Goal: Task Accomplishment & Management: Use online tool/utility

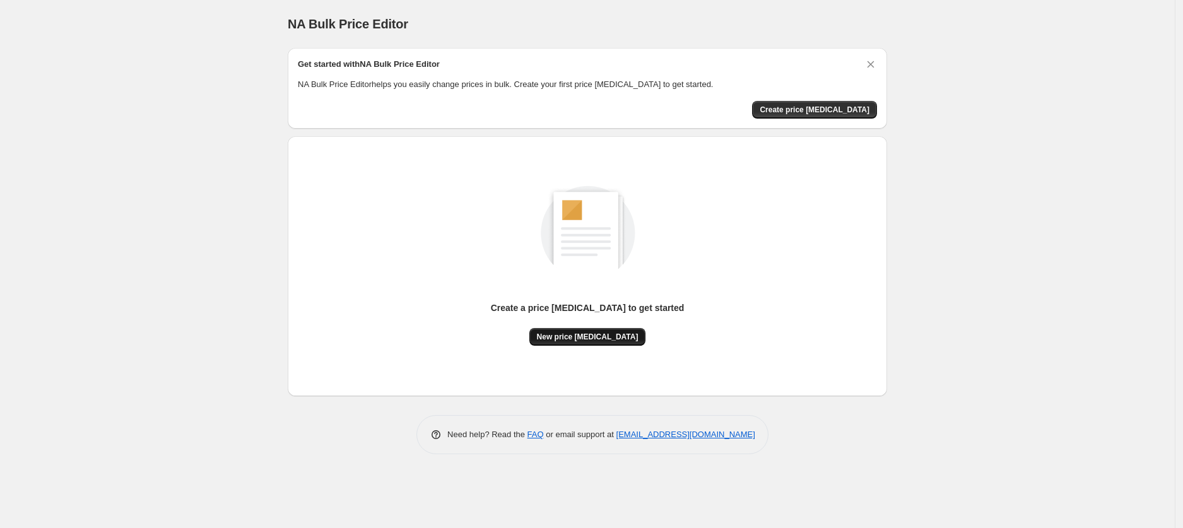
click at [593, 338] on span "New price change job" at bounding box center [588, 337] width 102 height 10
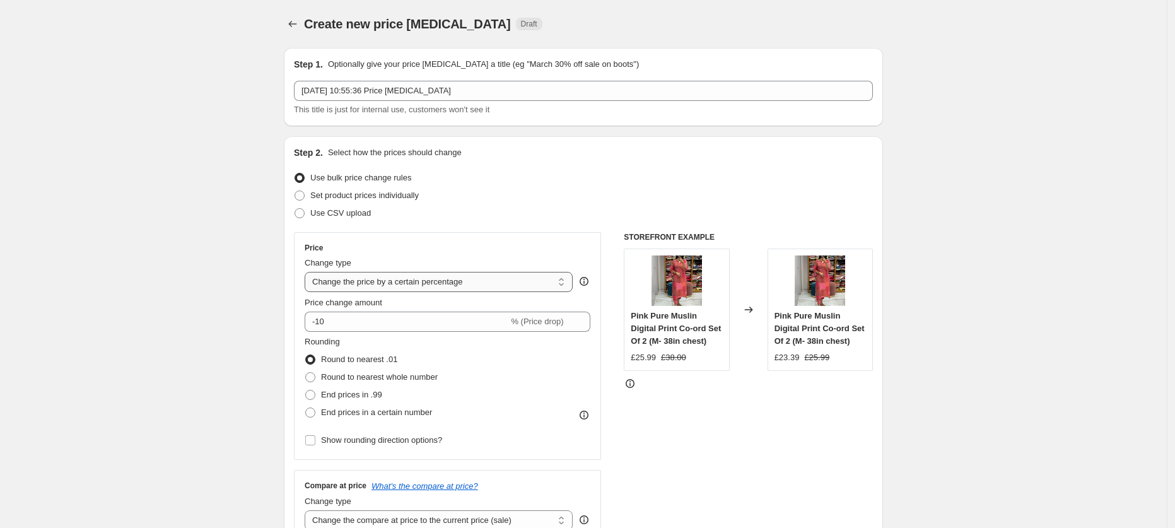
click at [486, 283] on select "Change the price to a certain amount Change the price by a certain amount Chang…" at bounding box center [439, 282] width 268 height 20
select select "by"
click at [308, 272] on select "Change the price to a certain amount Change the price by a certain amount Chang…" at bounding box center [439, 282] width 268 height 20
type input "-10.00"
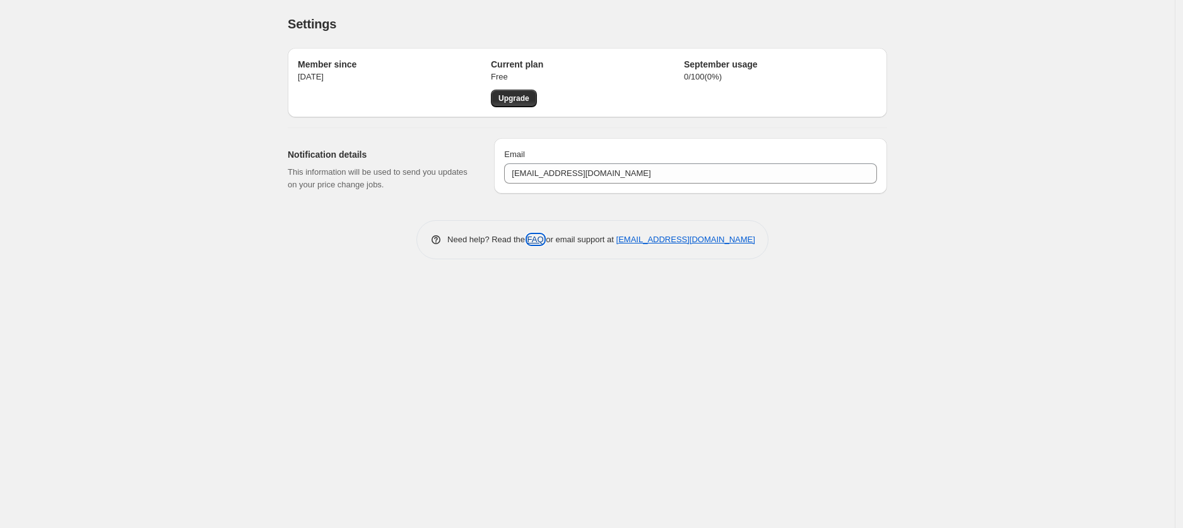
click at [532, 240] on link "FAQ" at bounding box center [535, 239] width 16 height 9
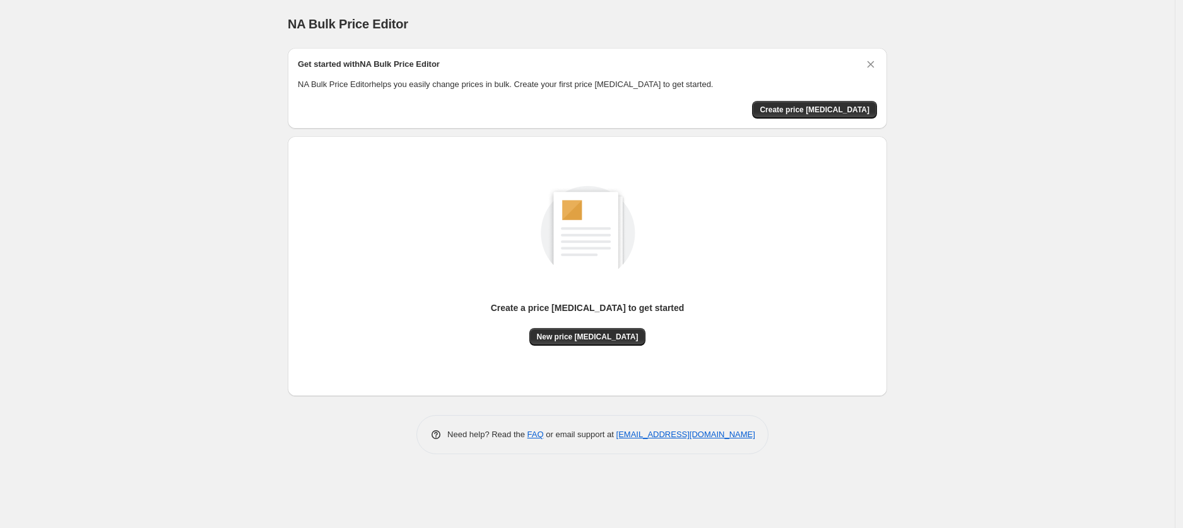
click at [865, 270] on div "Create a price change job to get started New price change job" at bounding box center [587, 252] width 579 height 187
click at [612, 332] on span "New price [MEDICAL_DATA]" at bounding box center [588, 337] width 102 height 10
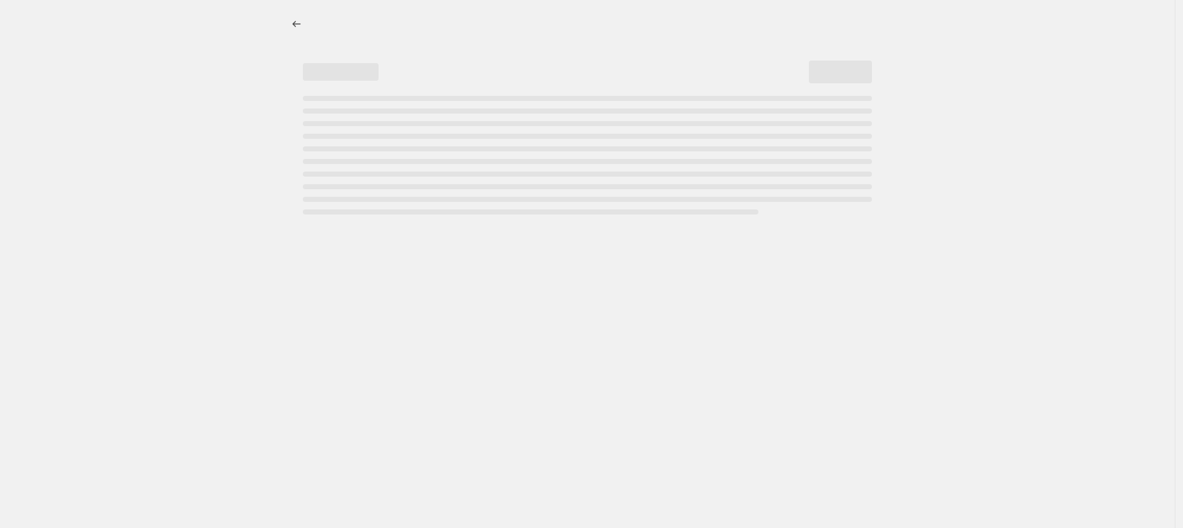
select select "percentage"
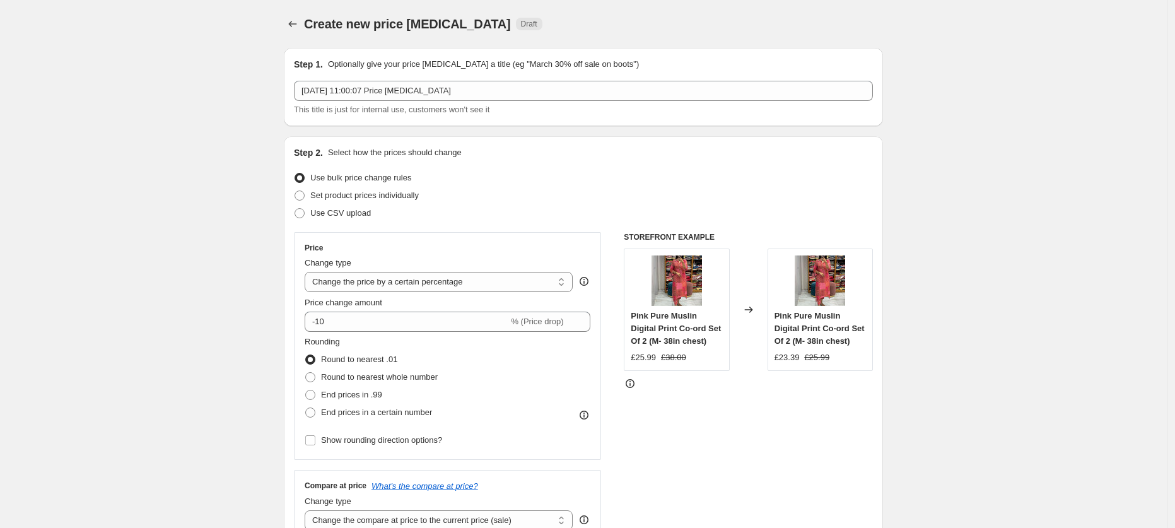
click at [639, 149] on div "Step 2. Select how the prices should change" at bounding box center [583, 152] width 579 height 13
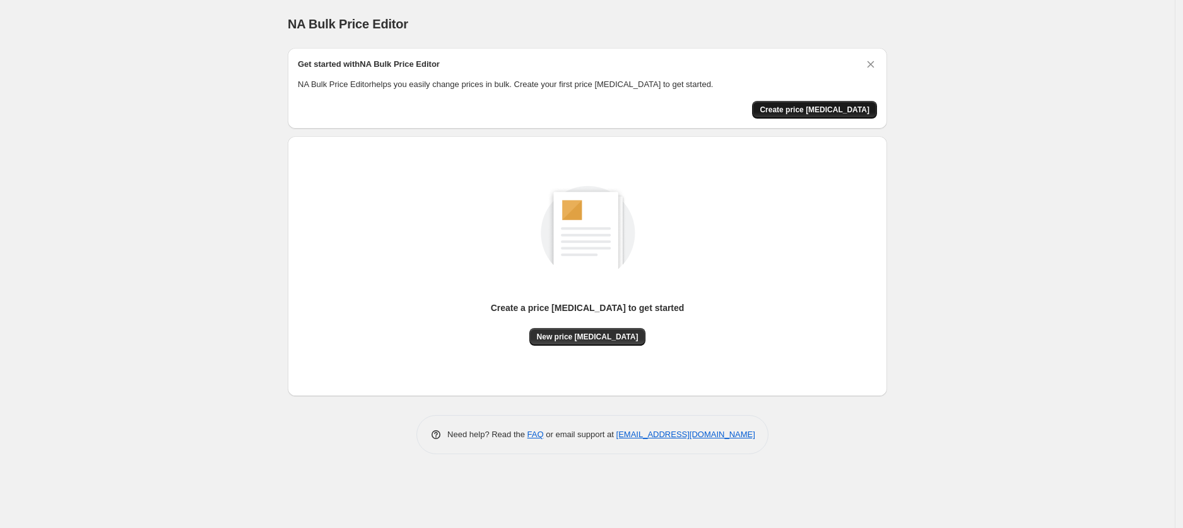
click at [832, 107] on span "Create price [MEDICAL_DATA]" at bounding box center [814, 110] width 110 height 10
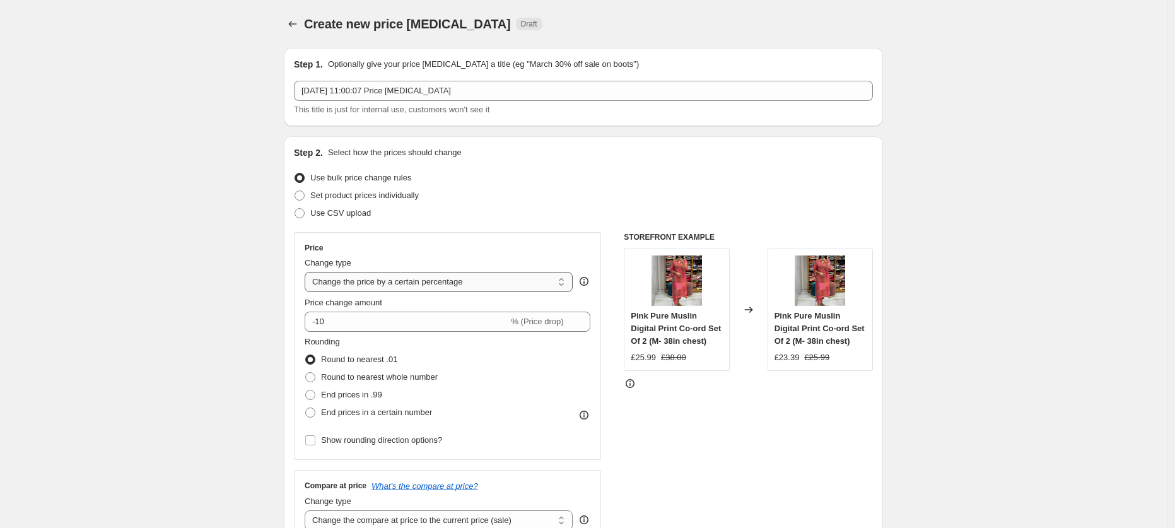
click at [479, 281] on select "Change the price to a certain amount Change the price by a certain amount Chang…" at bounding box center [439, 282] width 268 height 20
select select "by"
click at [308, 272] on select "Change the price to a certain amount Change the price by a certain amount Chang…" at bounding box center [439, 282] width 268 height 20
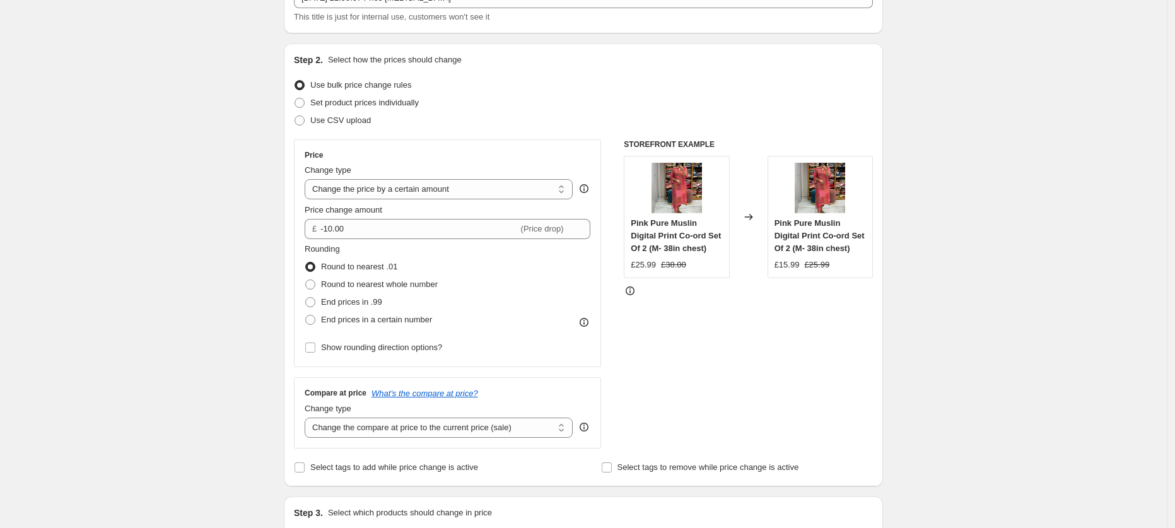
scroll to position [96, 0]
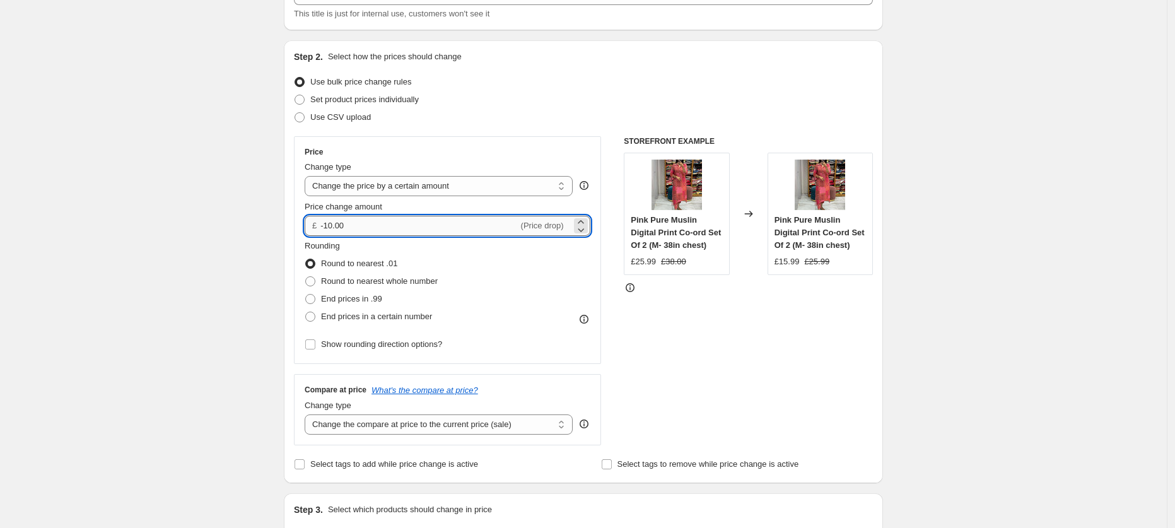
drag, startPoint x: 371, startPoint y: 231, endPoint x: 327, endPoint y: 224, distance: 44.7
click at [327, 224] on input "-10.00" at bounding box center [418, 226] width 197 height 20
type input "1"
type input "-12.00"
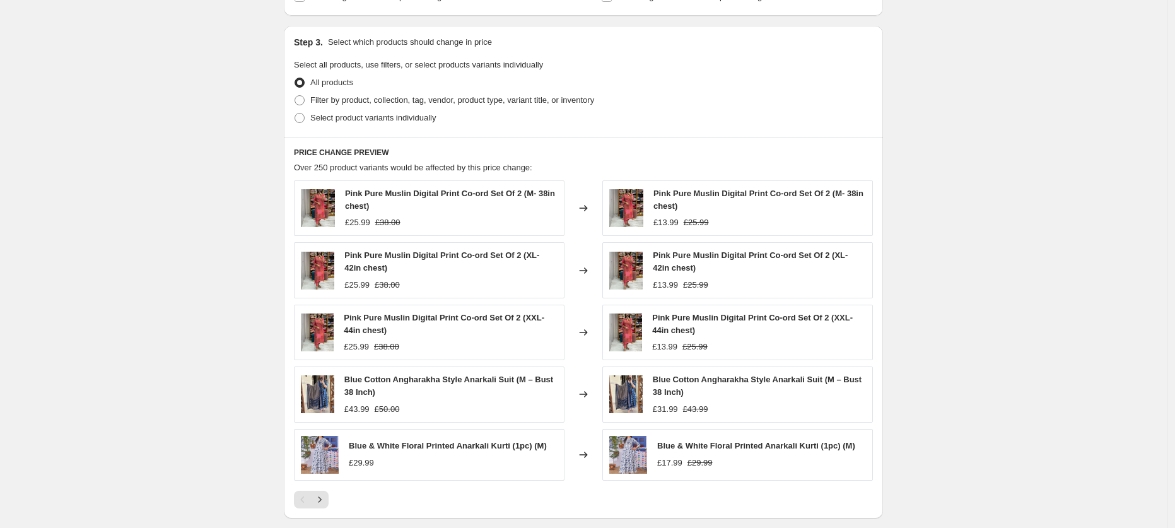
scroll to position [749, 0]
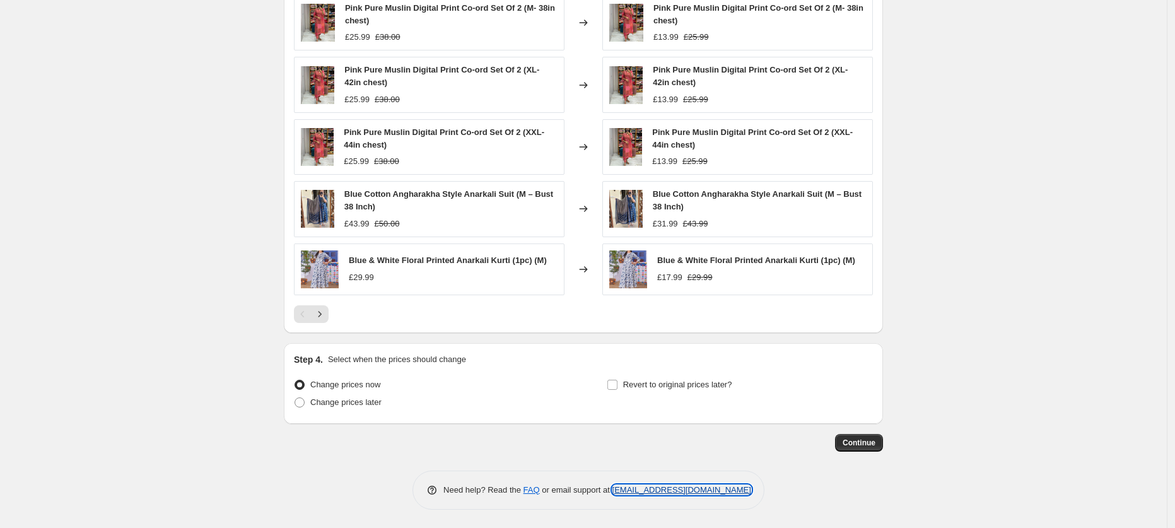
click at [645, 491] on link "[EMAIL_ADDRESS][DOMAIN_NAME]" at bounding box center [681, 489] width 139 height 9
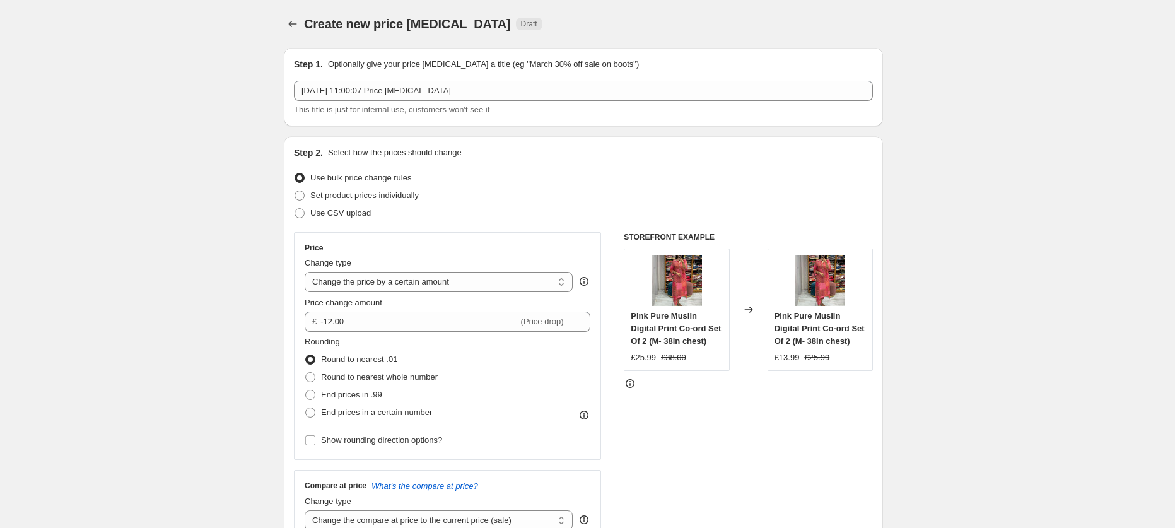
drag, startPoint x: 55, startPoint y: 57, endPoint x: 6, endPoint y: 33, distance: 54.7
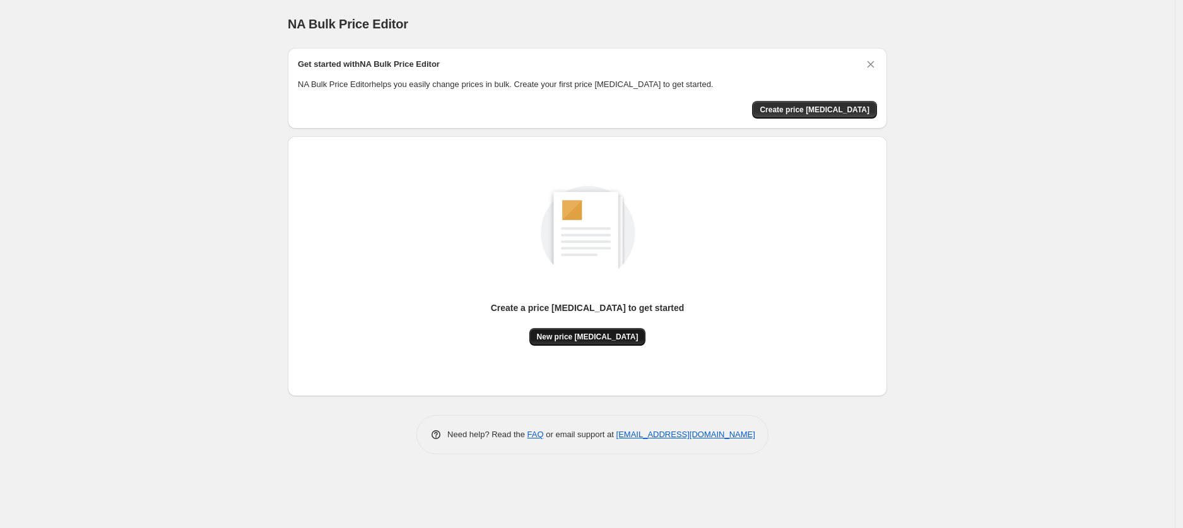
click at [600, 335] on span "New price [MEDICAL_DATA]" at bounding box center [588, 337] width 102 height 10
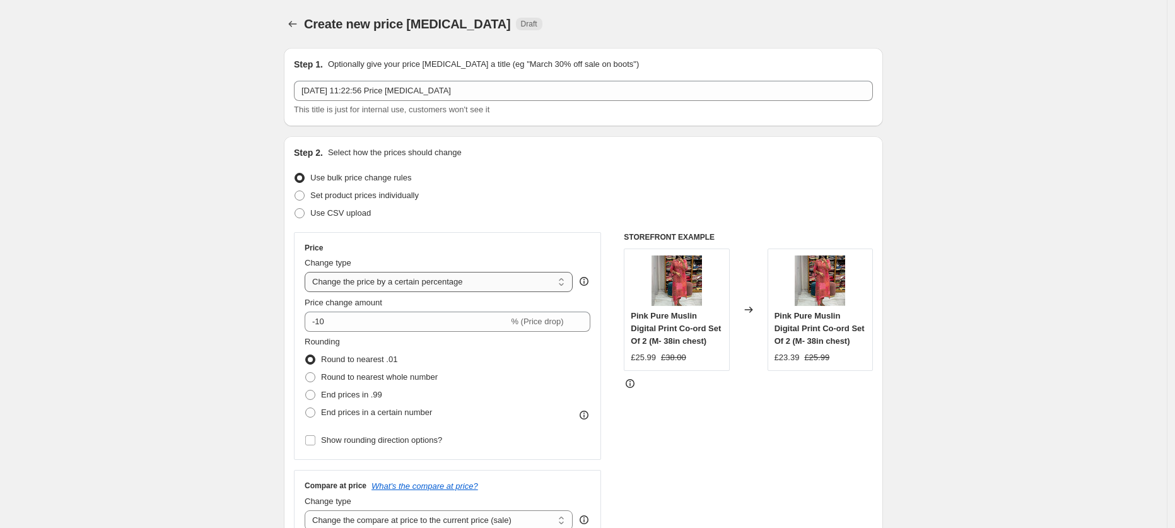
click at [435, 281] on select "Change the price to a certain amount Change the price by a certain amount Chang…" at bounding box center [439, 282] width 268 height 20
select select "by"
click at [308, 272] on select "Change the price to a certain amount Change the price by a certain amount Chang…" at bounding box center [439, 282] width 268 height 20
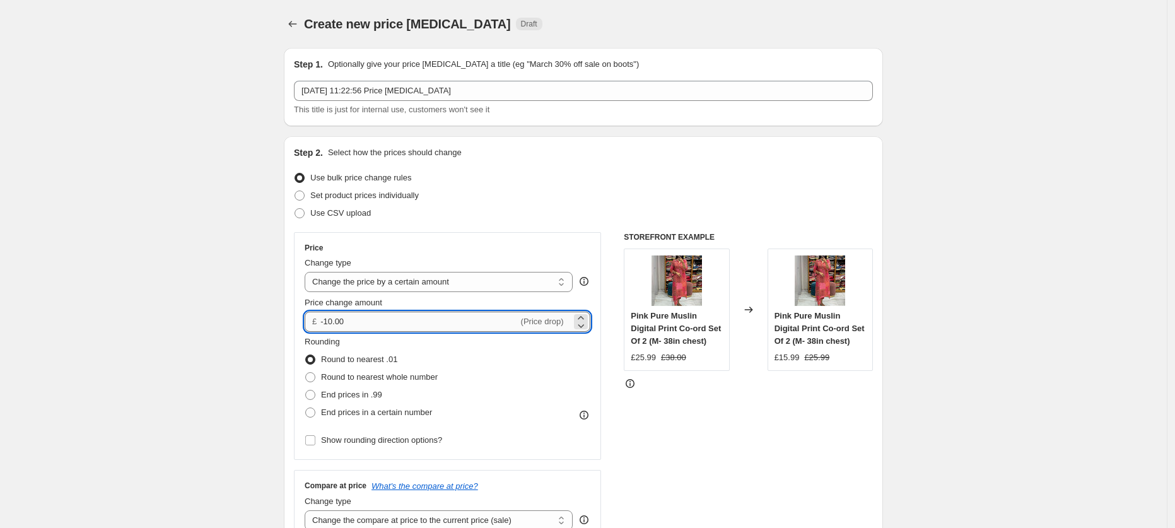
drag, startPoint x: 394, startPoint y: 323, endPoint x: 363, endPoint y: 327, distance: 30.5
click at [363, 327] on input "-10.00" at bounding box center [418, 322] width 197 height 20
type input "-1"
type input "-12.00"
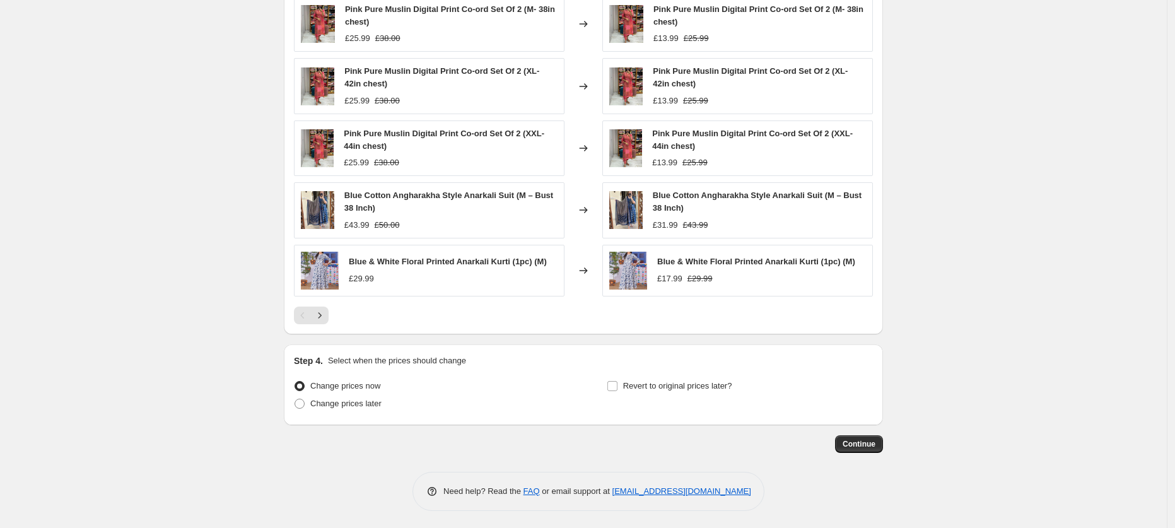
scroll to position [749, 0]
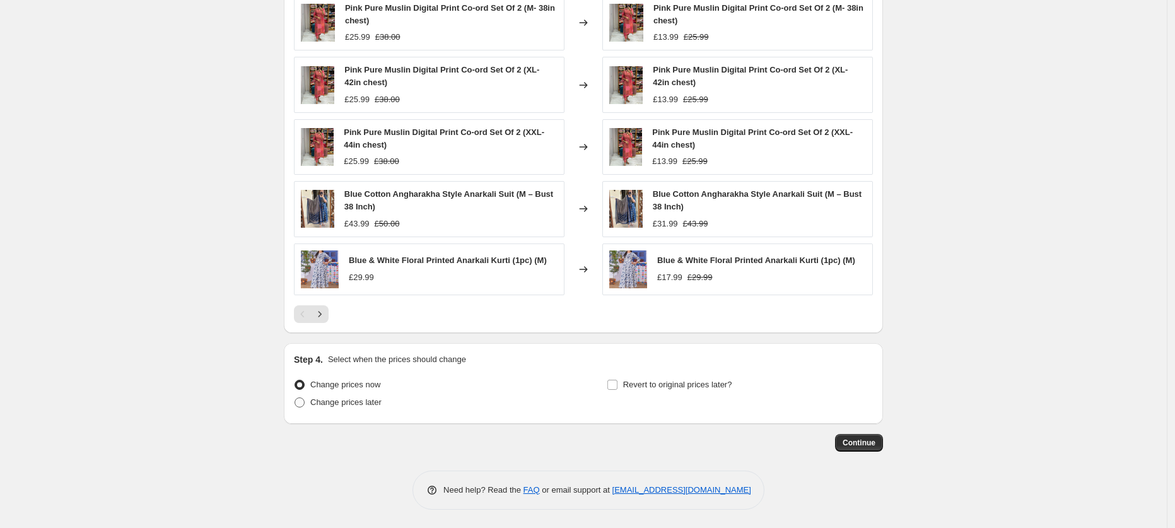
click at [354, 406] on span "Change prices later" at bounding box center [345, 401] width 71 height 9
click at [295, 398] on input "Change prices later" at bounding box center [295, 397] width 1 height 1
radio input "true"
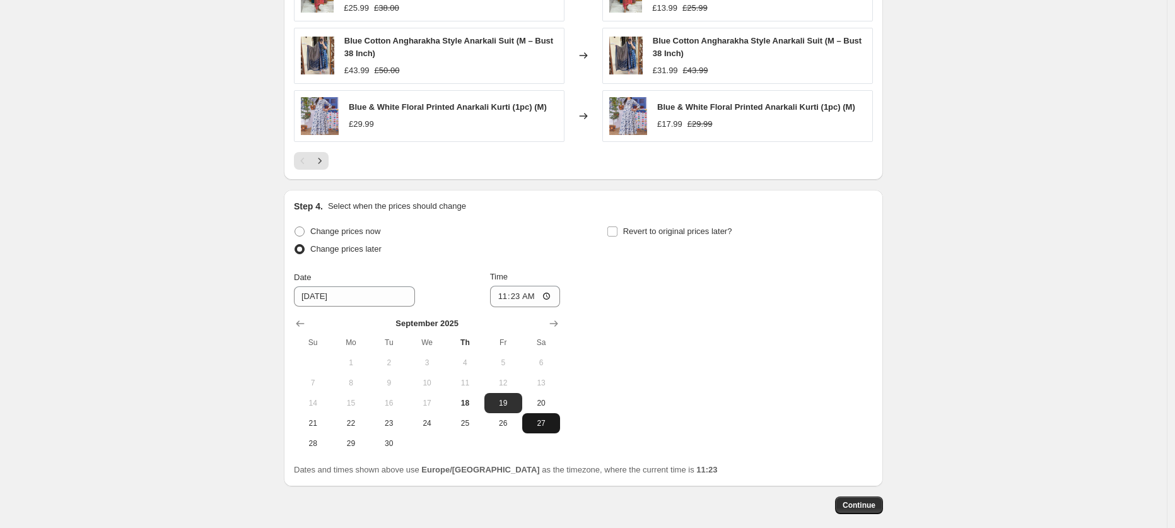
scroll to position [928, 0]
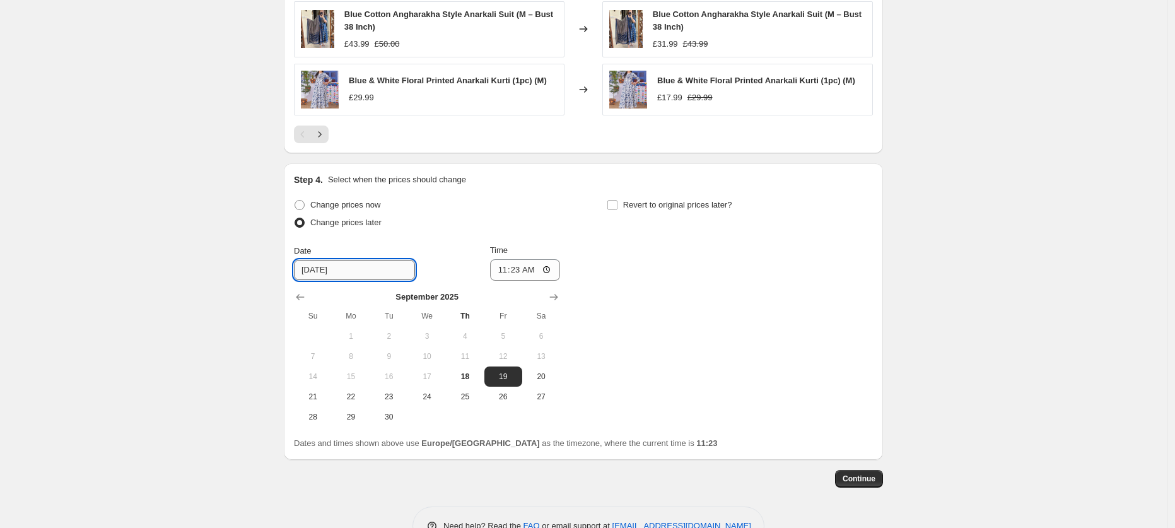
click at [351, 271] on input "9/19/2025" at bounding box center [354, 270] width 121 height 20
click at [621, 332] on div "Change prices now Change prices later Date 9/19/2025 Time 11:23 September 2025 …" at bounding box center [583, 311] width 579 height 231
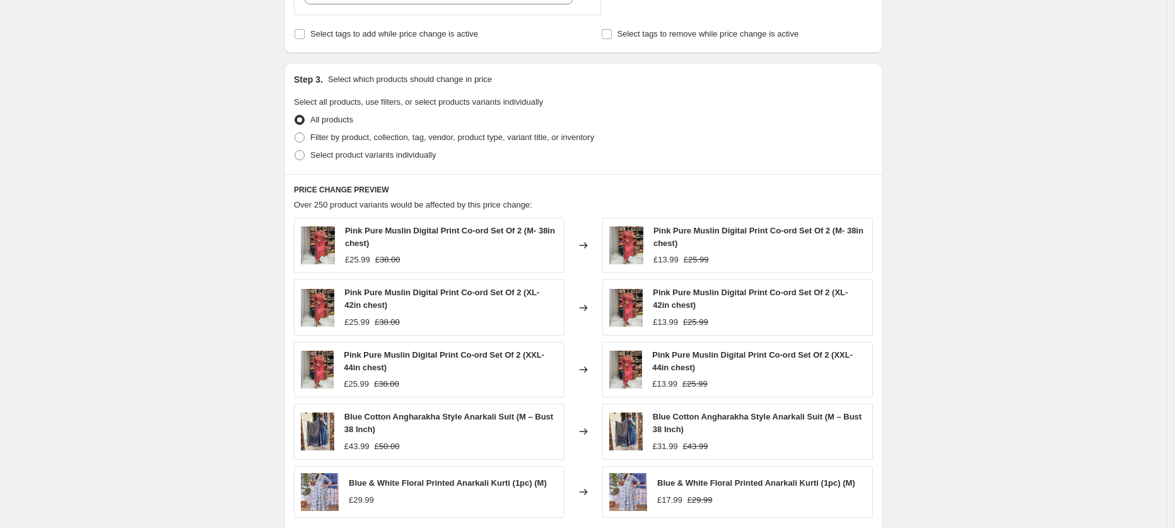
scroll to position [356, 0]
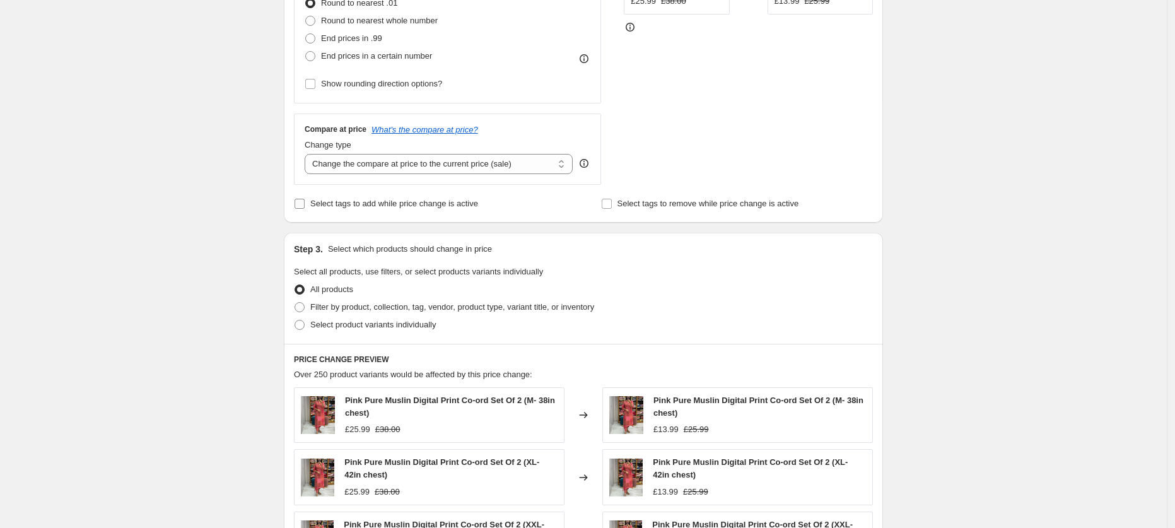
click at [468, 204] on span "Select tags to add while price change is active" at bounding box center [394, 203] width 168 height 9
click at [305, 204] on input "Select tags to add while price change is active" at bounding box center [300, 204] width 10 height 10
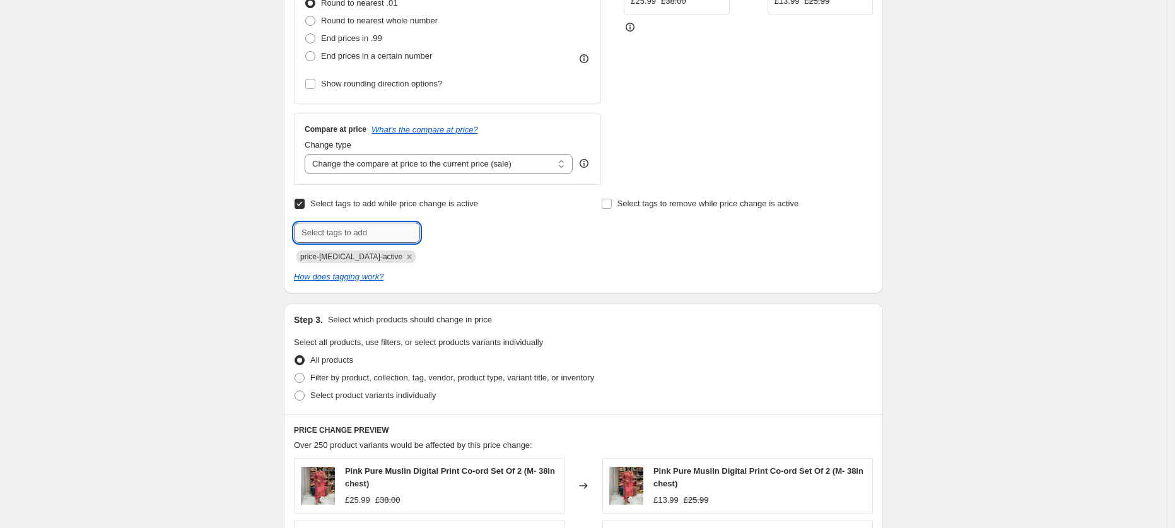
click at [365, 231] on input "text" at bounding box center [357, 233] width 126 height 20
click at [571, 230] on div "Select tags to add while price change is active Submit price-change-job-active …" at bounding box center [583, 229] width 579 height 68
click at [455, 206] on span "Select tags to add while price change is active" at bounding box center [394, 203] width 168 height 9
click at [305, 206] on input "Select tags to add while price change is active" at bounding box center [300, 204] width 10 height 10
checkbox input "false"
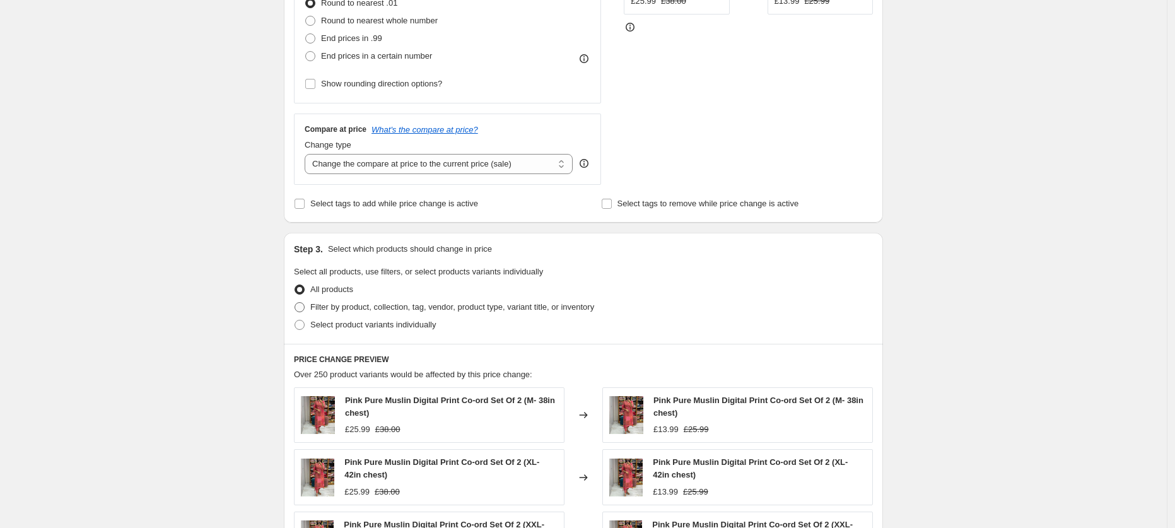
click at [368, 305] on span "Filter by product, collection, tag, vendor, product type, variant title, or inv…" at bounding box center [452, 306] width 284 height 9
click at [295, 303] on input "Filter by product, collection, tag, vendor, product type, variant title, or inv…" at bounding box center [295, 302] width 1 height 1
radio input "true"
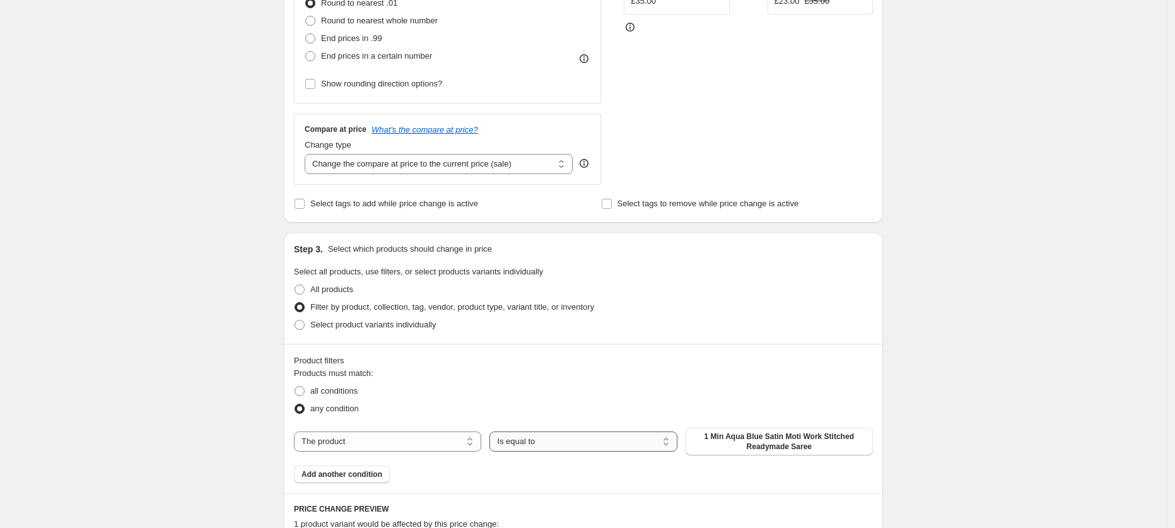
click at [547, 438] on select "Is equal to Is not equal to" at bounding box center [582, 441] width 187 height 20
click at [493, 431] on select "Is equal to Is not equal to" at bounding box center [582, 441] width 187 height 20
click at [752, 443] on span "1 Min Aqua Blue Satin Moti Work Stitched Readymade Saree" at bounding box center [779, 441] width 172 height 20
click at [740, 241] on div "Step 3. Select which products should change in price Select all products, use f…" at bounding box center [583, 288] width 599 height 111
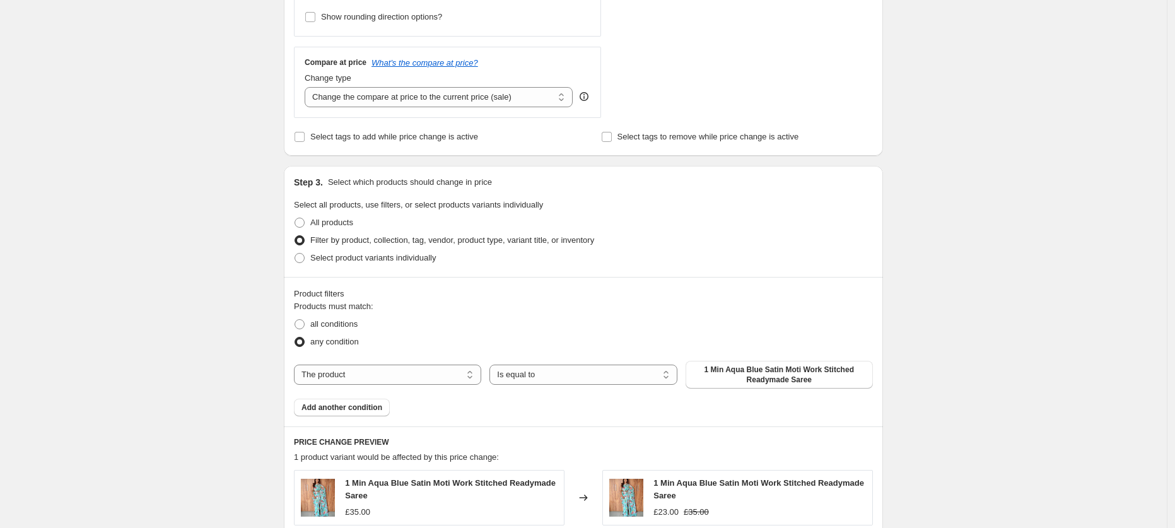
scroll to position [443, 0]
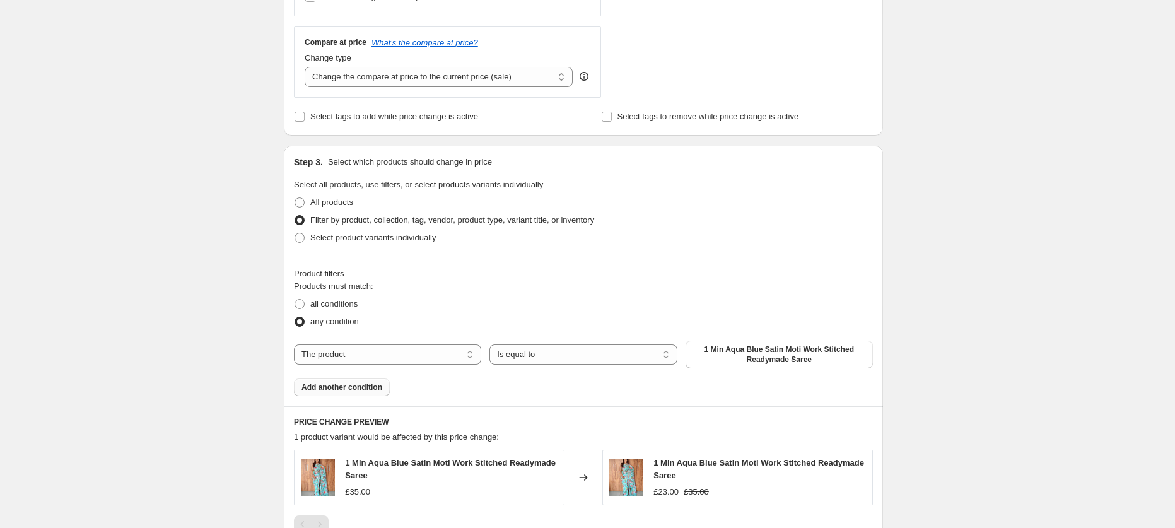
click at [372, 389] on span "Add another condition" at bounding box center [341, 387] width 81 height 10
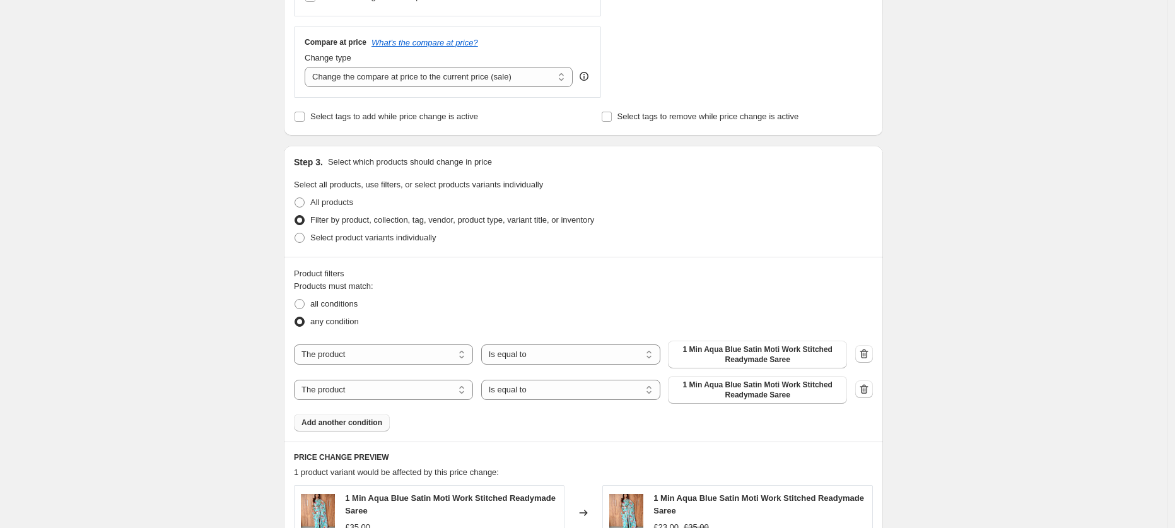
click at [877, 387] on div "Product filters Products must match: all conditions any condition The product T…" at bounding box center [583, 349] width 599 height 185
click at [869, 392] on icon "button" at bounding box center [864, 388] width 8 height 9
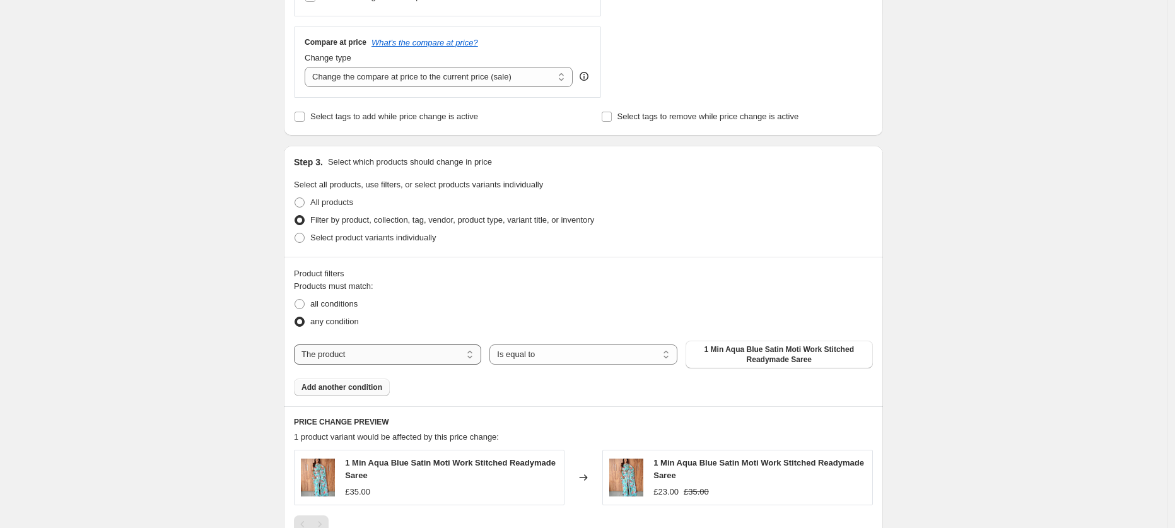
click at [417, 350] on select "The product The product's collection The product's tag The product's vendor The…" at bounding box center [387, 354] width 187 height 20
select select "vendor"
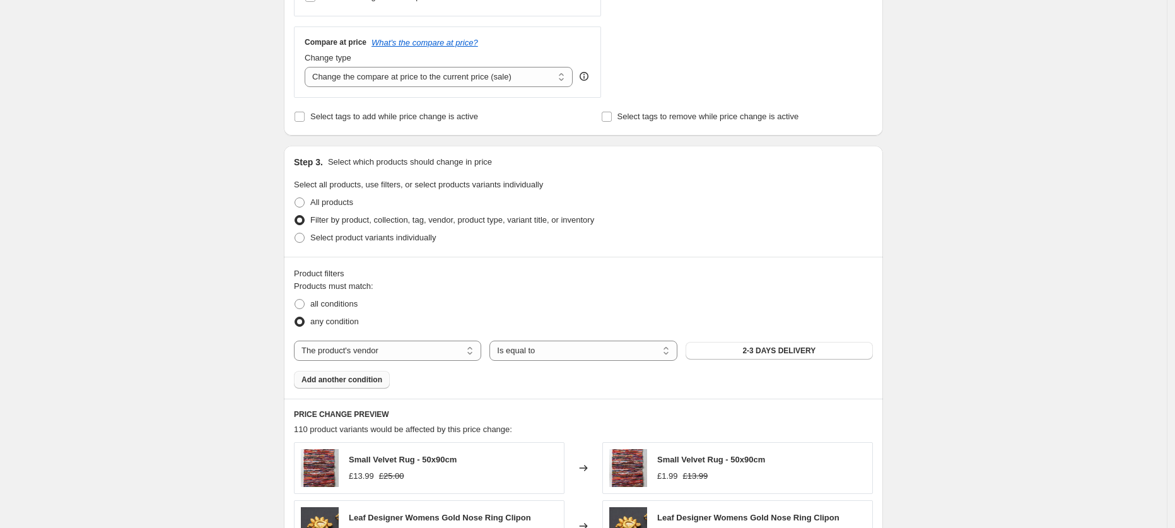
click at [561, 223] on span "Filter by product, collection, tag, vendor, product type, variant title, or inv…" at bounding box center [452, 219] width 284 height 9
click at [295, 216] on input "Filter by product, collection, tag, vendor, product type, variant title, or inv…" at bounding box center [295, 215] width 1 height 1
click at [775, 350] on span "2-3 DAYS DELIVERY" at bounding box center [778, 351] width 73 height 10
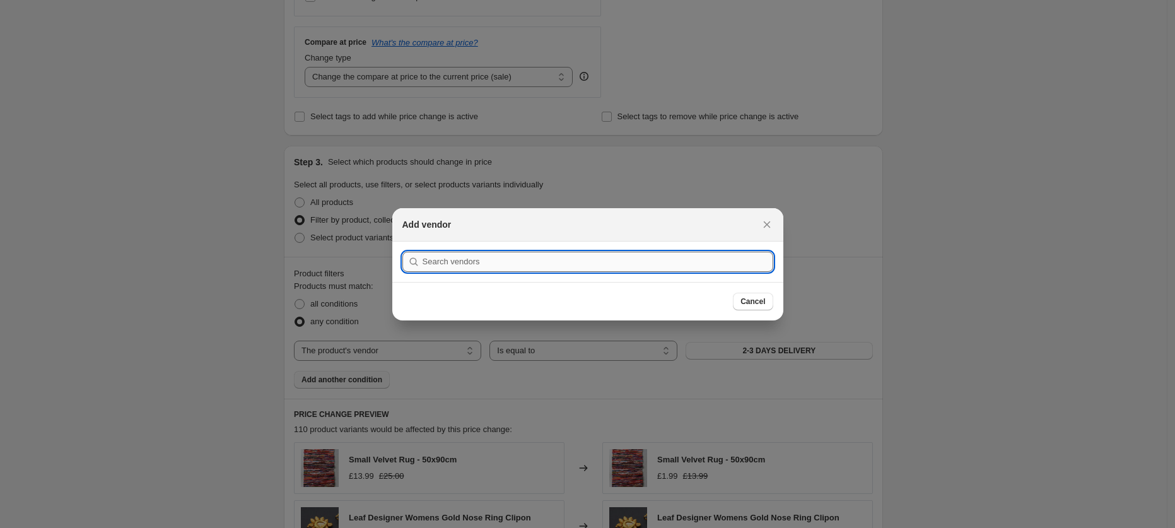
click at [648, 266] on input ":r2g:" at bounding box center [598, 262] width 351 height 20
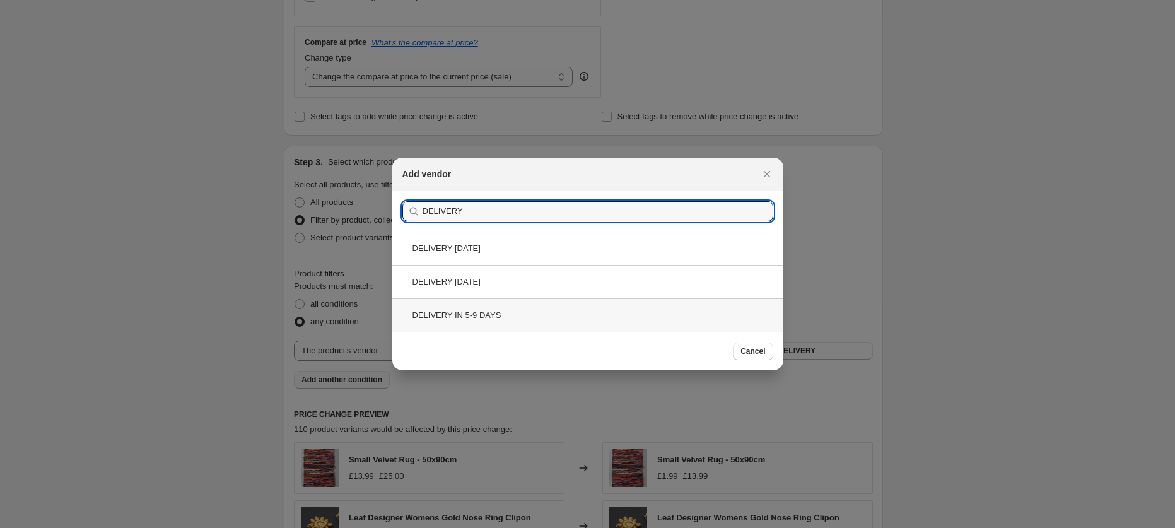
type input "DELIVERY"
click at [536, 316] on div "DELIVERY IN 5-9 DAYS" at bounding box center [587, 314] width 391 height 33
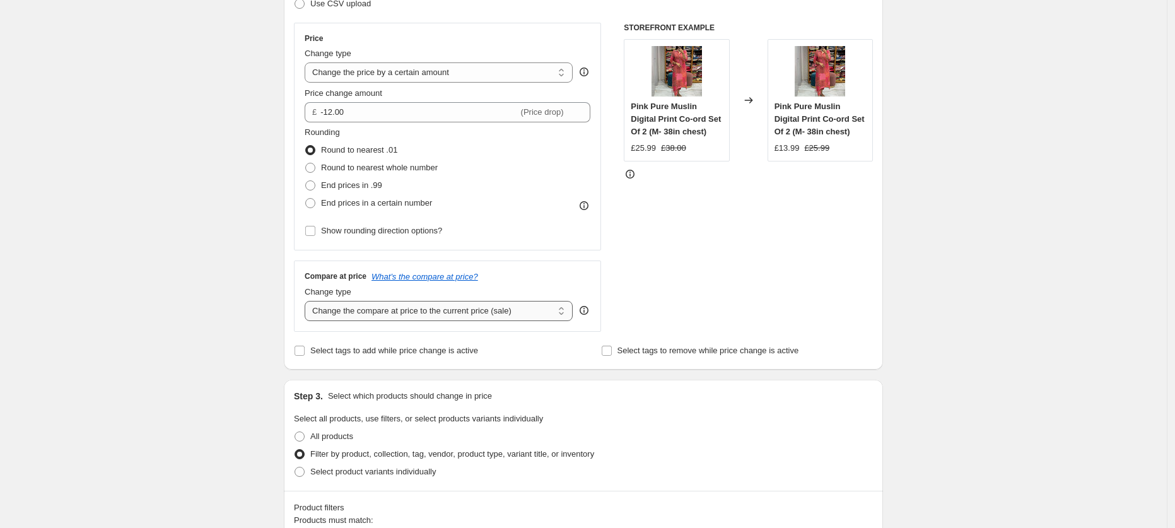
scroll to position [187, 0]
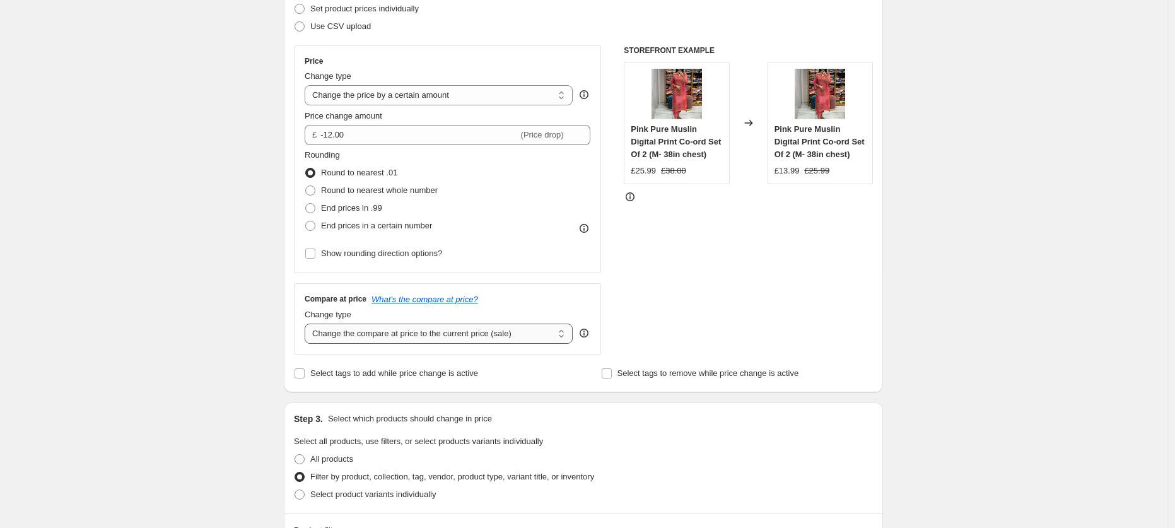
click at [457, 336] on select "Change the compare at price to the current price (sale) Change the compare at p…" at bounding box center [439, 334] width 268 height 20
select select "percentage"
click at [308, 324] on select "Change the compare at price to the current price (sale) Change the compare at p…" at bounding box center [439, 334] width 268 height 20
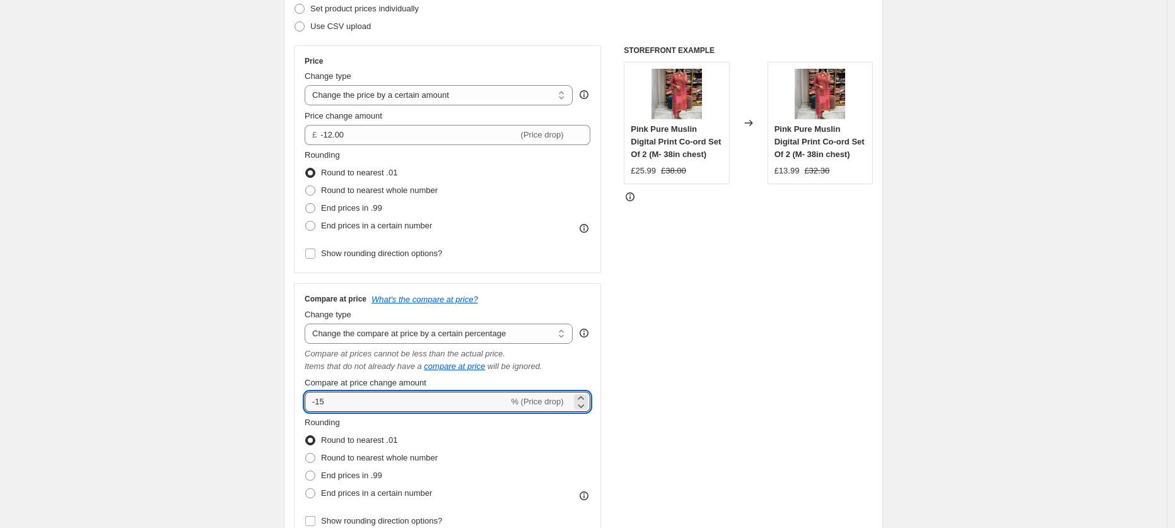
drag, startPoint x: 356, startPoint y: 401, endPoint x: 307, endPoint y: 402, distance: 49.2
click at [307, 402] on div "Compare at price What's the compare at price? Change type Change the compare at…" at bounding box center [447, 411] width 307 height 257
type input "-16"
drag, startPoint x: 367, startPoint y: 397, endPoint x: 298, endPoint y: 401, distance: 68.8
click at [298, 401] on div "Compare at price What's the compare at price? Change type Change the compare at…" at bounding box center [447, 411] width 307 height 257
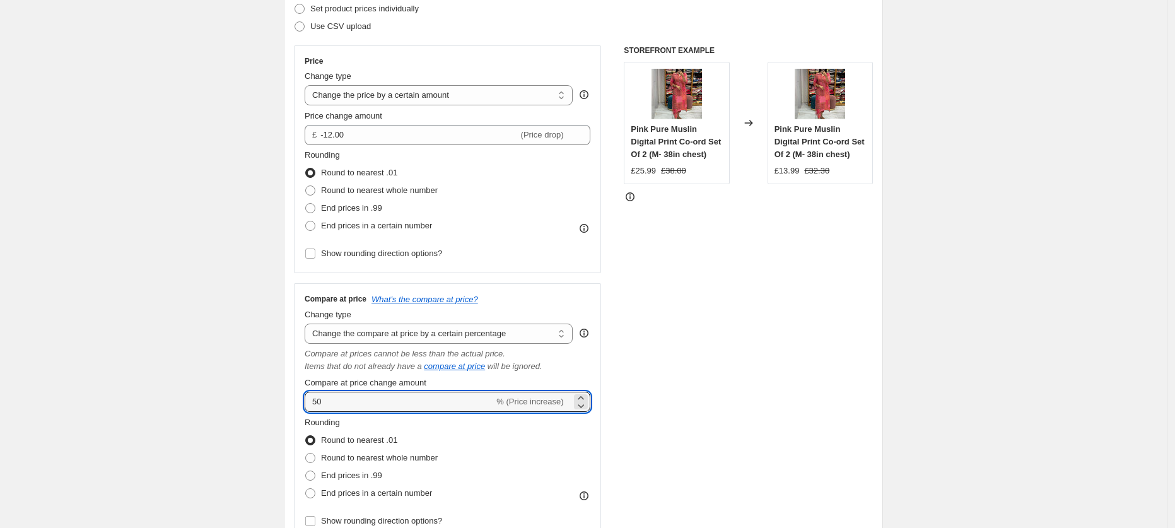
type input "50"
click at [766, 433] on div "STOREFRONT EXAMPLE Pink Pure Muslin Digital Print Co-ord Set Of 2 (M- 38in ches…" at bounding box center [748, 292] width 249 height 495
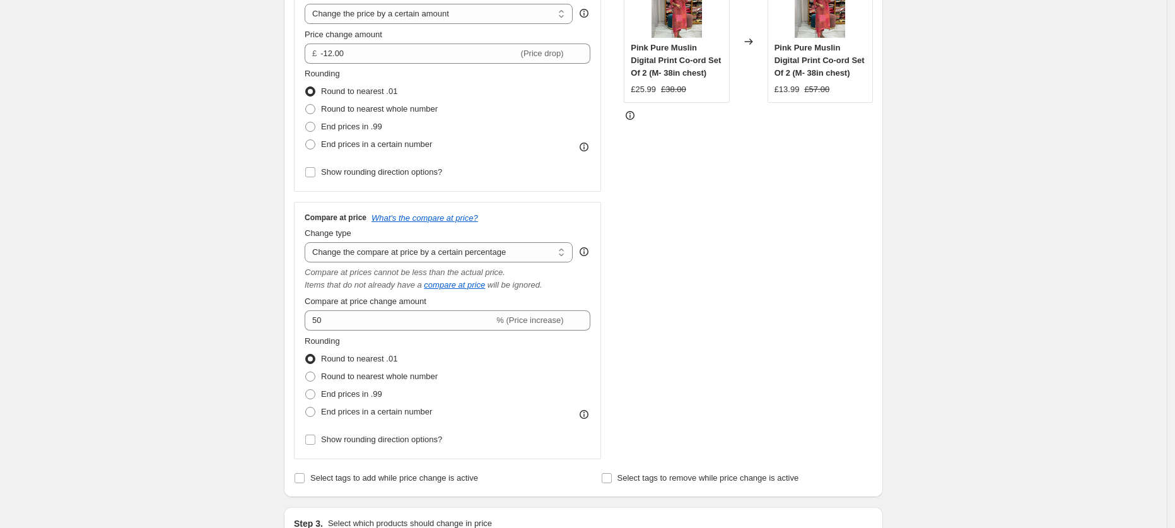
scroll to position [287, 0]
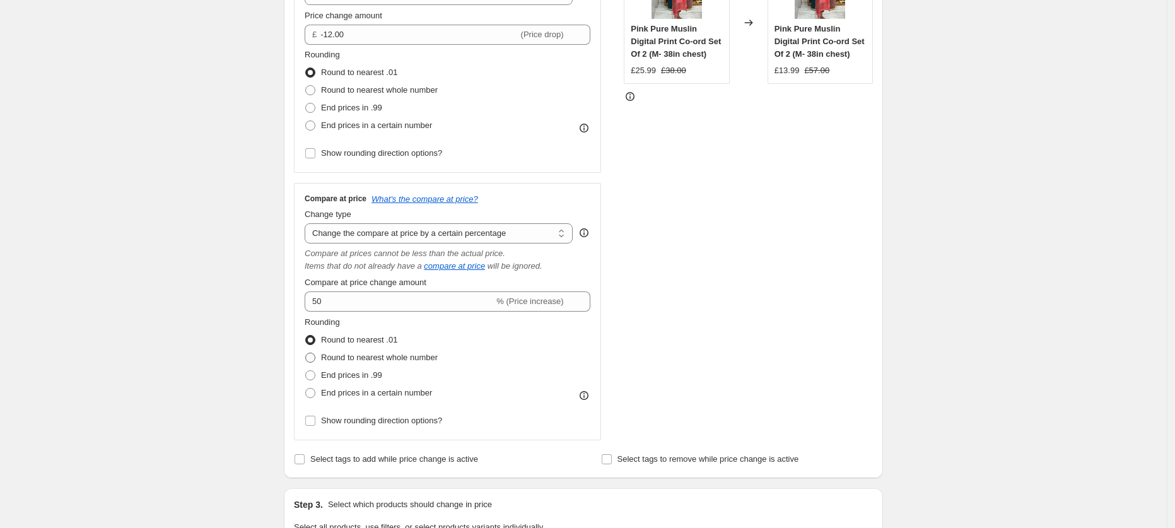
click at [435, 360] on span "Round to nearest whole number" at bounding box center [379, 357] width 117 height 9
click at [306, 353] on input "Round to nearest whole number" at bounding box center [305, 353] width 1 height 1
radio input "true"
click at [798, 339] on div "STOREFRONT EXAMPLE Pink Pure Muslin Digital Print Co-ord Set Of 2 (M- 38in ches…" at bounding box center [748, 192] width 249 height 495
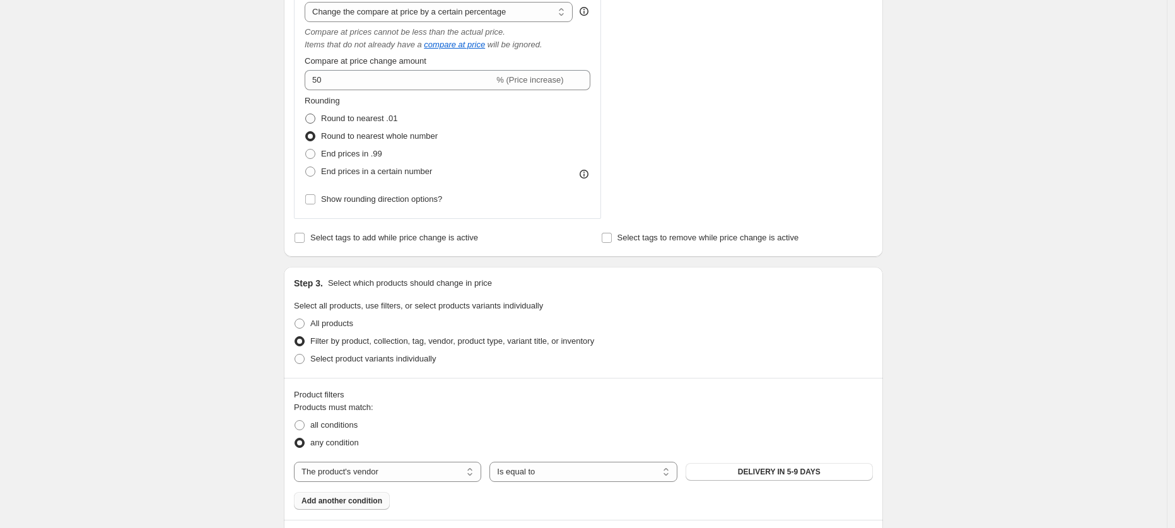
scroll to position [506, 0]
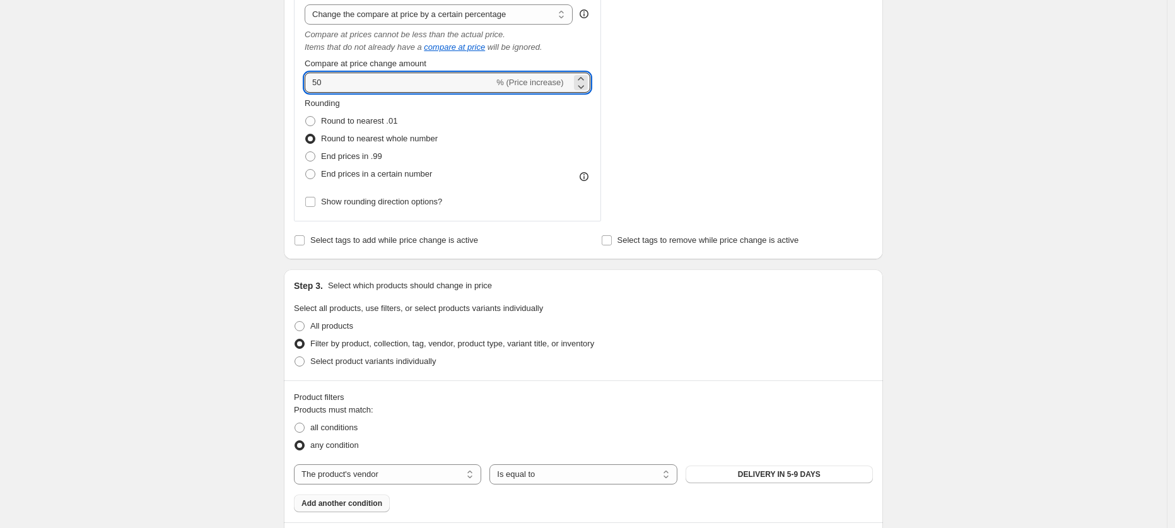
drag, startPoint x: 342, startPoint y: 87, endPoint x: 291, endPoint y: 76, distance: 52.3
type input "70"
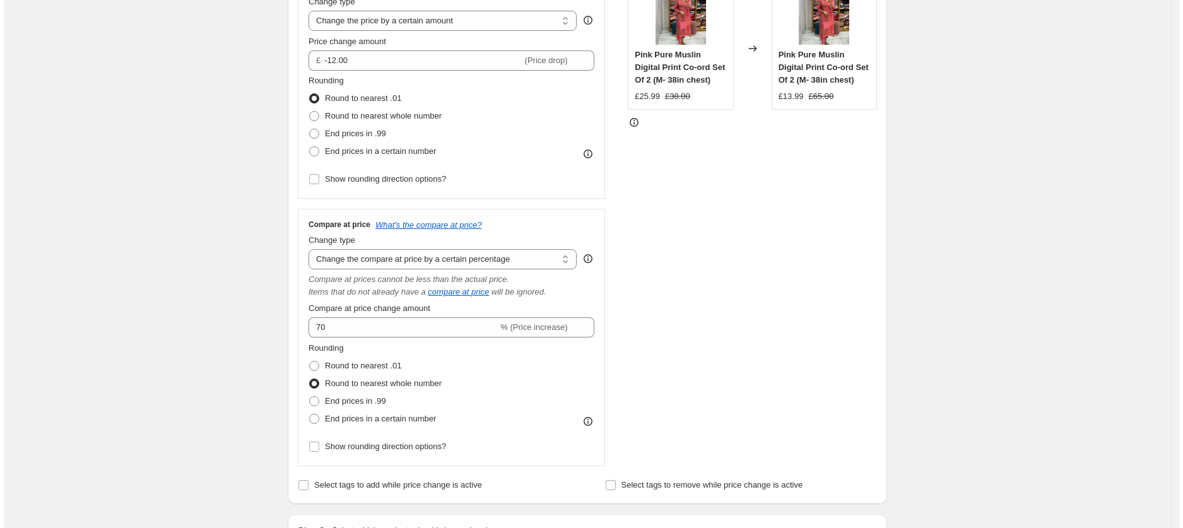
scroll to position [0, 0]
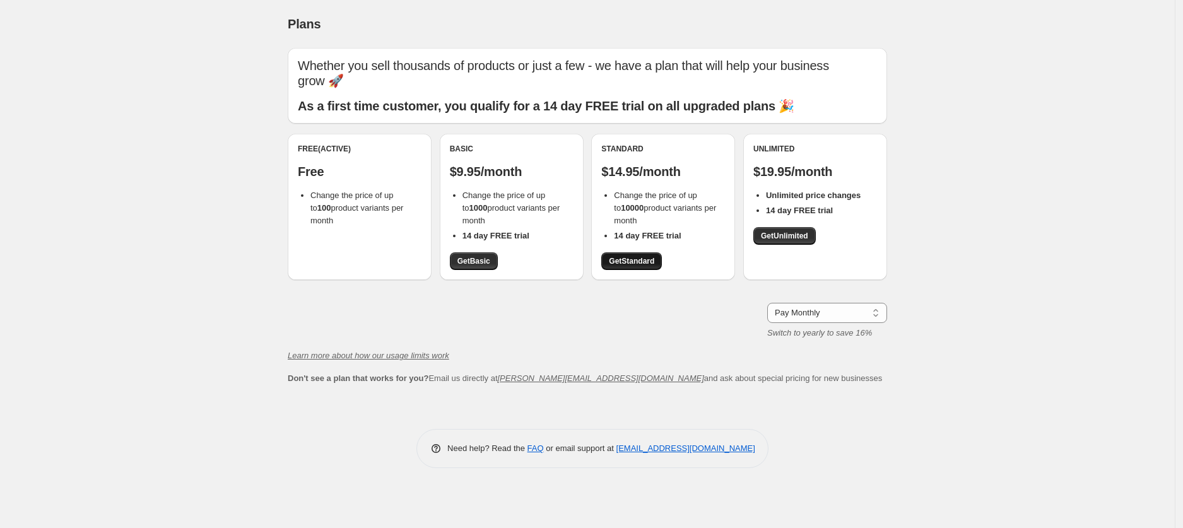
click at [626, 256] on span "Get Standard" at bounding box center [631, 261] width 45 height 10
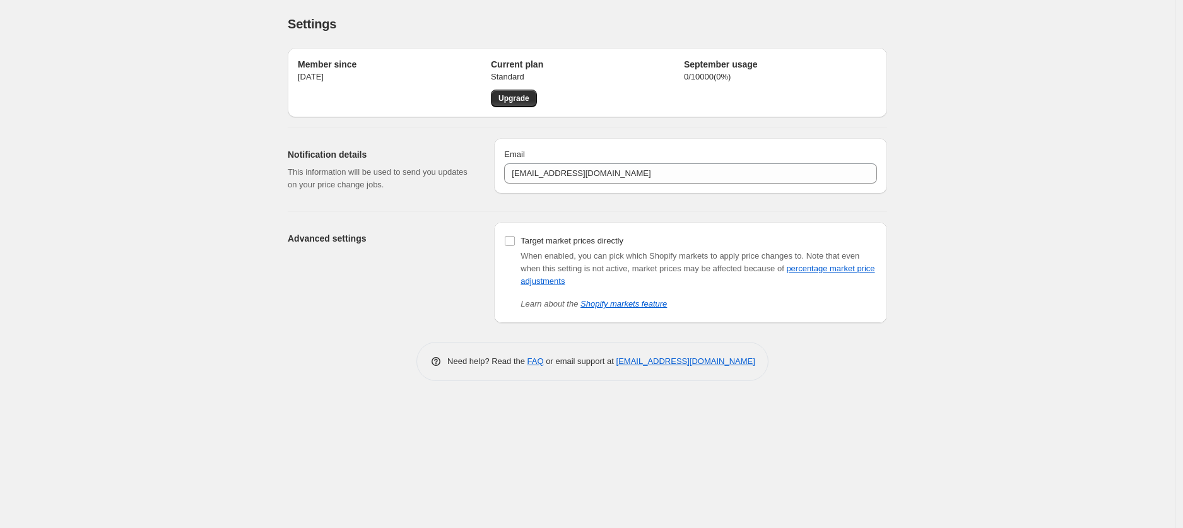
click at [221, 189] on div "Settings. This page is ready Settings Member since 19 Apr 2023 Current plan Sta…" at bounding box center [587, 264] width 1174 height 528
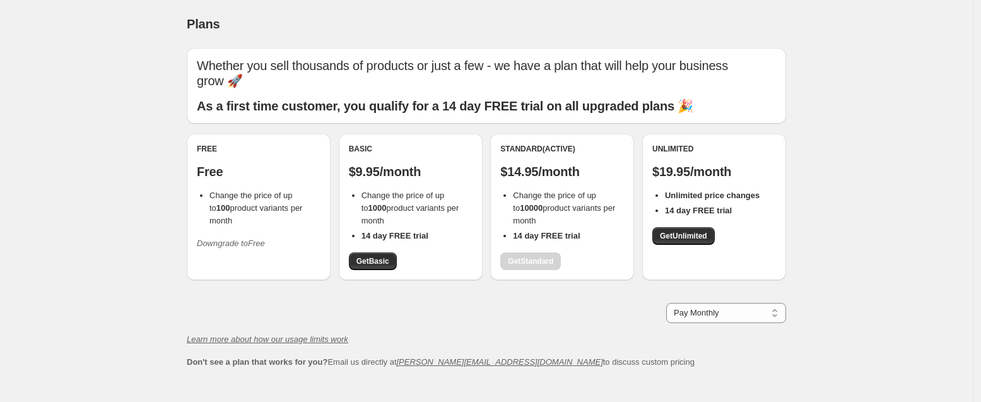
click at [612, 267] on div "Free Free Change the price of up to 100 product variants per month Downgrade to…" at bounding box center [486, 213] width 599 height 159
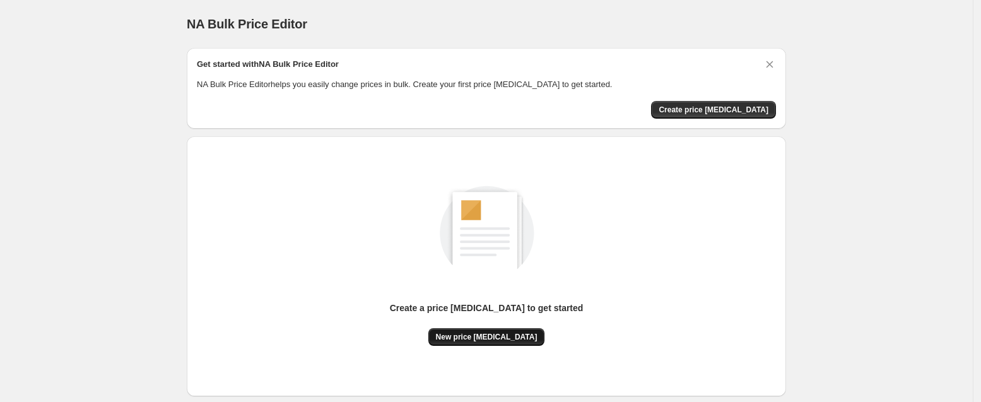
click at [495, 339] on span "New price change job" at bounding box center [487, 337] width 102 height 10
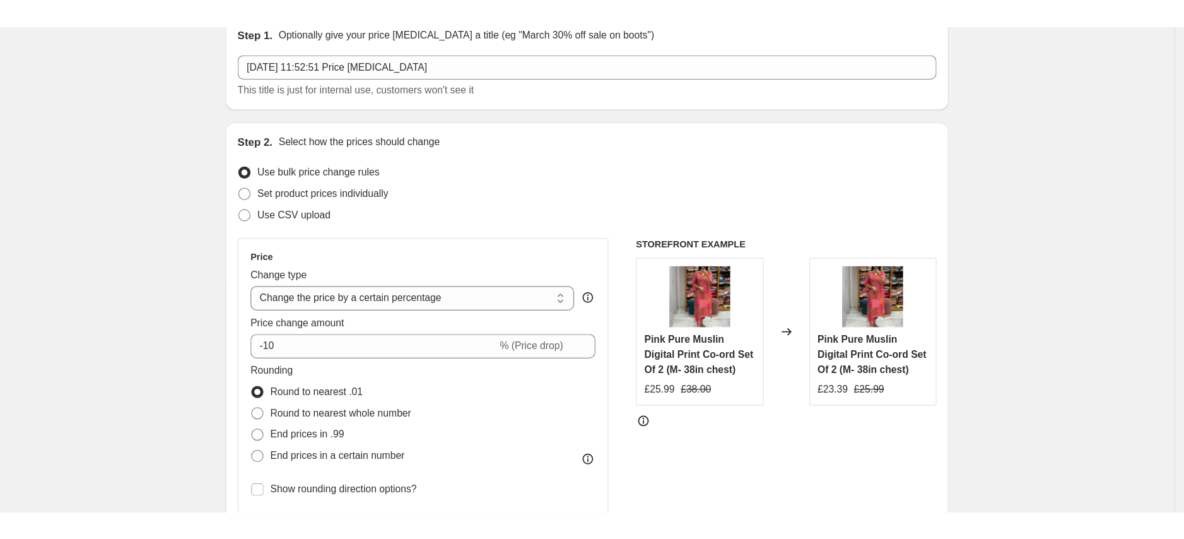
scroll to position [63, 0]
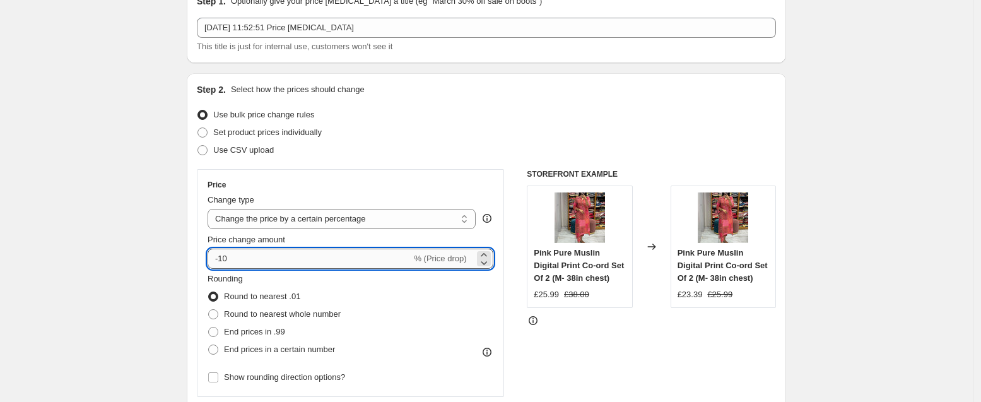
click at [267, 258] on input "-10" at bounding box center [310, 259] width 204 height 20
click at [332, 219] on select "Change the price to a certain amount Change the price by a certain amount Chang…" at bounding box center [342, 219] width 268 height 20
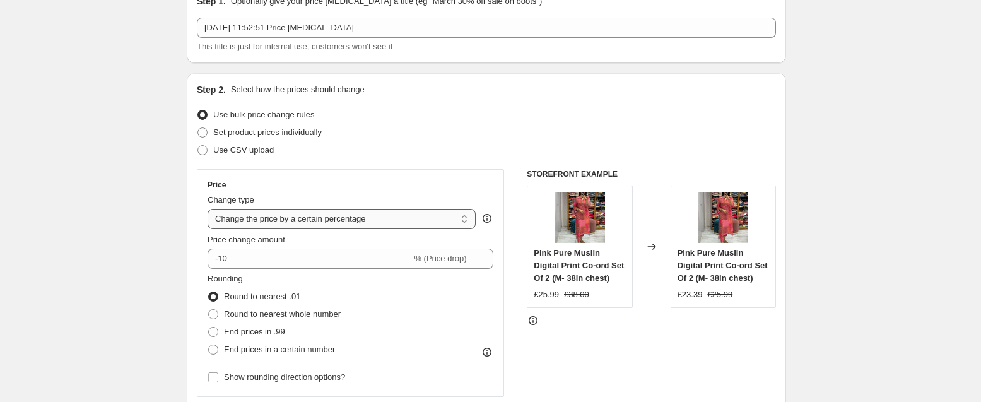
select select "by"
click at [211, 209] on select "Change the price to a certain amount Change the price by a certain amount Chang…" at bounding box center [342, 219] width 268 height 20
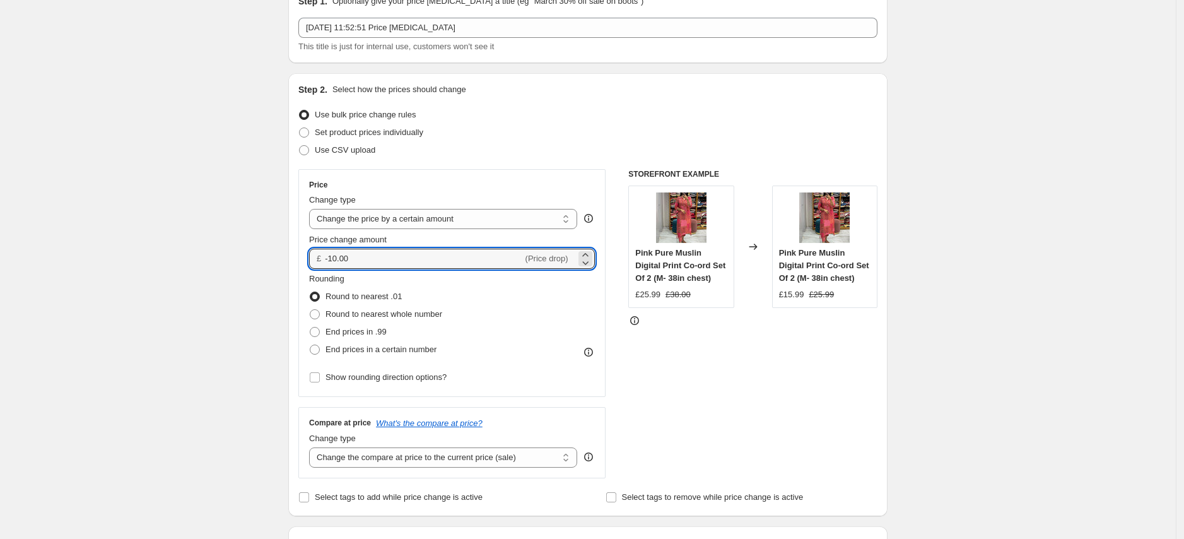
drag, startPoint x: 408, startPoint y: 258, endPoint x: 312, endPoint y: 252, distance: 96.7
click at [312, 252] on div "Price Change type Change the price to a certain amount Change the price by a ce…" at bounding box center [451, 283] width 307 height 228
type input "-10.02"
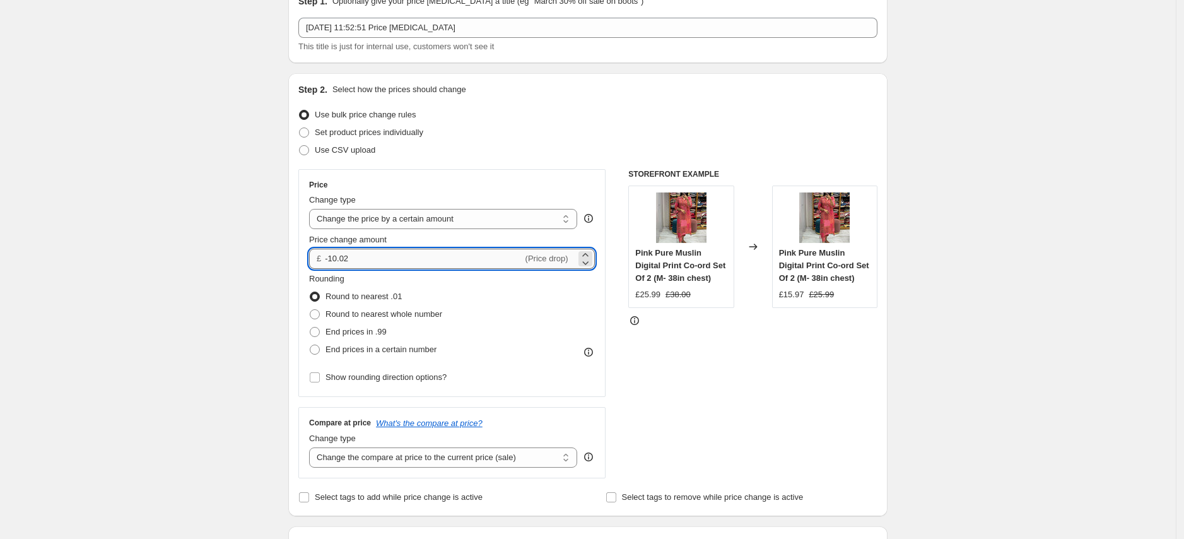
click at [406, 266] on input "-10.02" at bounding box center [423, 259] width 197 height 20
drag, startPoint x: 395, startPoint y: 253, endPoint x: 295, endPoint y: 234, distance: 102.1
click at [295, 234] on div "Step 2. Select how the prices should change Use bulk price change rules Set pro…" at bounding box center [587, 294] width 599 height 443
type input "-12.00"
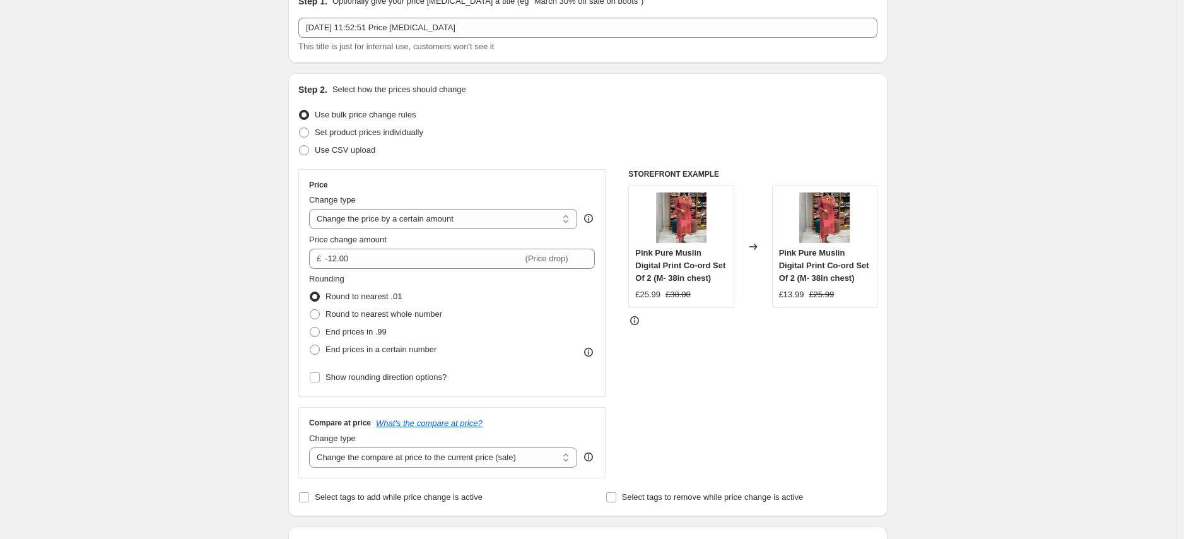
click at [860, 385] on div "STOREFRONT EXAMPLE Pink Pure Muslin Digital Print Co-ord Set Of 2 (M- 38in ches…" at bounding box center [752, 323] width 249 height 309
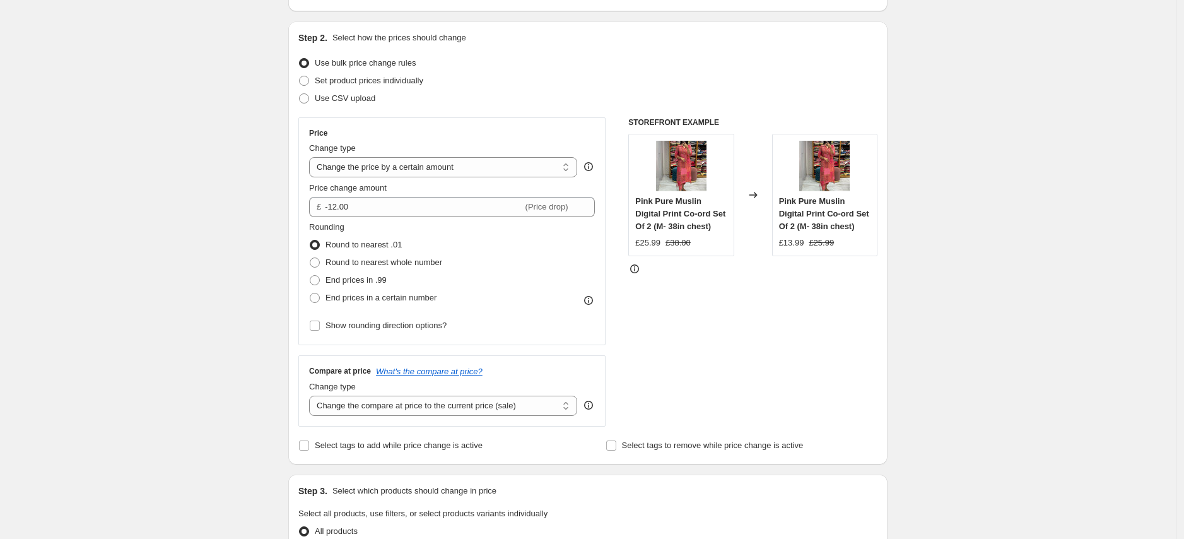
scroll to position [153, 0]
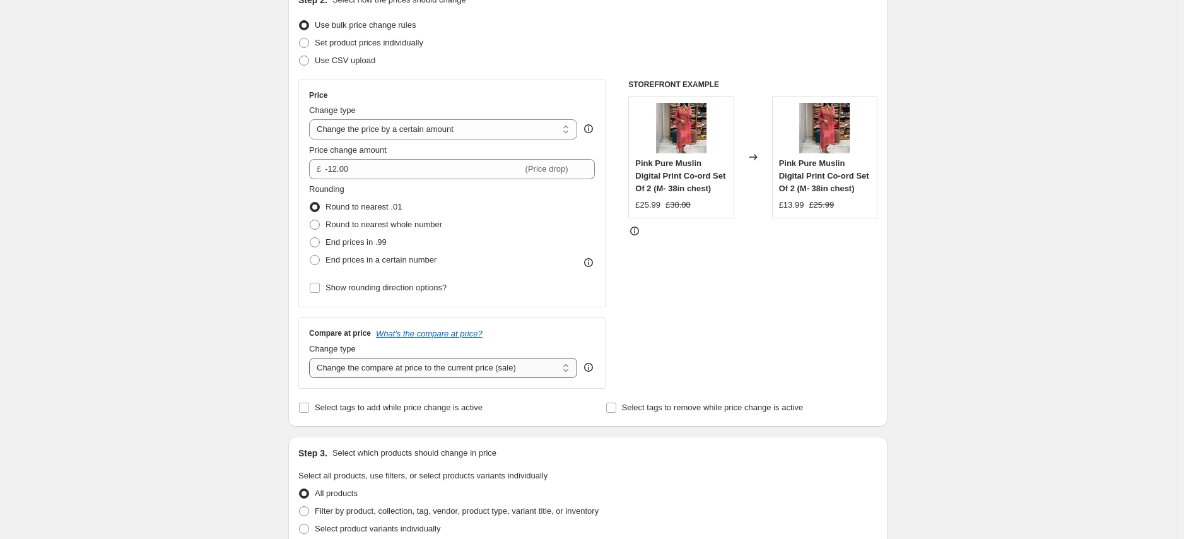
click at [519, 366] on select "Change the compare at price to the current price (sale) Change the compare at p…" at bounding box center [443, 368] width 268 height 20
click at [313, 358] on select "Change the compare at price to the current price (sale) Change the compare at p…" at bounding box center [443, 368] width 268 height 20
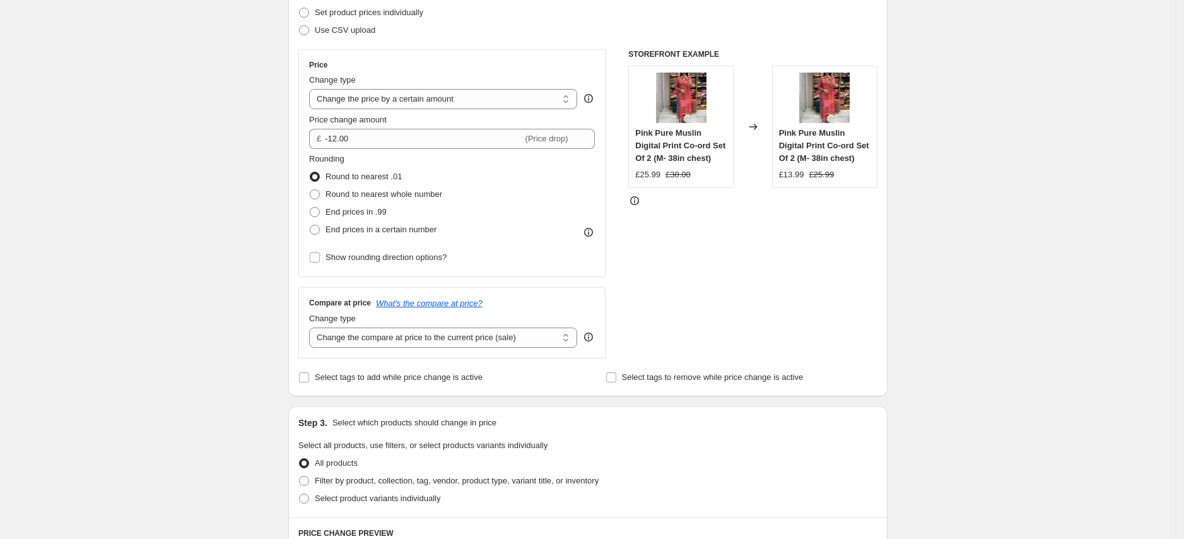
scroll to position [354, 0]
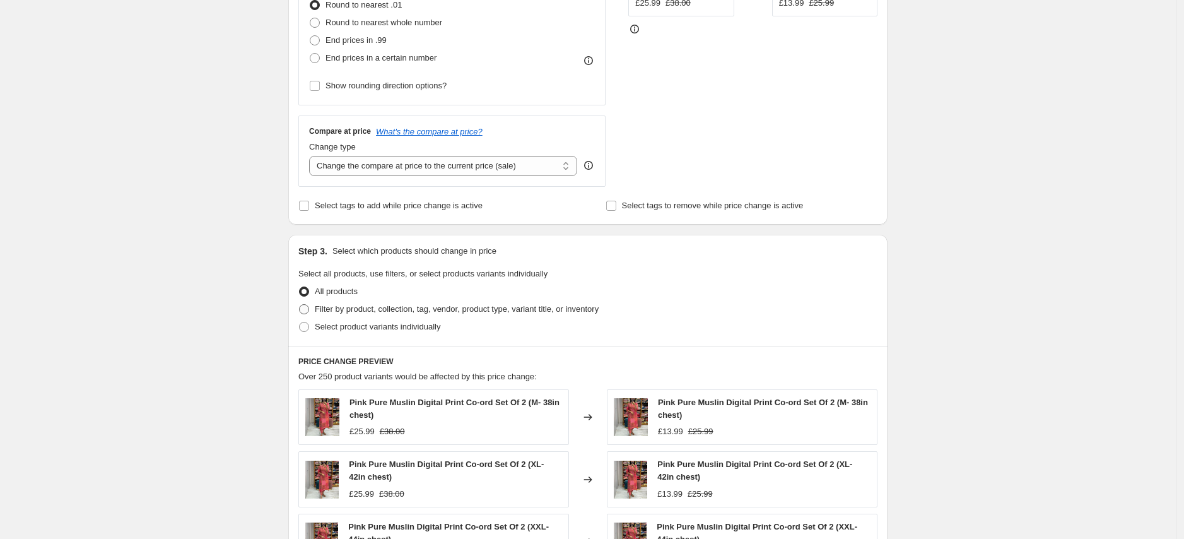
click at [407, 310] on span "Filter by product, collection, tag, vendor, product type, variant title, or inv…" at bounding box center [457, 308] width 284 height 9
click at [300, 305] on input "Filter by product, collection, tag, vendor, product type, variant title, or inv…" at bounding box center [299, 304] width 1 height 1
radio input "true"
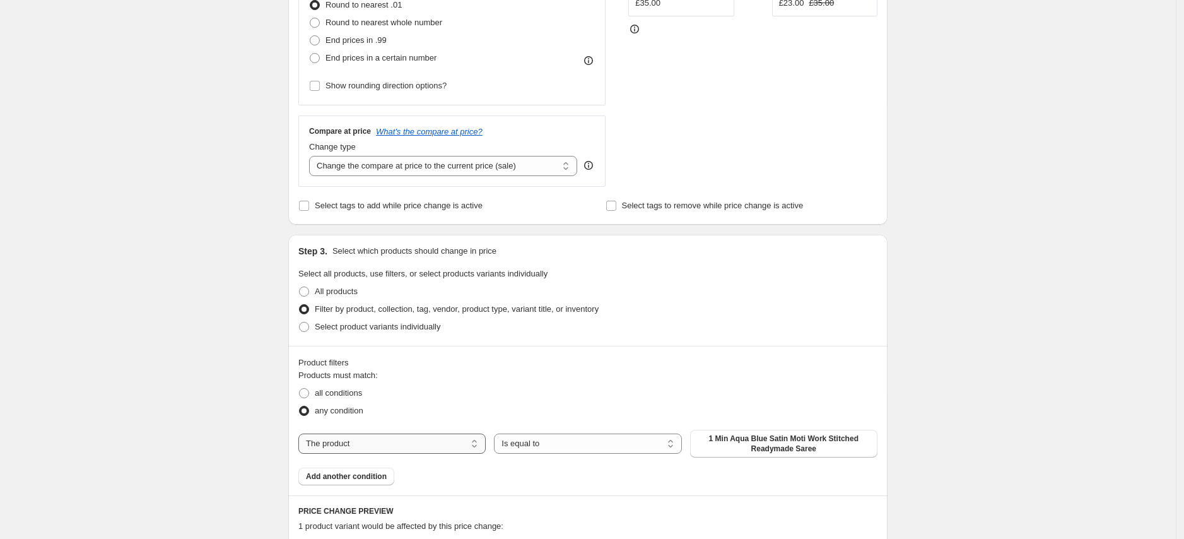
click at [400, 401] on select "The product The product's collection The product's tag The product's vendor The…" at bounding box center [391, 443] width 187 height 20
click at [349, 384] on label "all conditions" at bounding box center [330, 393] width 64 height 18
click at [300, 388] on input "all conditions" at bounding box center [299, 388] width 1 height 1
radio input "true"
click at [390, 401] on select "The product The product's collection The product's tag The product's vendor The…" at bounding box center [391, 443] width 187 height 20
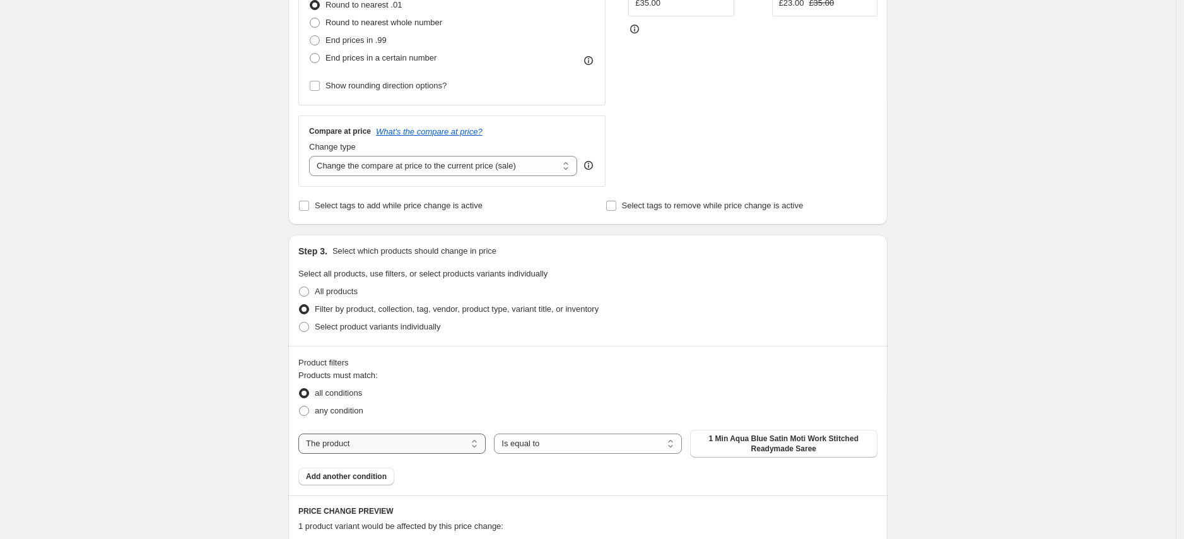
select select "vendor"
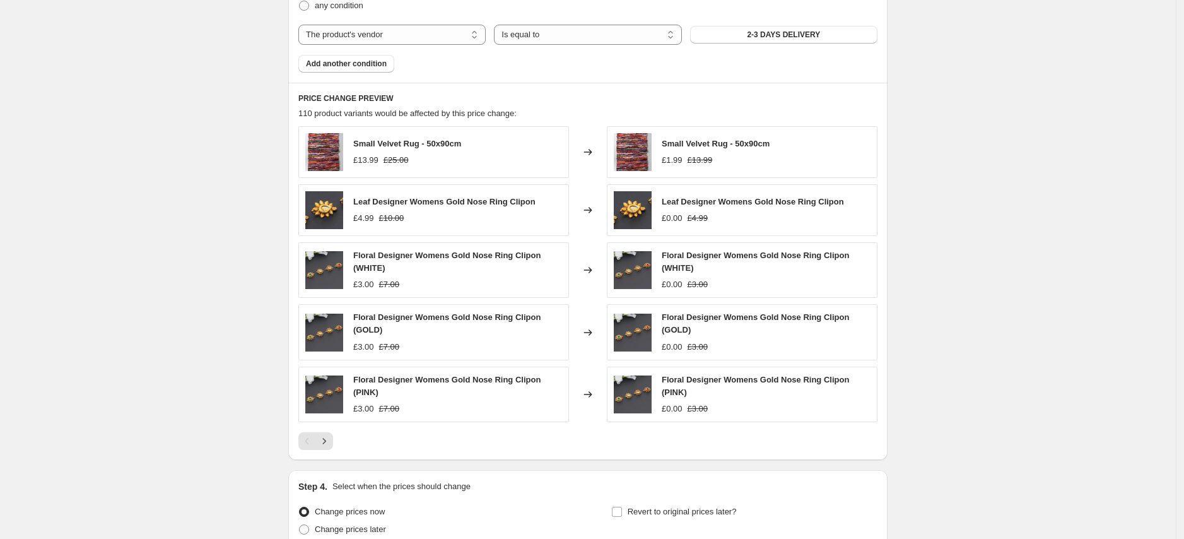
scroll to position [760, 0]
click at [329, 401] on icon "Next" at bounding box center [324, 440] width 13 height 13
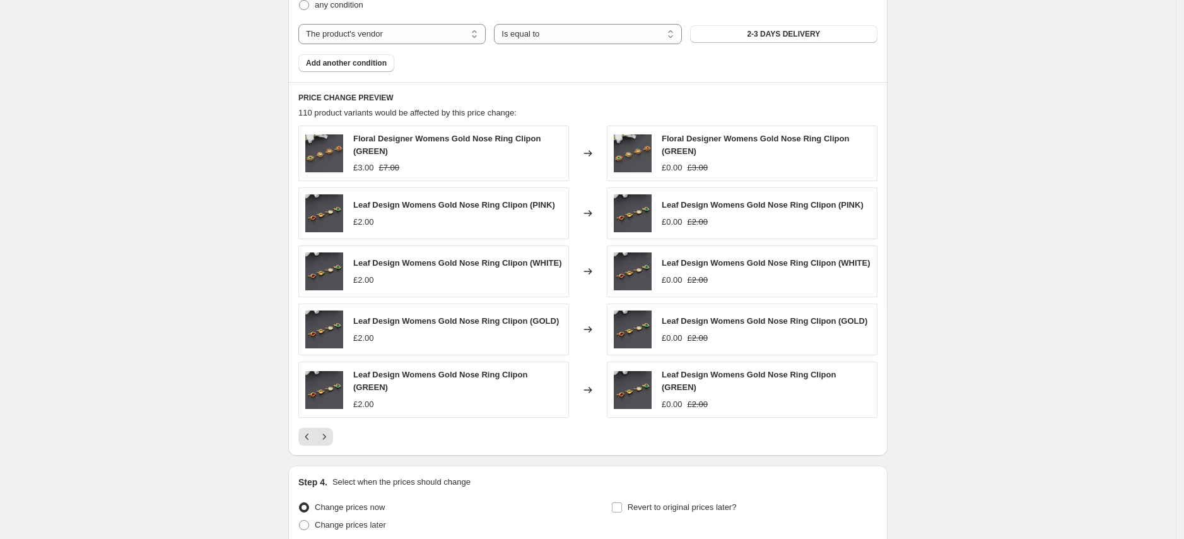
click at [326, 401] on icon "Next" at bounding box center [324, 436] width 3 height 6
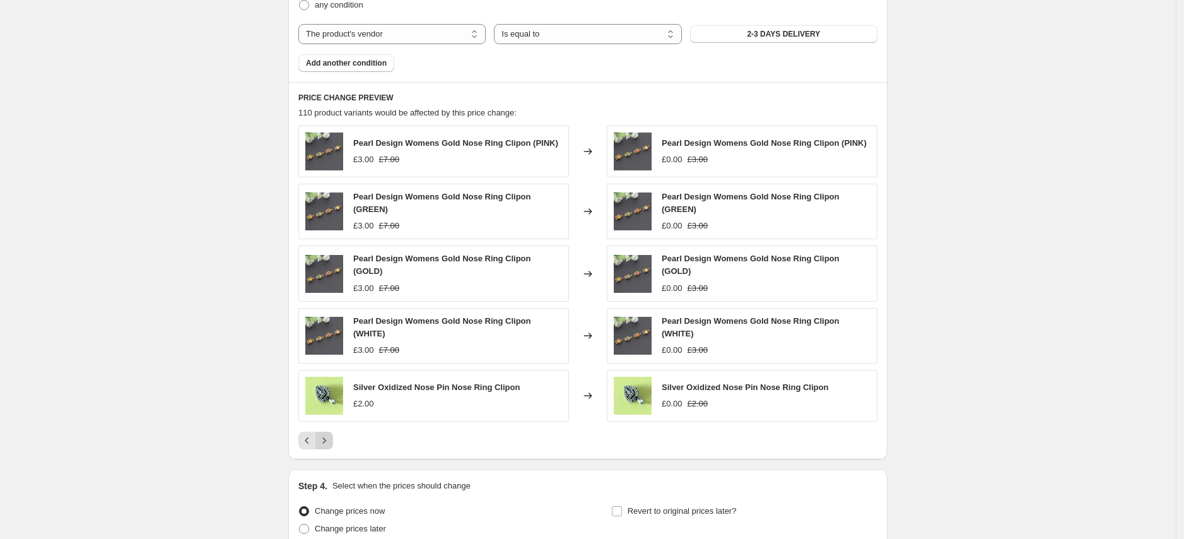
click at [331, 401] on icon "Next" at bounding box center [324, 440] width 13 height 13
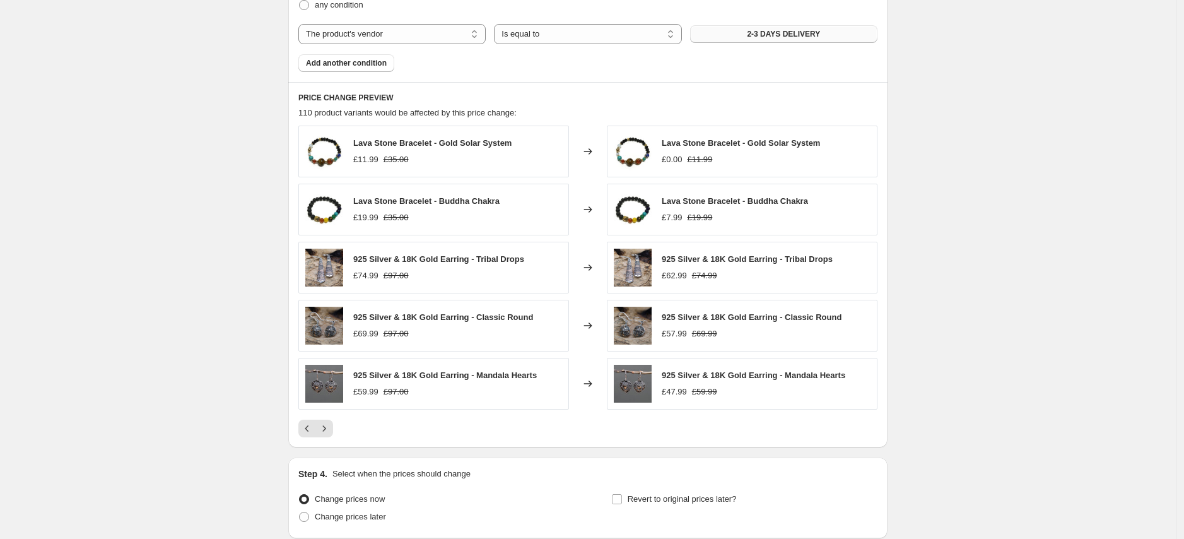
click at [826, 39] on button "2-3 DAYS DELIVERY" at bounding box center [783, 34] width 187 height 18
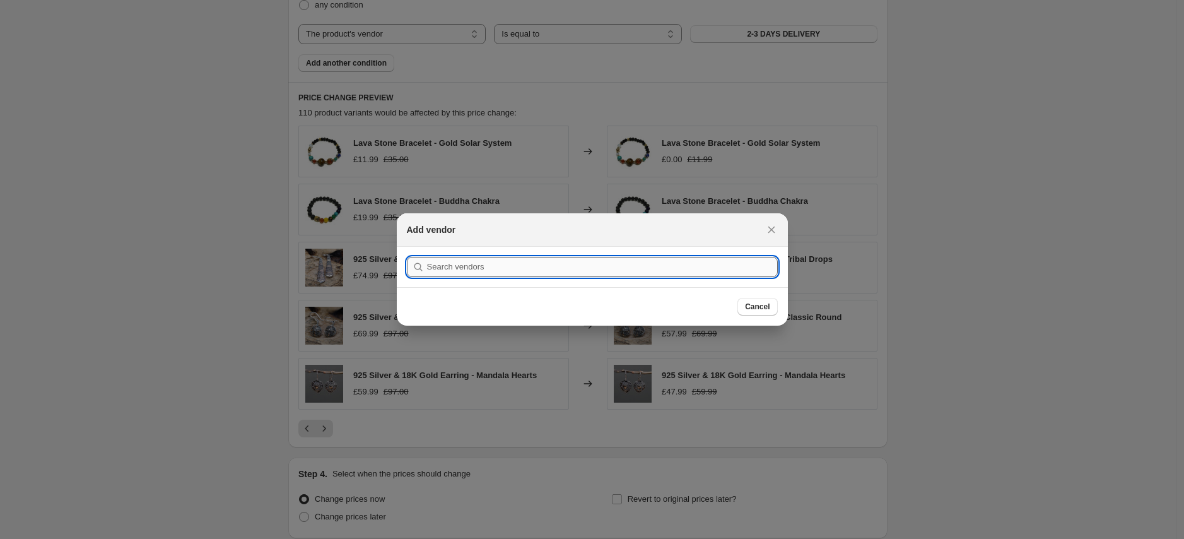
type input "5"
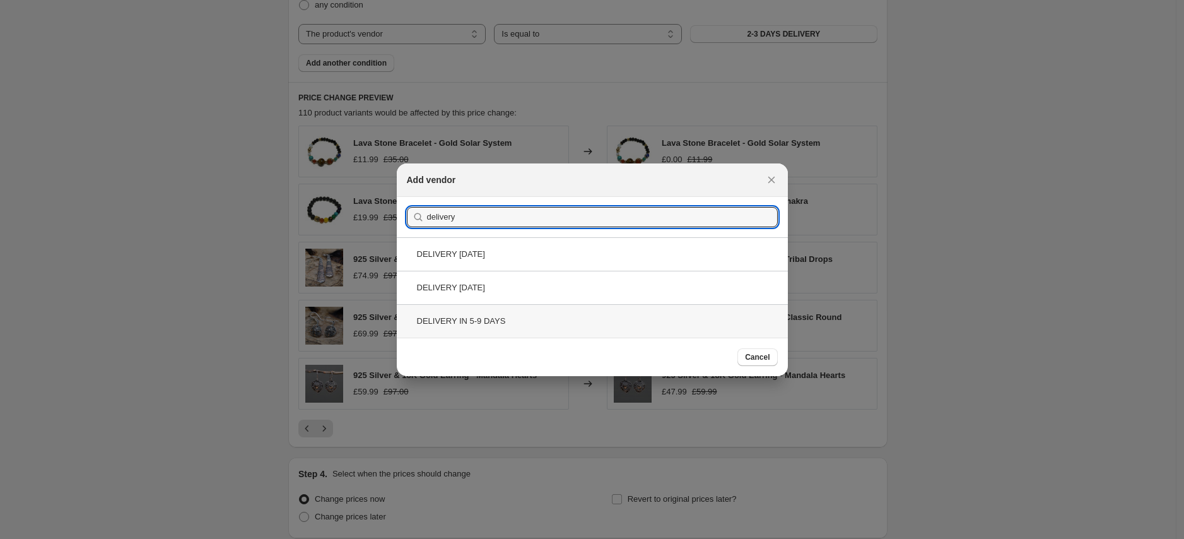
type input "delivery"
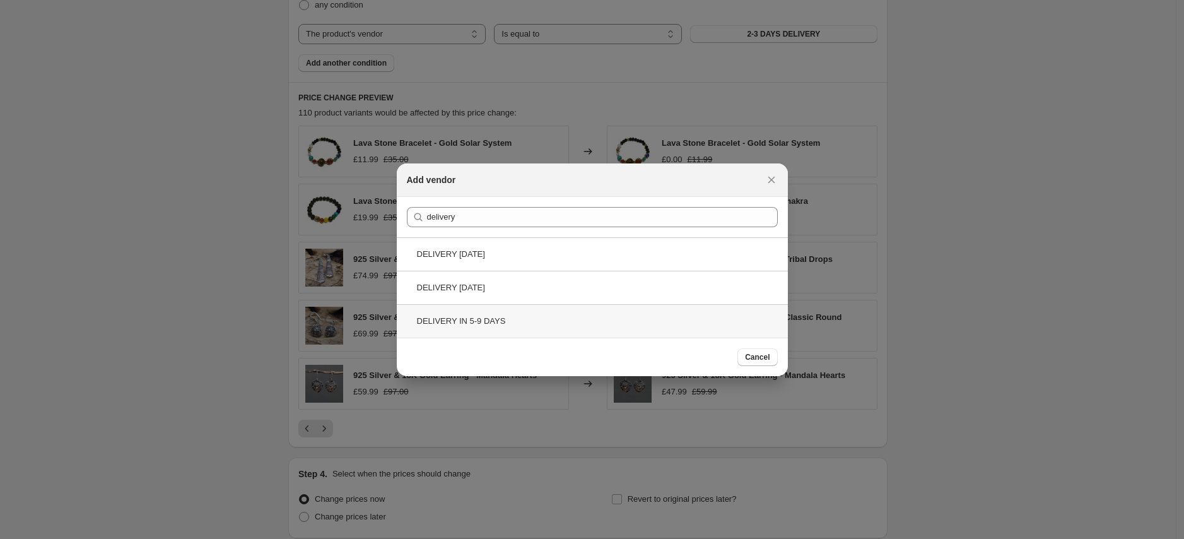
click at [515, 320] on div "DELIVERY IN 5-9 DAYS" at bounding box center [592, 320] width 391 height 33
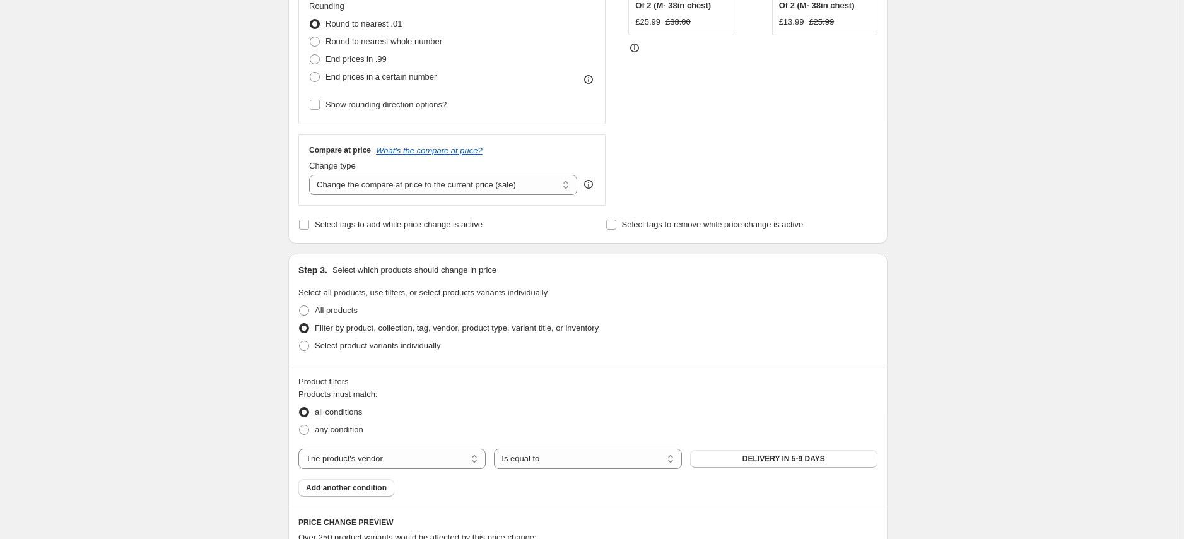
scroll to position [307, 0]
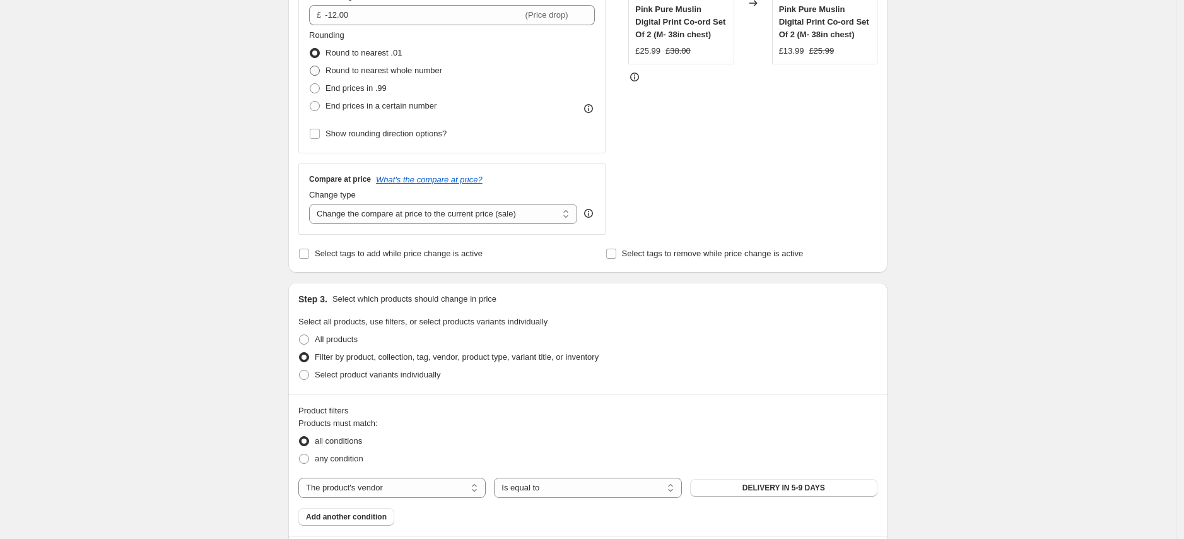
click at [426, 73] on span "Round to nearest whole number" at bounding box center [383, 70] width 117 height 9
click at [310, 66] on input "Round to nearest whole number" at bounding box center [310, 66] width 1 height 1
radio input "true"
click at [749, 178] on div "STOREFRONT EXAMPLE Pink Pure Muslin Digital Print Co-ord Set Of 2 (M- 38in ches…" at bounding box center [752, 80] width 249 height 309
click at [382, 90] on span "End prices in .99" at bounding box center [355, 87] width 61 height 9
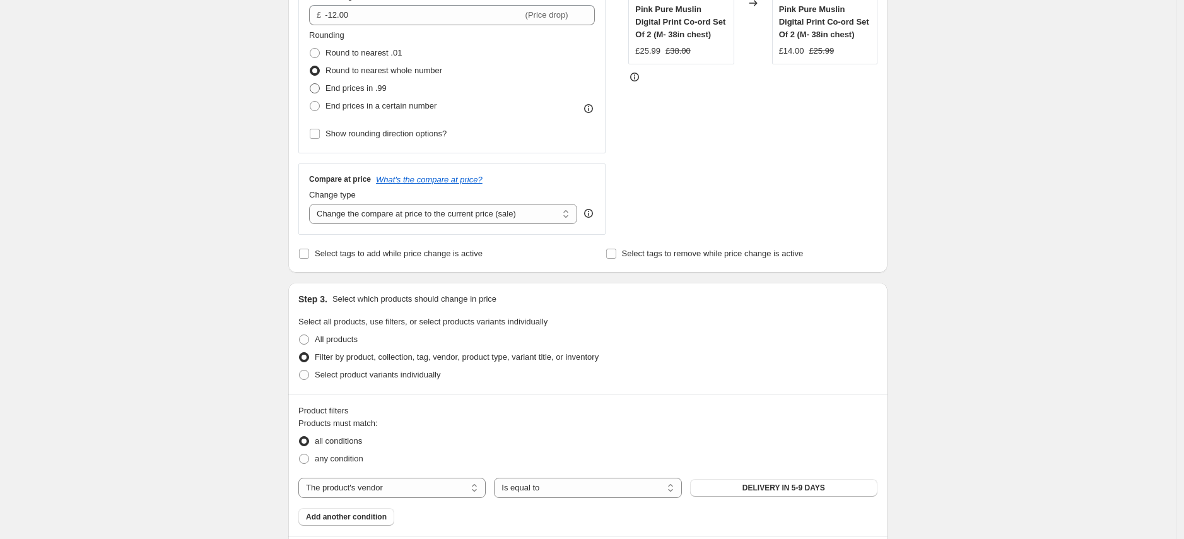
click at [310, 84] on input "End prices in .99" at bounding box center [310, 83] width 1 height 1
radio input "true"
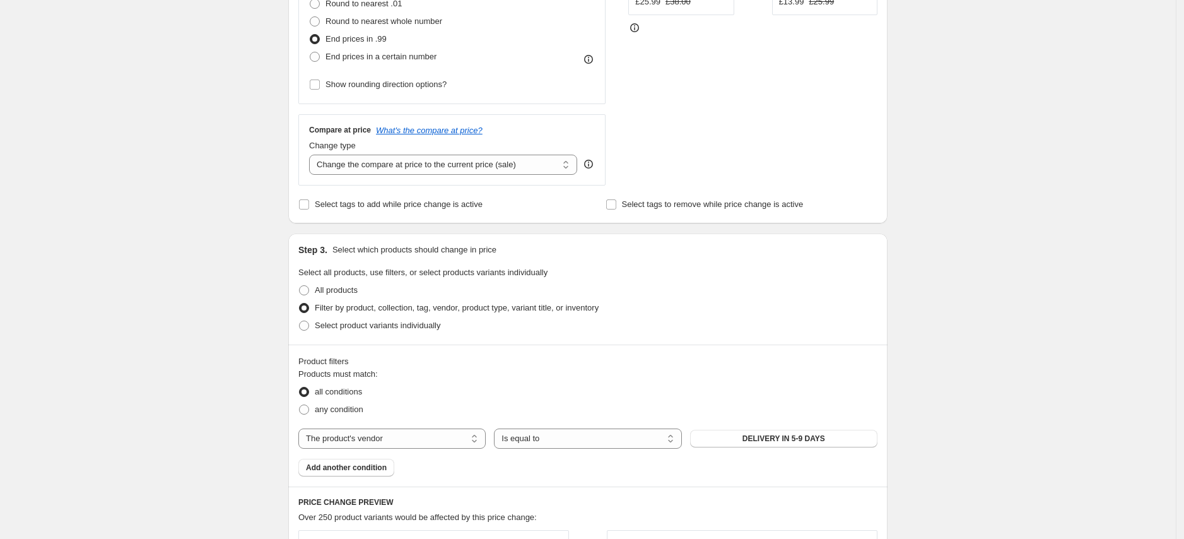
scroll to position [414, 0]
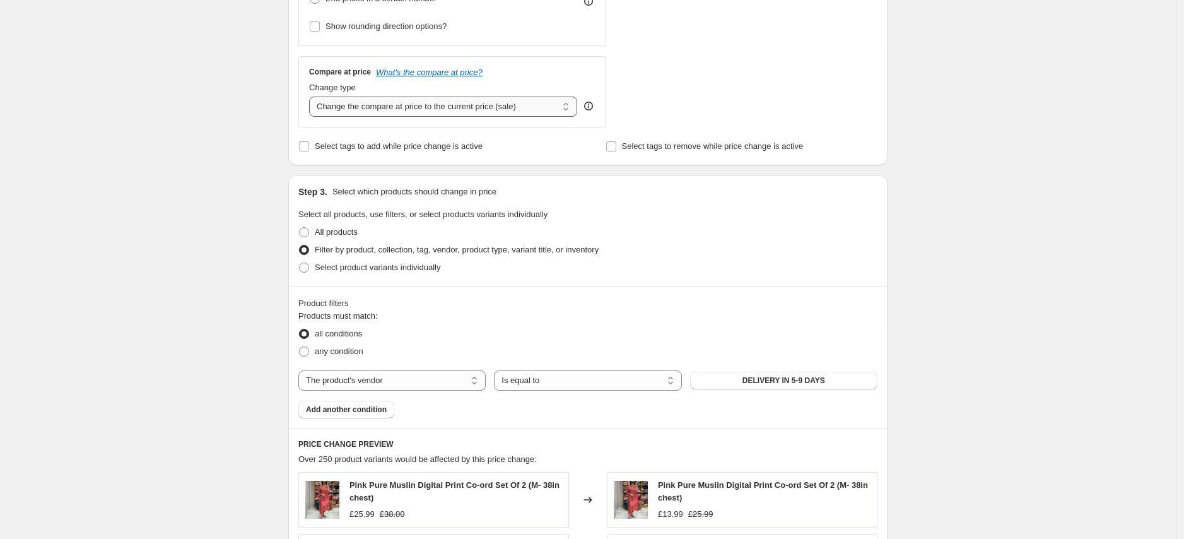
click at [442, 107] on select "Change the compare at price to the current price (sale) Change the compare at p…" at bounding box center [443, 107] width 268 height 20
click at [325, 146] on span "Select tags to add while price change is active" at bounding box center [399, 145] width 168 height 9
click at [309, 146] on input "Select tags to add while price change is active" at bounding box center [304, 146] width 10 height 10
checkbox input "true"
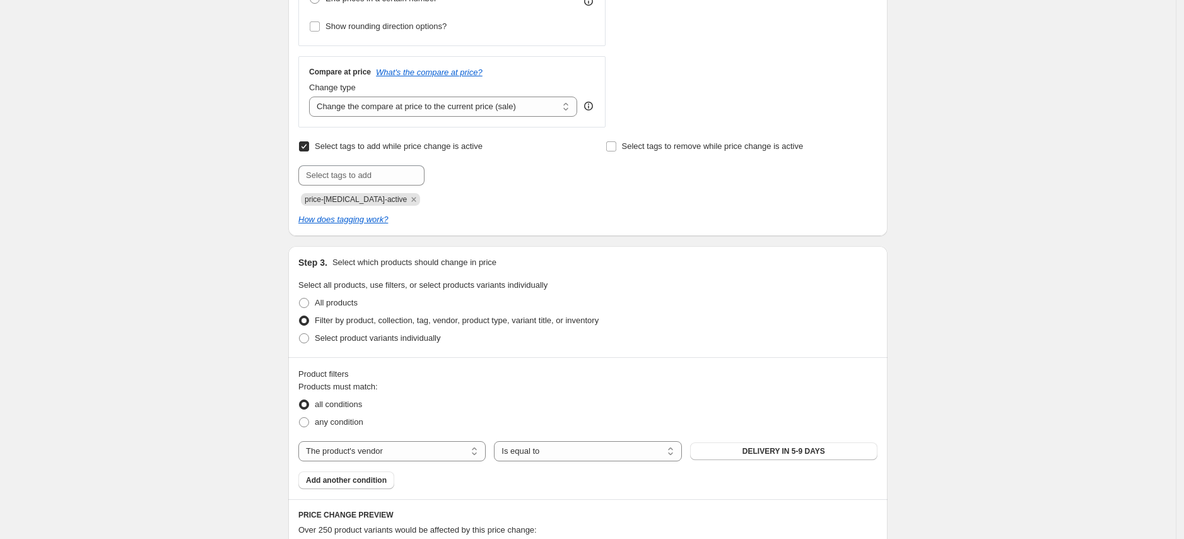
click at [907, 190] on div "Create new price change job. This page is ready Create new price change job Dra…" at bounding box center [588, 331] width 1176 height 1490
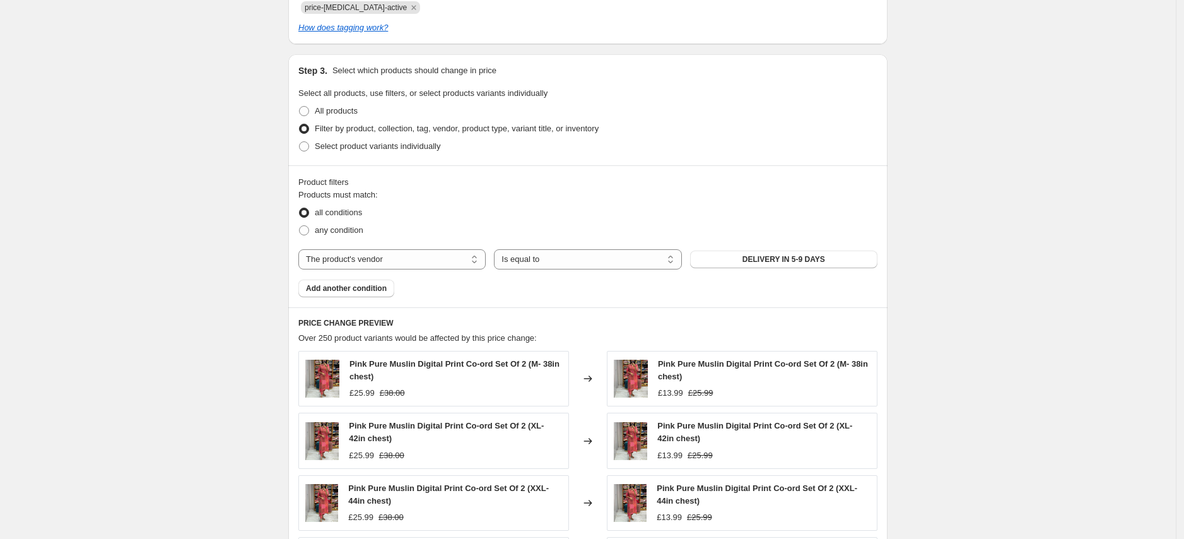
scroll to position [402, 0]
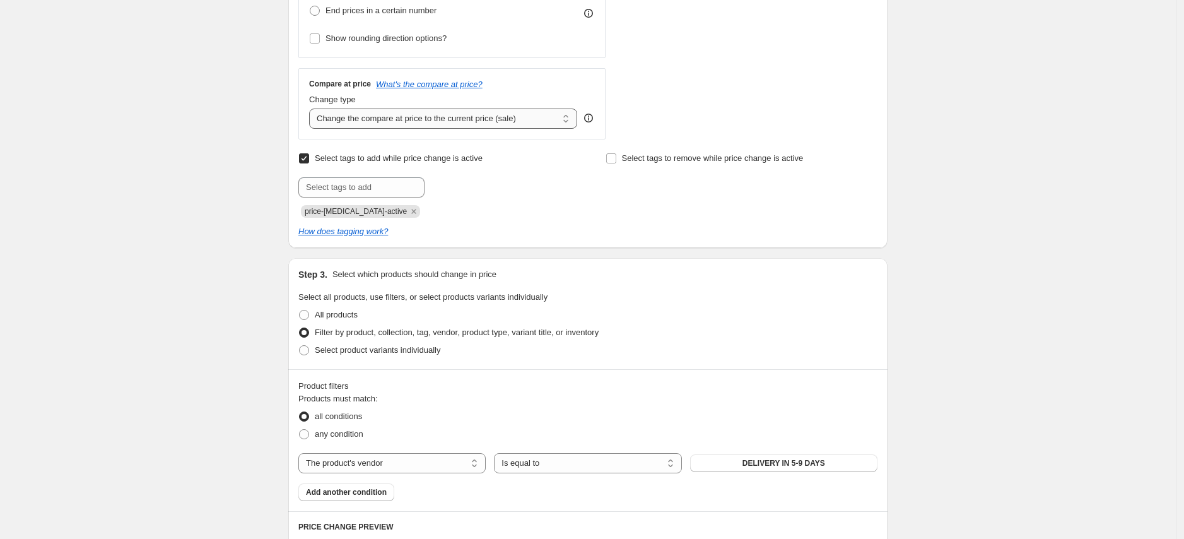
click at [545, 118] on select "Change the compare at price to the current price (sale) Change the compare at p…" at bounding box center [443, 118] width 268 height 20
select select "percentage"
click at [313, 108] on select "Change the compare at price to the current price (sale) Change the compare at p…" at bounding box center [443, 118] width 268 height 20
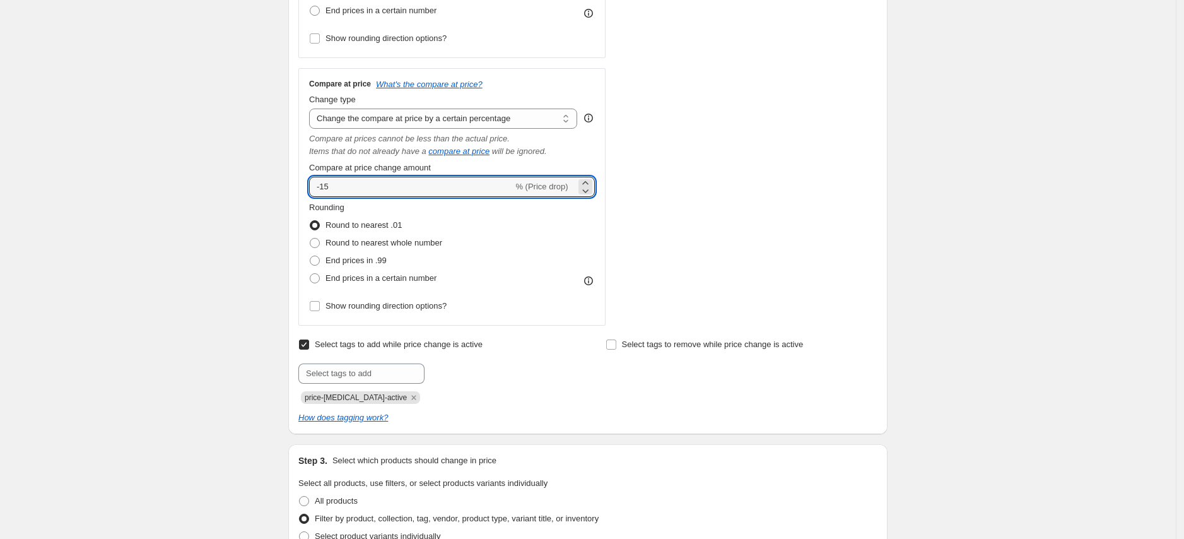
drag, startPoint x: 422, startPoint y: 187, endPoint x: 209, endPoint y: 173, distance: 213.0
click at [209, 173] on div "Create new price change job. This page is ready Create new price change job Dra…" at bounding box center [588, 436] width 1176 height 1676
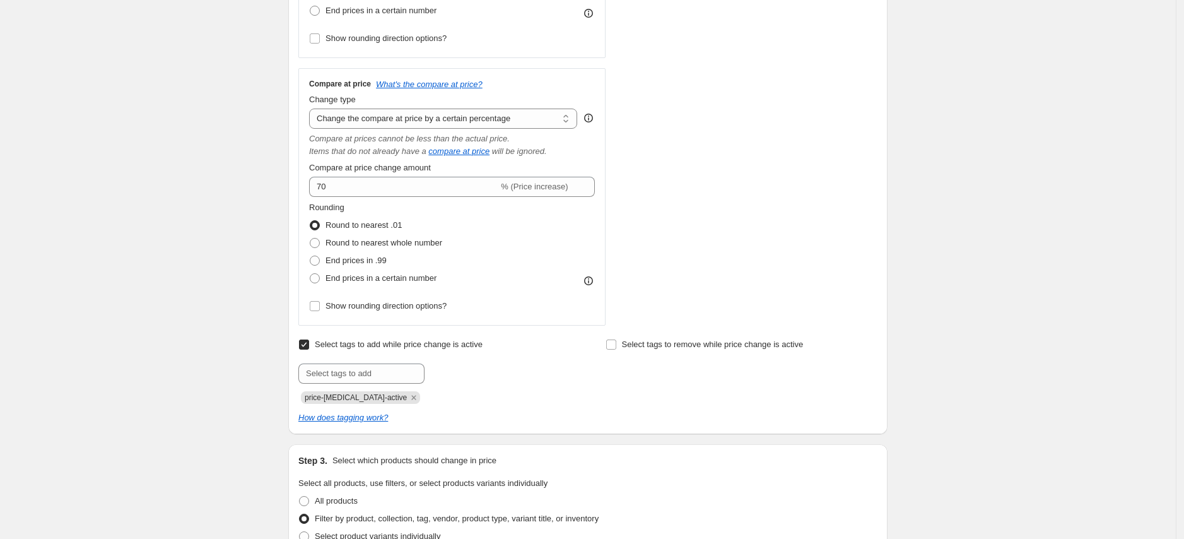
click at [851, 303] on div "STOREFRONT EXAMPLE Pink Pure Muslin Digital Print Co-ord Set Of 2 (M- 38in ches…" at bounding box center [752, 77] width 249 height 495
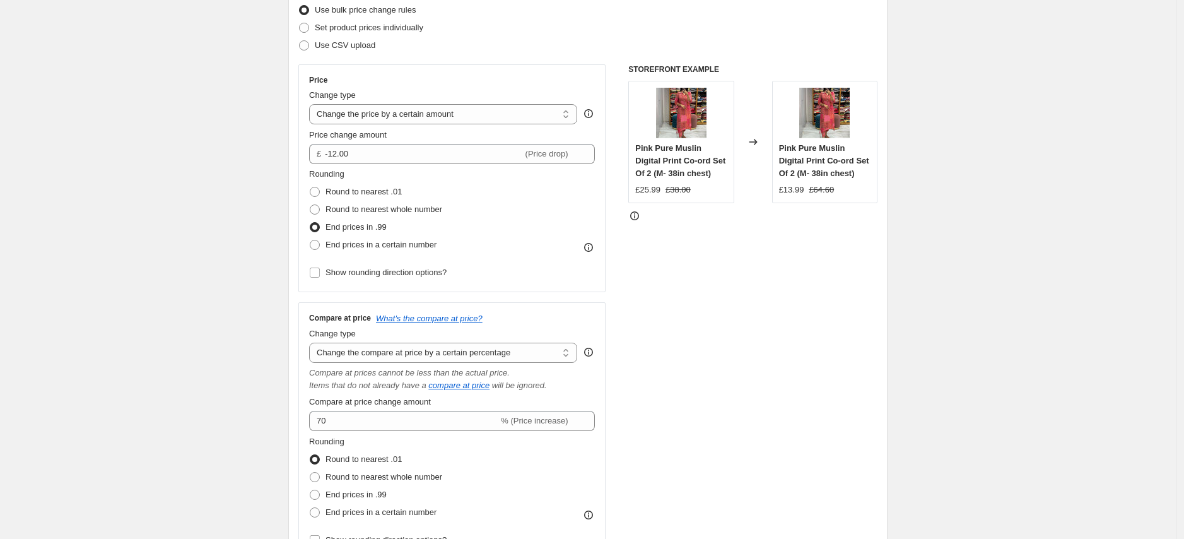
scroll to position [171, 0]
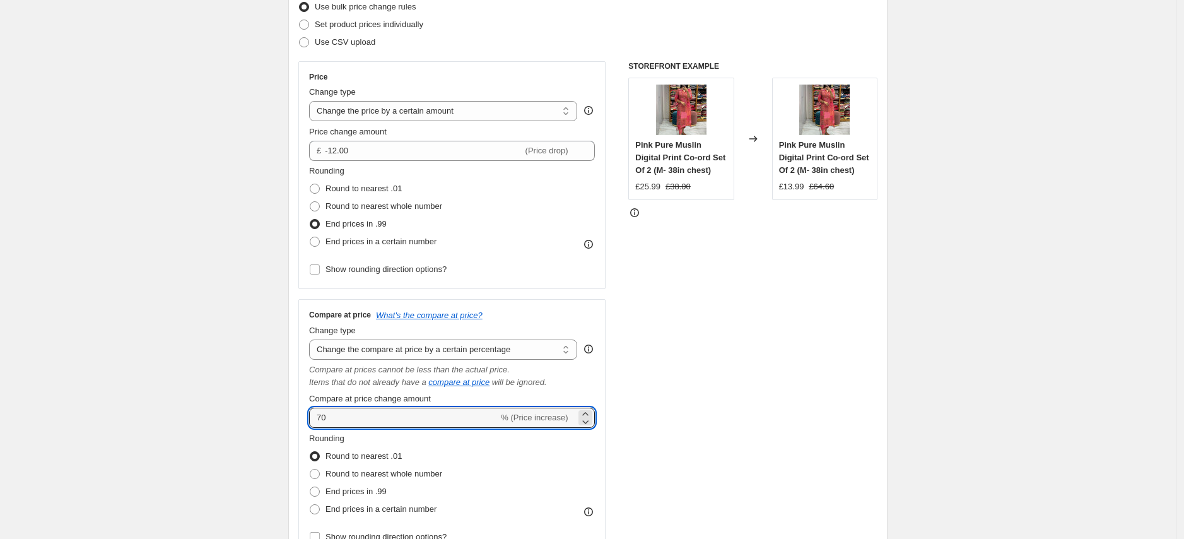
drag, startPoint x: 341, startPoint y: 424, endPoint x: 300, endPoint y: 415, distance: 42.1
click at [300, 401] on div "Step 2. Select how the prices should change Use bulk price change rules Set pro…" at bounding box center [587, 314] width 599 height 699
type input "60"
click at [842, 401] on div "STOREFRONT EXAMPLE Pink Pure Muslin Digital Print Co-ord Set Of 2 (M- 38in ches…" at bounding box center [752, 308] width 249 height 495
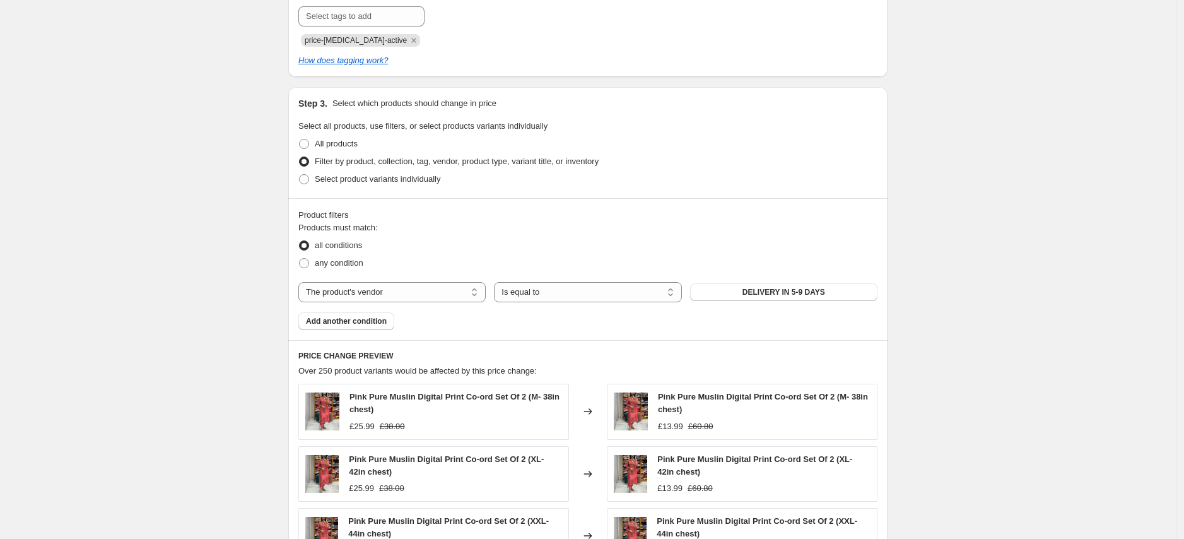
scroll to position [1137, 0]
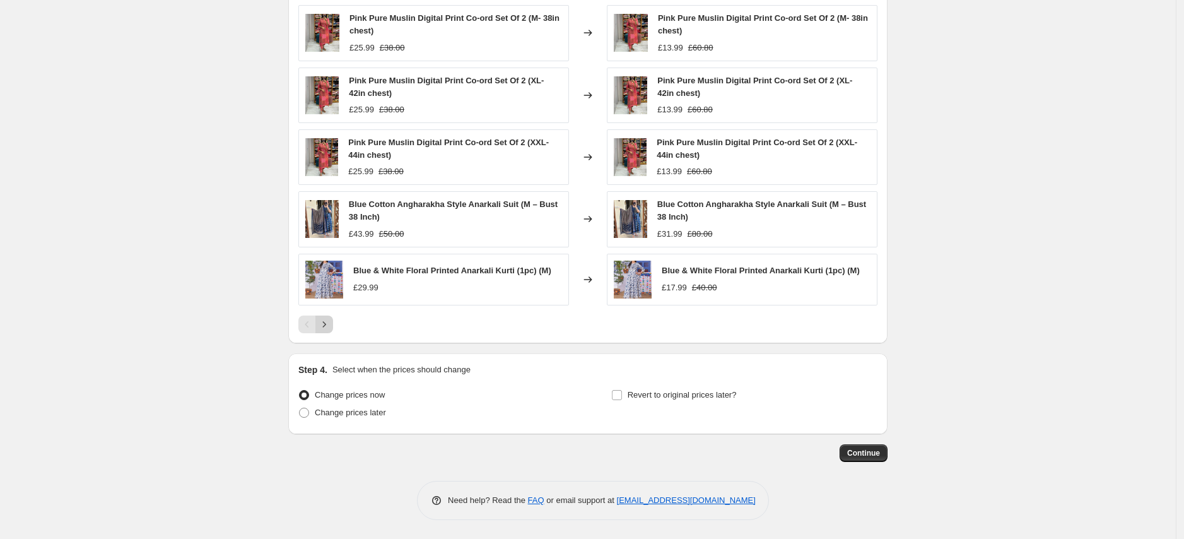
click at [326, 323] on icon "Next" at bounding box center [324, 324] width 13 height 13
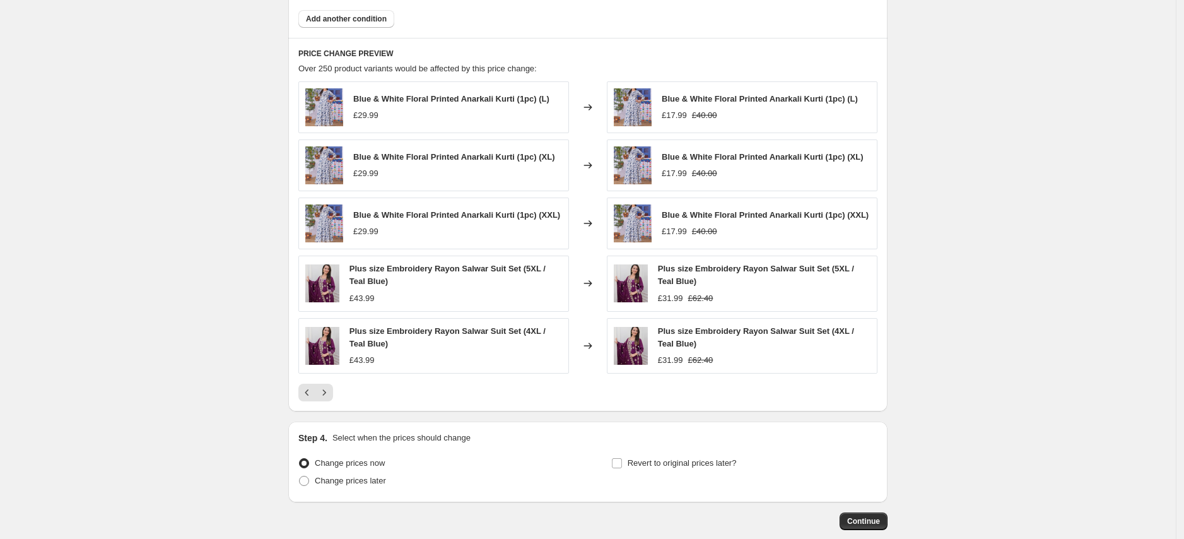
scroll to position [1058, 0]
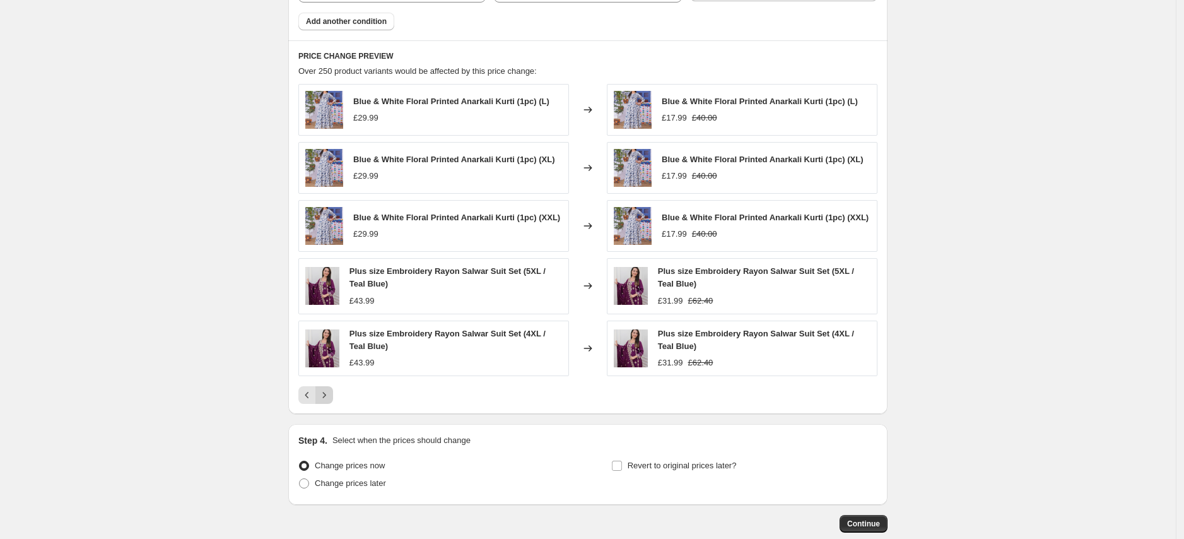
click at [331, 401] on icon "Next" at bounding box center [324, 395] width 13 height 13
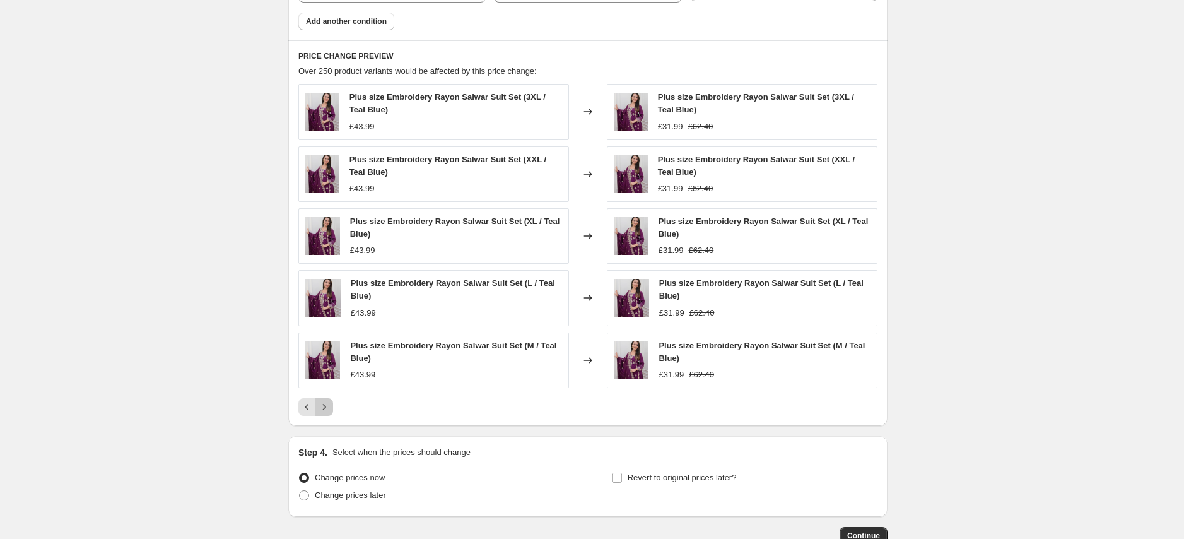
click at [325, 401] on icon "Next" at bounding box center [324, 407] width 13 height 13
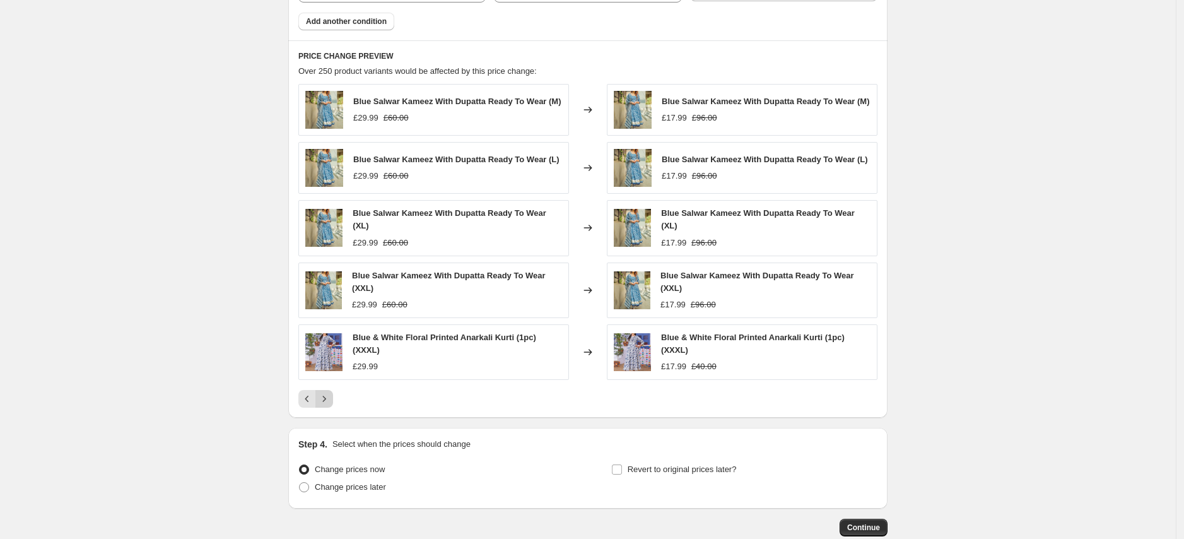
click at [329, 401] on icon "Next" at bounding box center [324, 398] width 13 height 13
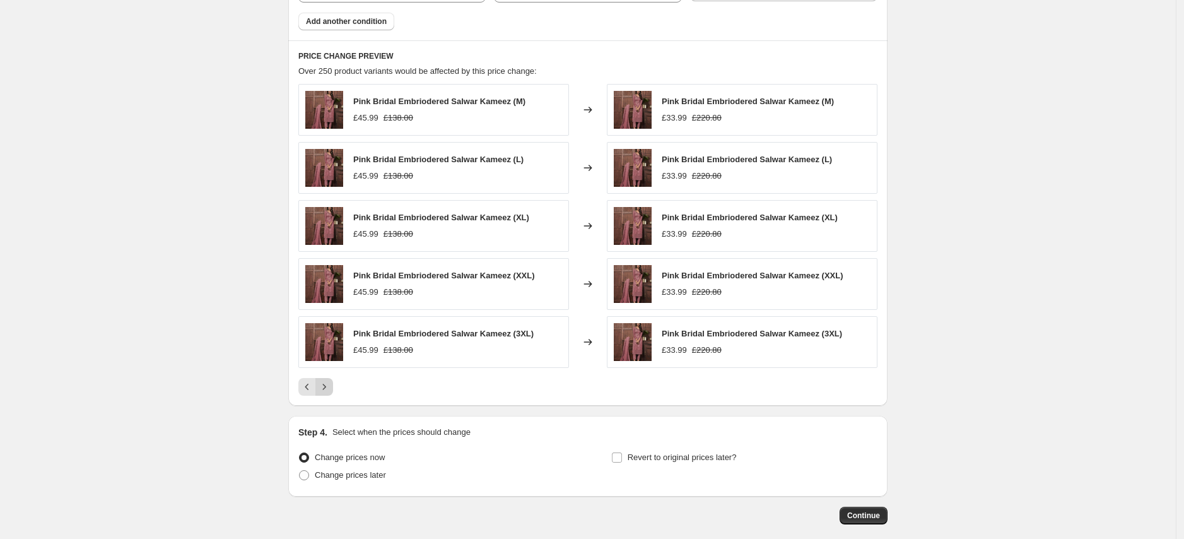
click at [329, 383] on icon "Next" at bounding box center [324, 386] width 13 height 13
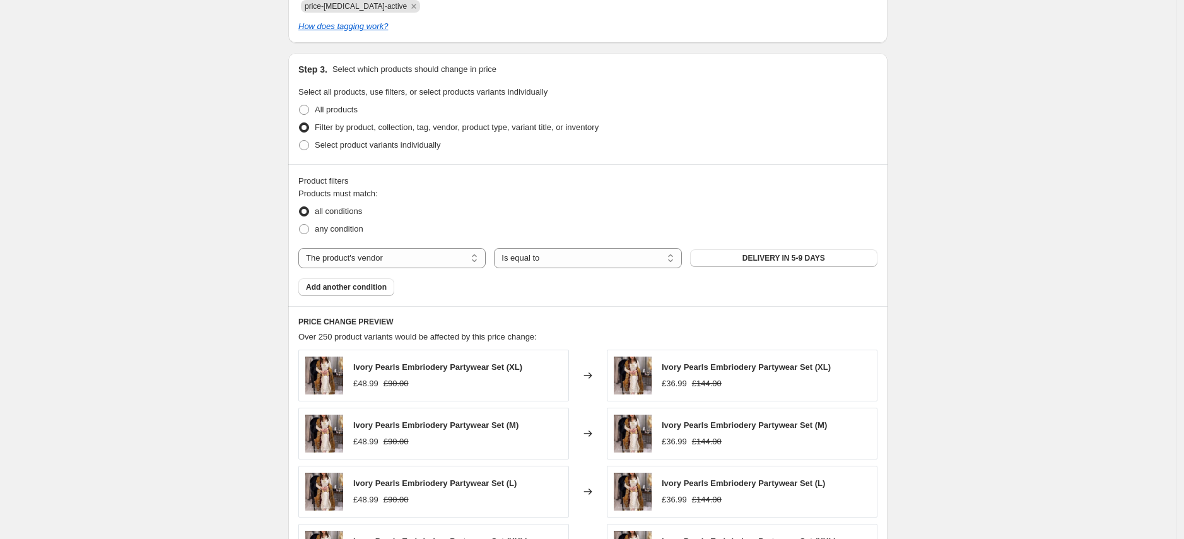
scroll to position [791, 0]
click at [337, 289] on span "Add another condition" at bounding box center [346, 289] width 81 height 10
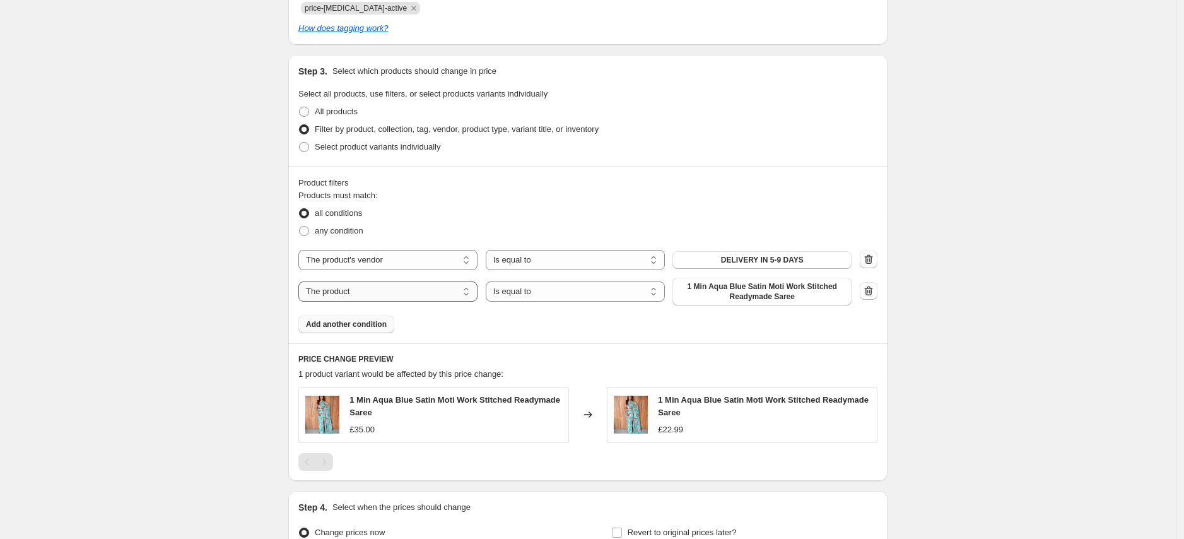
click at [417, 295] on select "The product The product's collection The product's tag The product's vendor The…" at bounding box center [387, 291] width 179 height 20
select select "product_status"
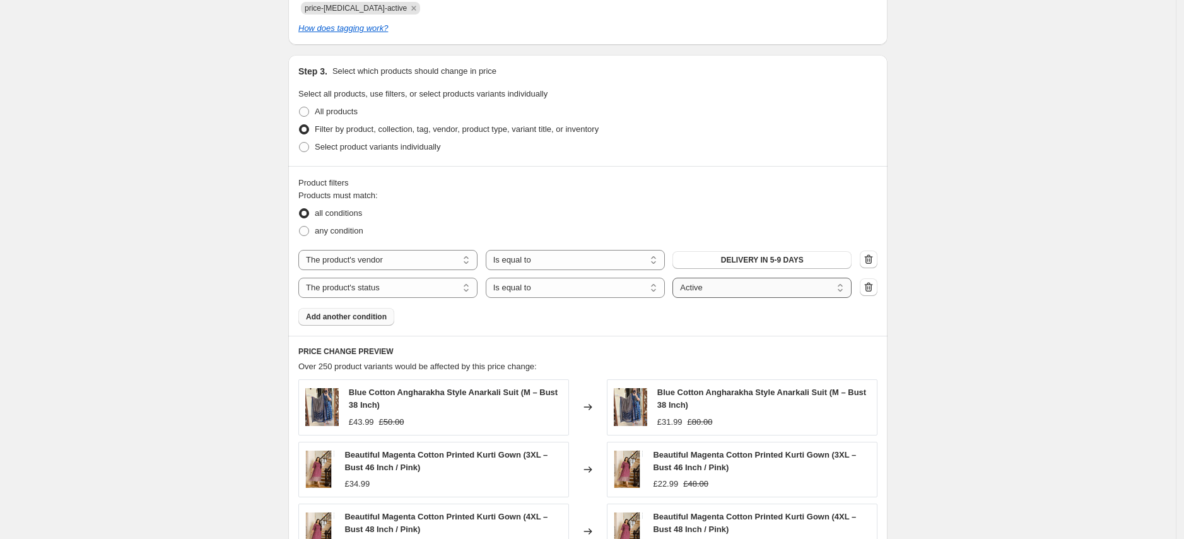
click at [711, 286] on select "Active Draft Archived" at bounding box center [761, 288] width 179 height 20
click at [676, 278] on select "Active Draft Archived" at bounding box center [761, 288] width 179 height 20
click at [976, 332] on div "Create new price change job. This page is ready Create new price change job Dra…" at bounding box center [588, 62] width 1176 height 1707
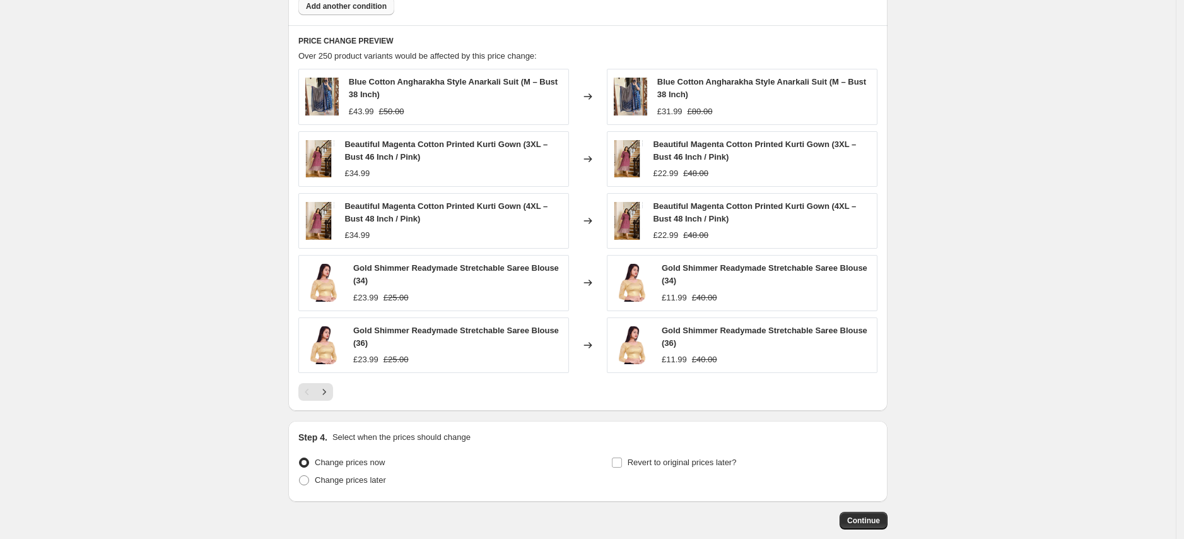
scroll to position [1099, 0]
click at [331, 396] on icon "Next" at bounding box center [324, 394] width 13 height 13
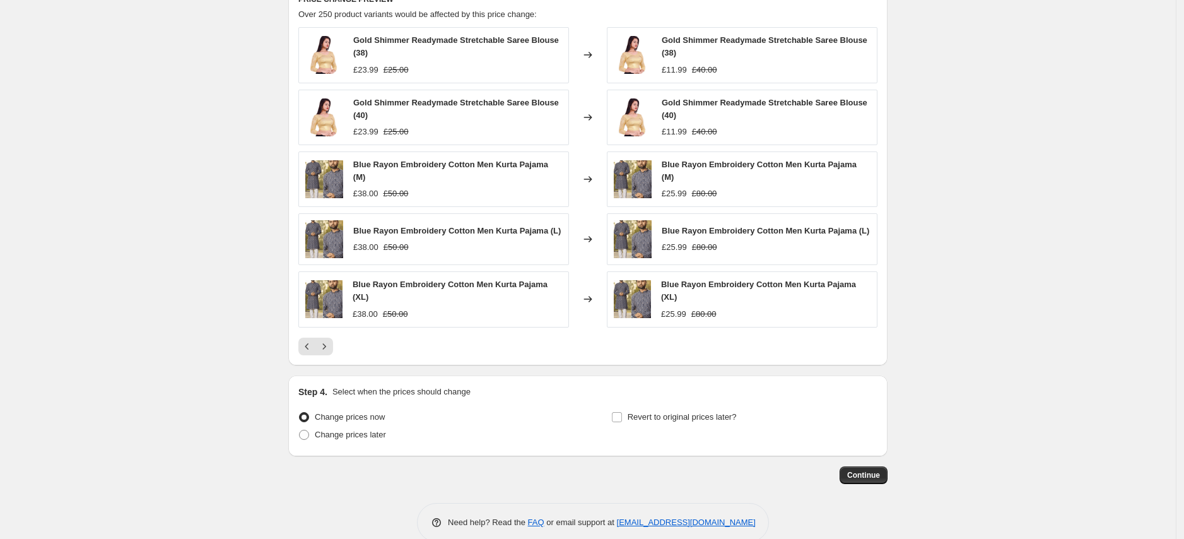
scroll to position [1169, 0]
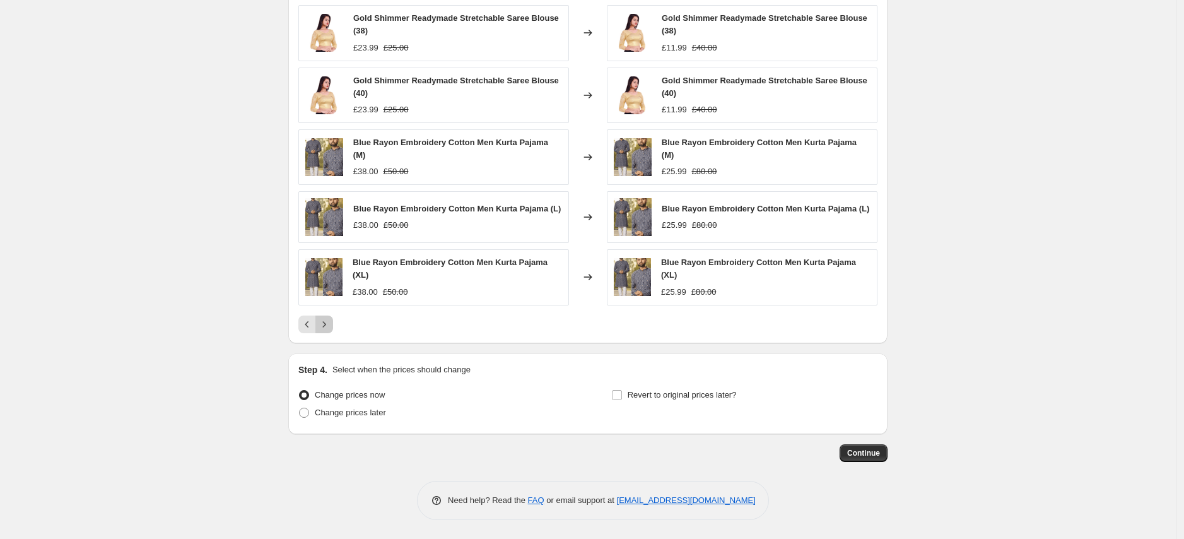
click at [330, 327] on icon "Next" at bounding box center [324, 324] width 13 height 13
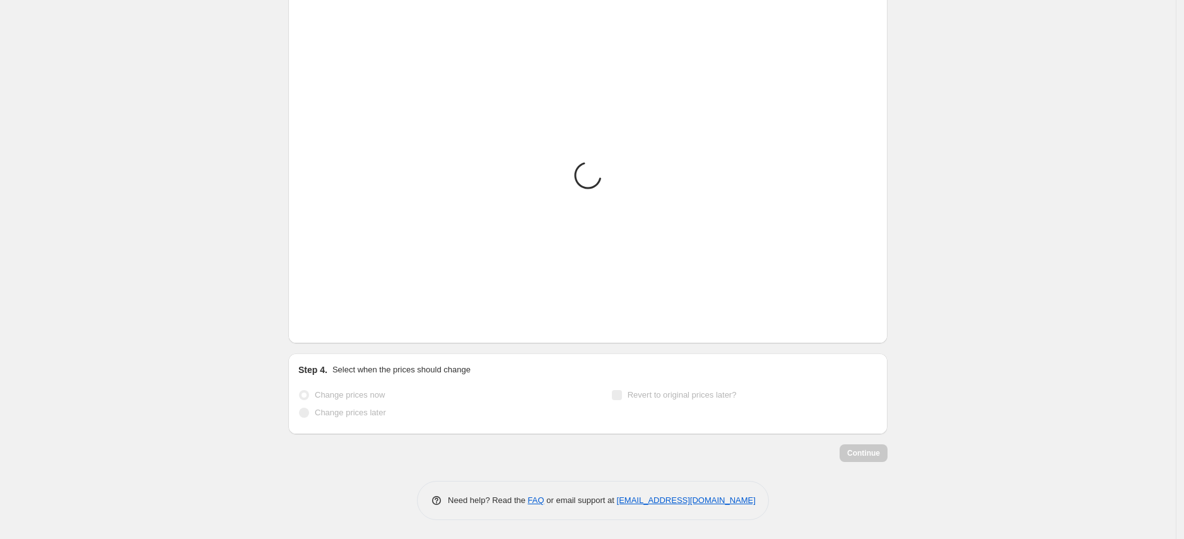
scroll to position [1165, 0]
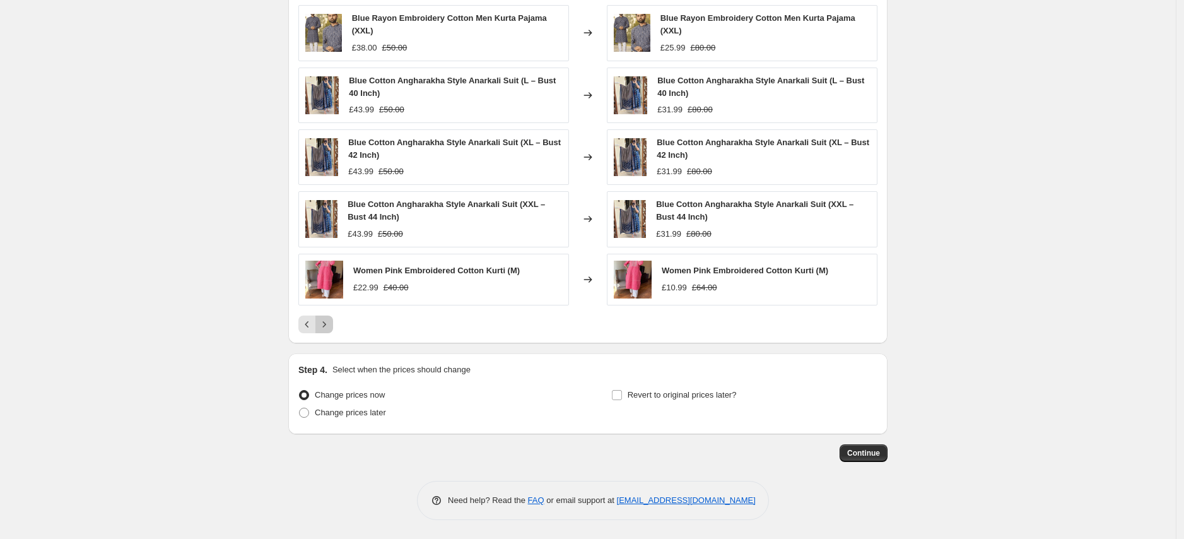
click at [325, 322] on icon "Next" at bounding box center [324, 324] width 13 height 13
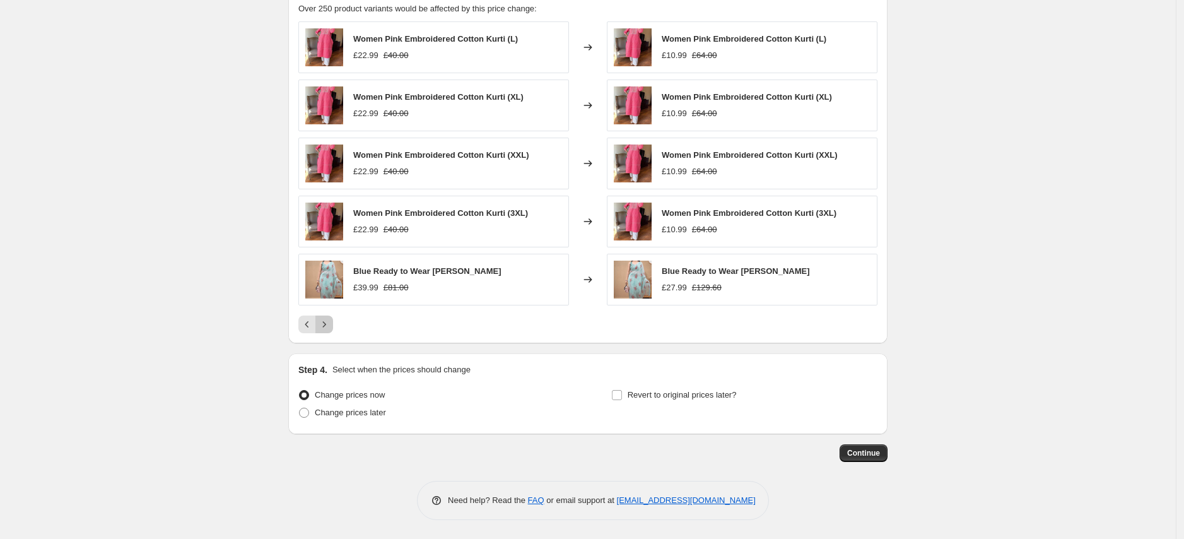
click at [325, 317] on button "Next" at bounding box center [324, 324] width 18 height 18
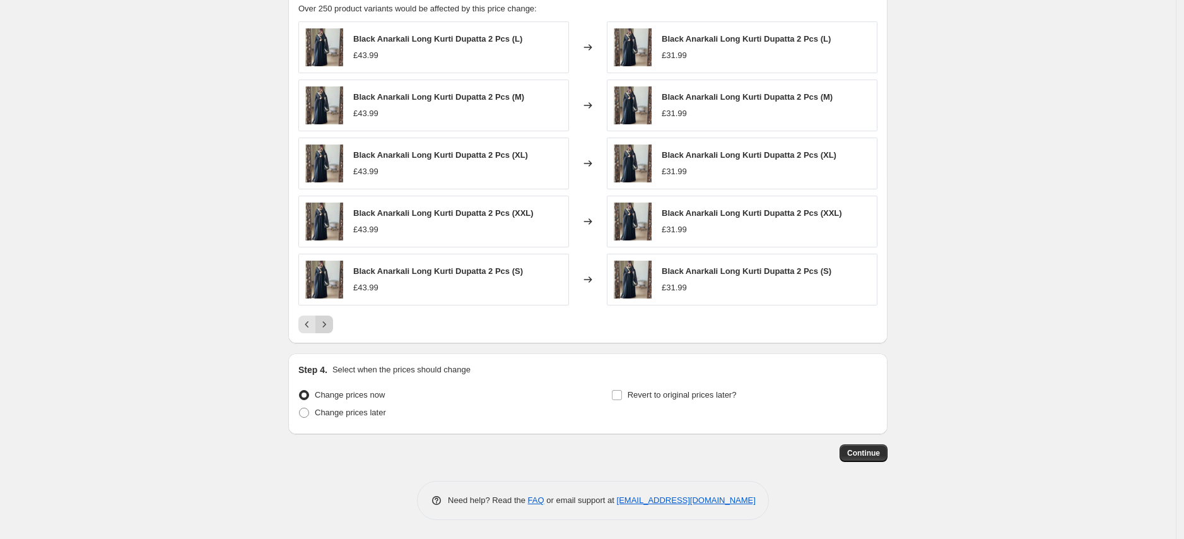
click at [326, 324] on icon "Next" at bounding box center [324, 324] width 3 height 6
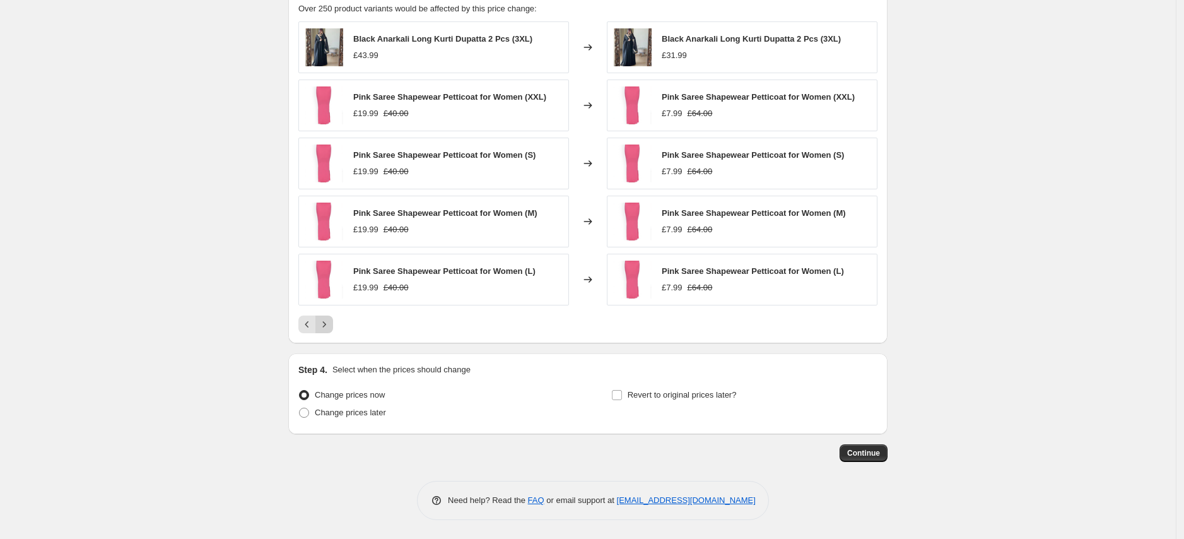
click at [326, 325] on icon "Next" at bounding box center [324, 324] width 13 height 13
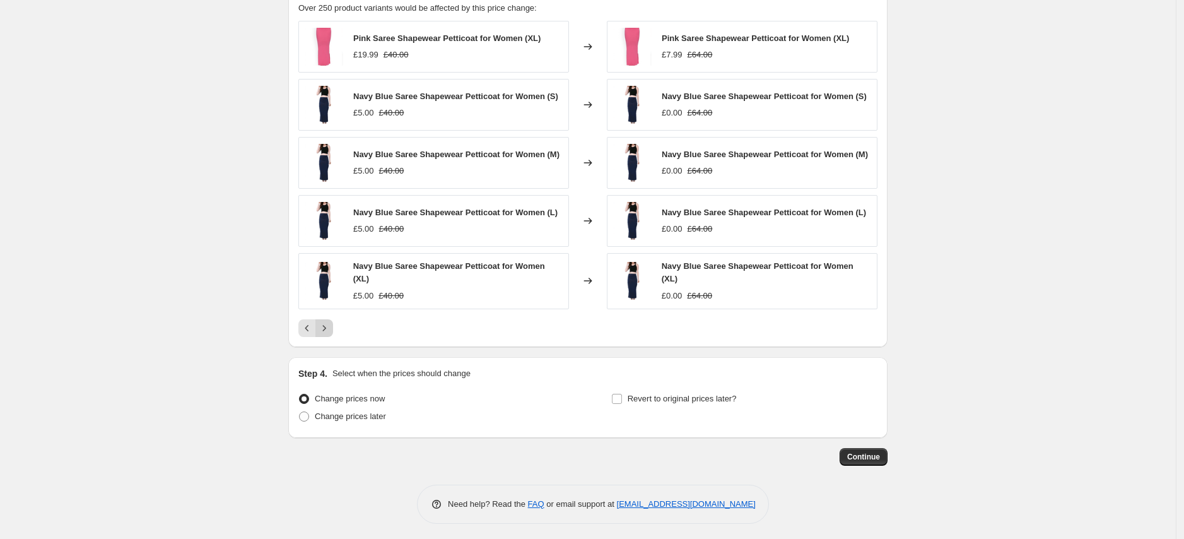
click at [331, 334] on icon "Next" at bounding box center [324, 328] width 13 height 13
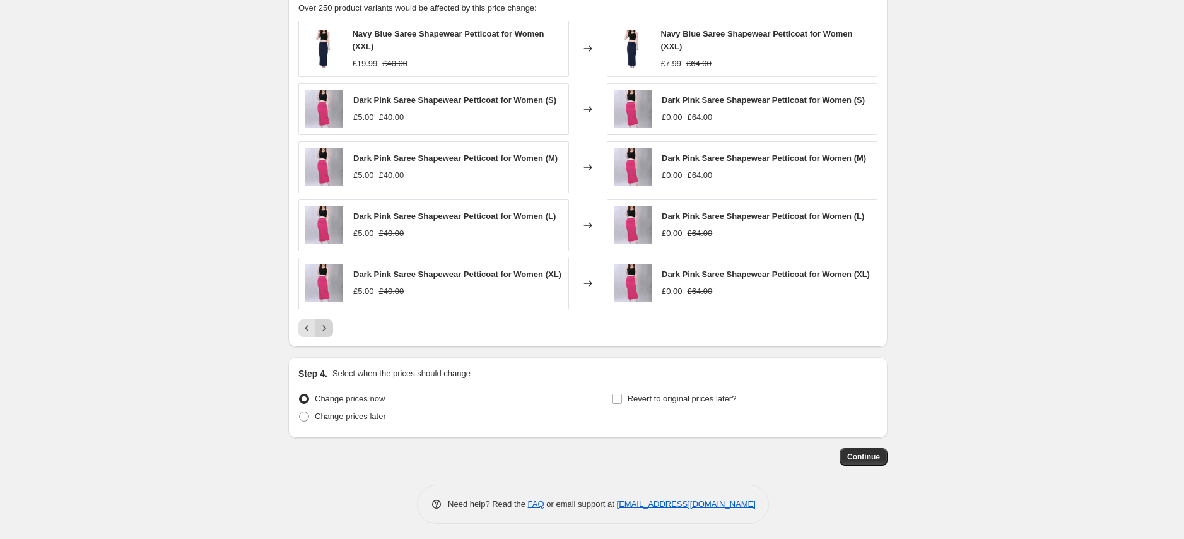
click at [323, 334] on icon "Next" at bounding box center [324, 328] width 13 height 13
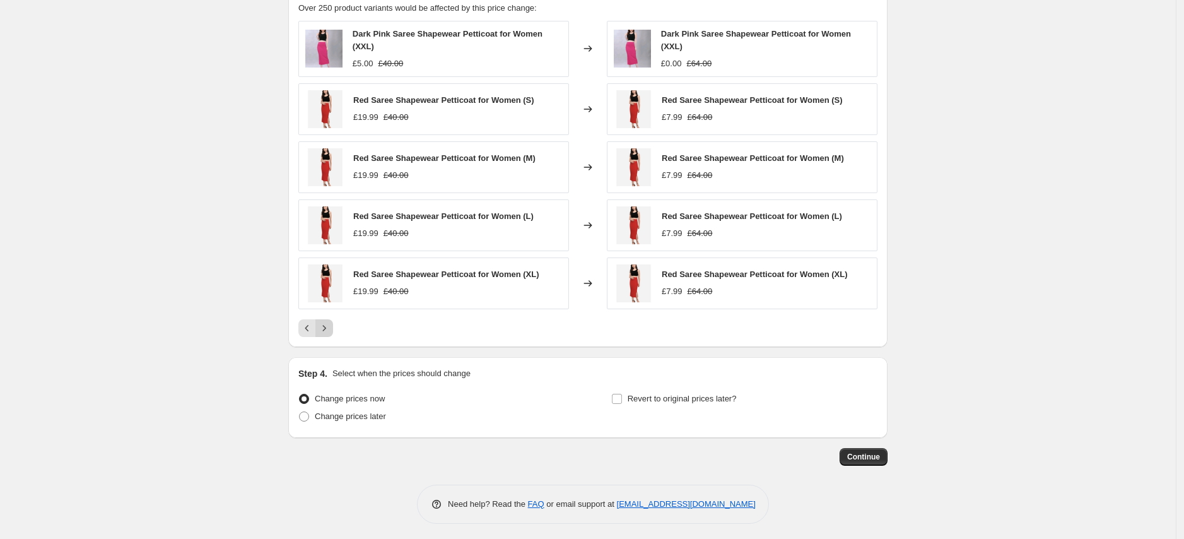
click at [325, 329] on icon "Next" at bounding box center [324, 328] width 13 height 13
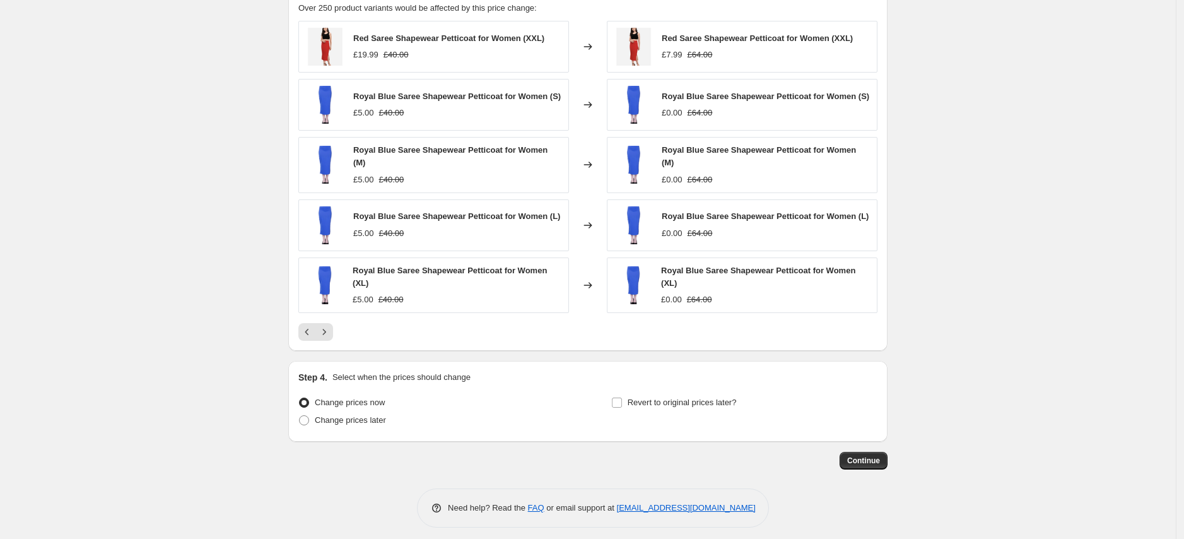
drag, startPoint x: 359, startPoint y: 156, endPoint x: 368, endPoint y: 163, distance: 11.7
click at [368, 163] on span "Royal Blue Saree Shapewear Petticoat for Women (M)" at bounding box center [450, 156] width 194 height 22
drag, startPoint x: 354, startPoint y: 151, endPoint x: 557, endPoint y: 162, distance: 203.4
click at [557, 162] on div "Royal Blue Saree Shapewear Petticoat for Women (M) £5.00 £40.00" at bounding box center [433, 165] width 271 height 56
click at [326, 334] on icon "Next" at bounding box center [324, 332] width 3 height 6
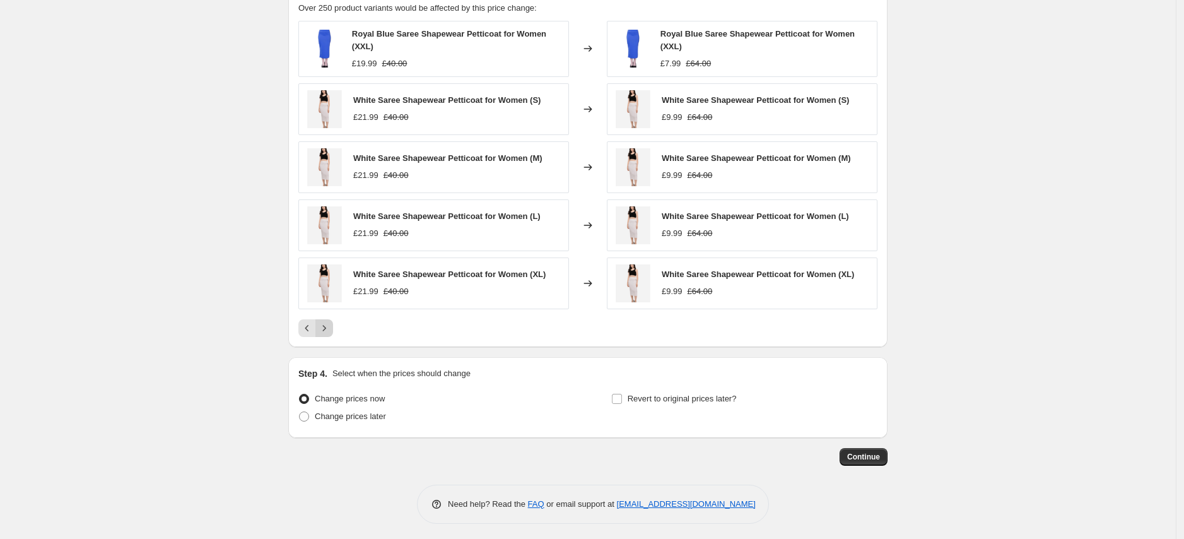
click at [333, 337] on div "Pagination" at bounding box center [324, 328] width 18 height 18
click at [331, 330] on icon "Next" at bounding box center [324, 328] width 13 height 13
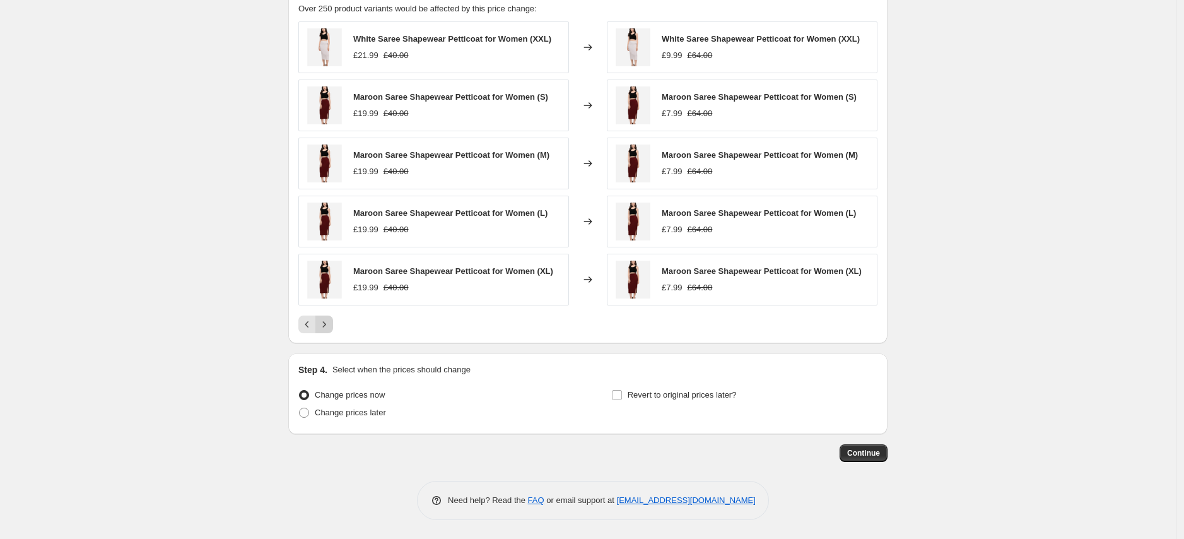
click at [331, 329] on icon "Next" at bounding box center [324, 324] width 13 height 13
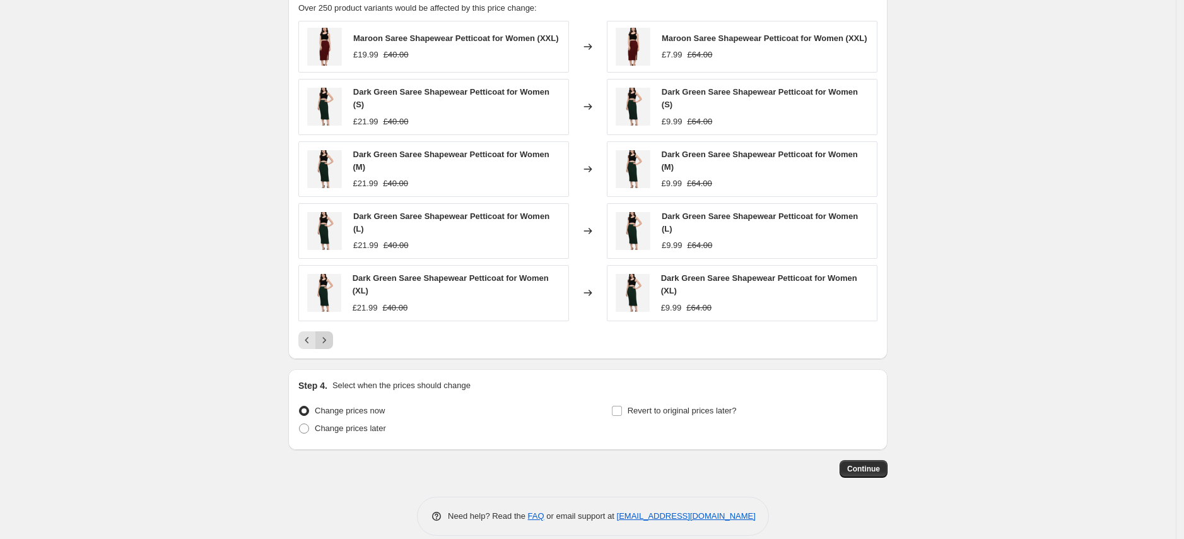
click at [327, 346] on icon "Next" at bounding box center [324, 340] width 13 height 13
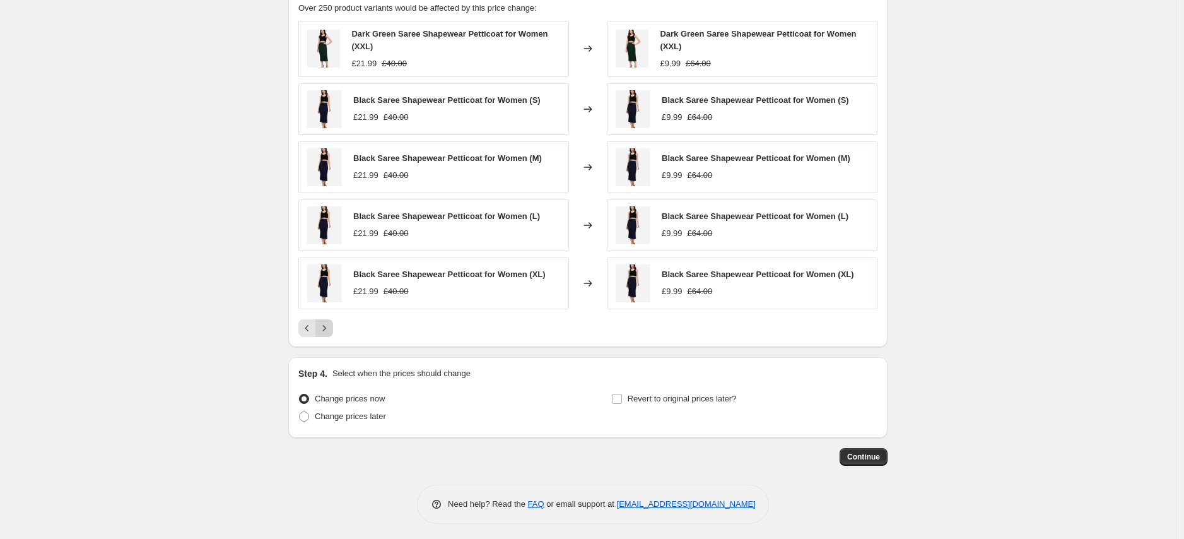
click at [333, 331] on button "Next" at bounding box center [324, 328] width 18 height 18
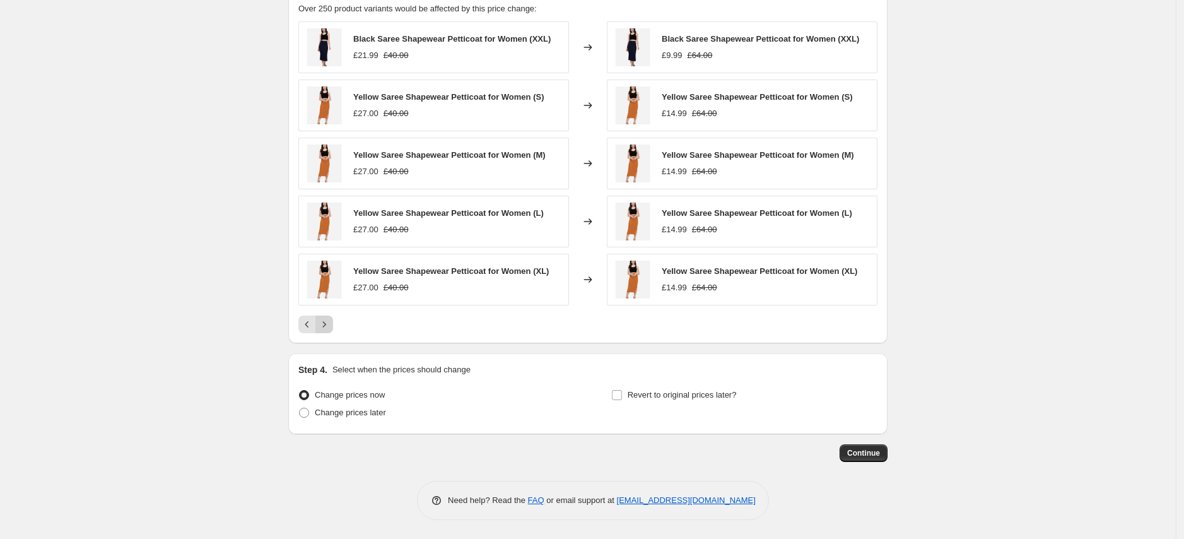
click at [325, 324] on icon "Next" at bounding box center [324, 324] width 13 height 13
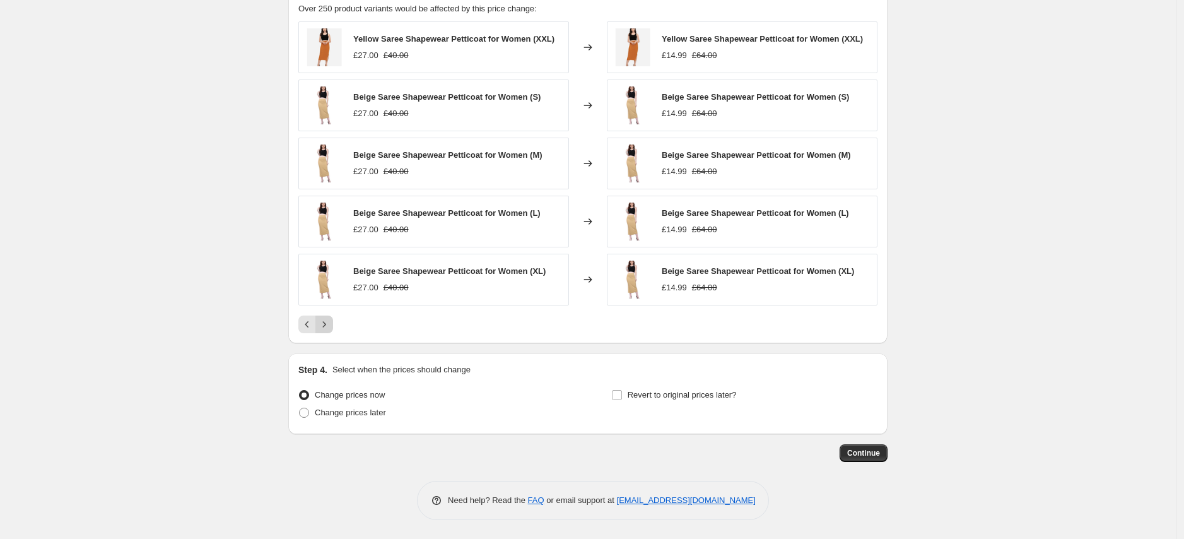
click at [325, 324] on icon "Next" at bounding box center [324, 324] width 13 height 13
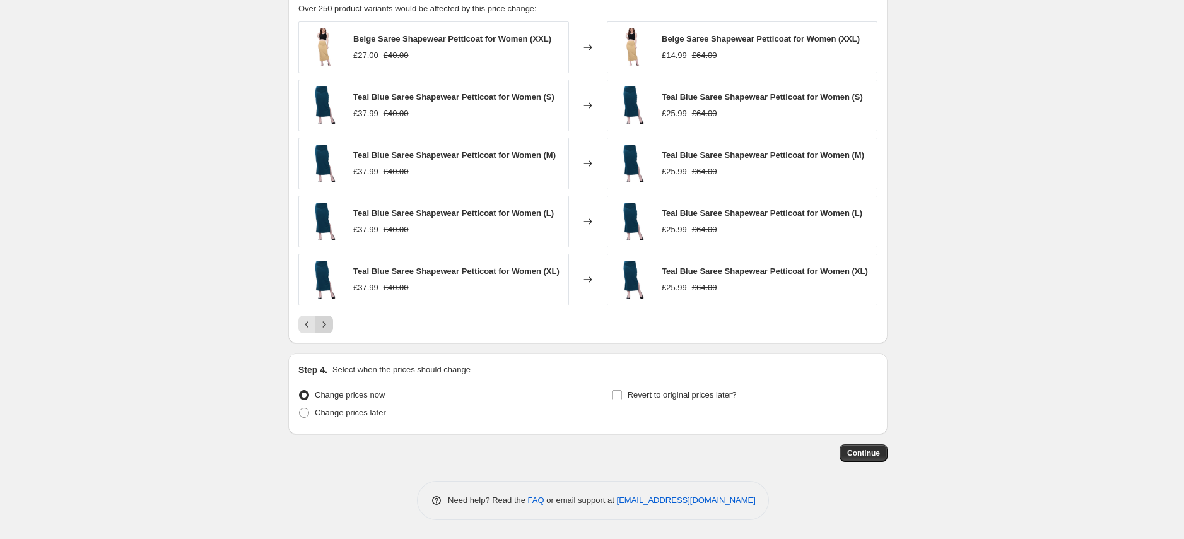
click at [325, 324] on button "Next" at bounding box center [324, 324] width 18 height 18
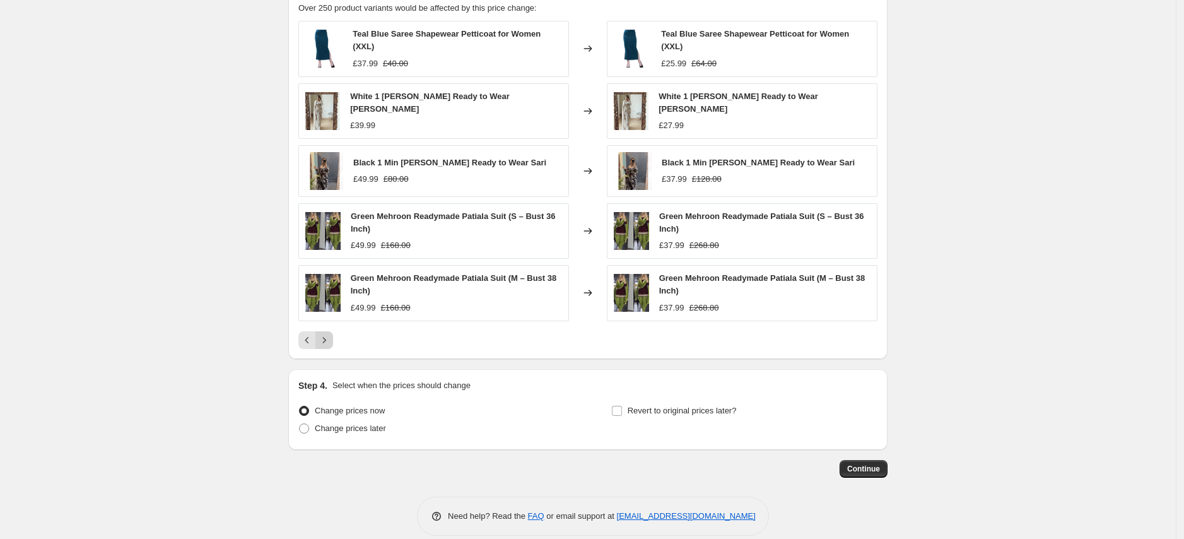
click at [328, 340] on icon "Next" at bounding box center [324, 340] width 13 height 13
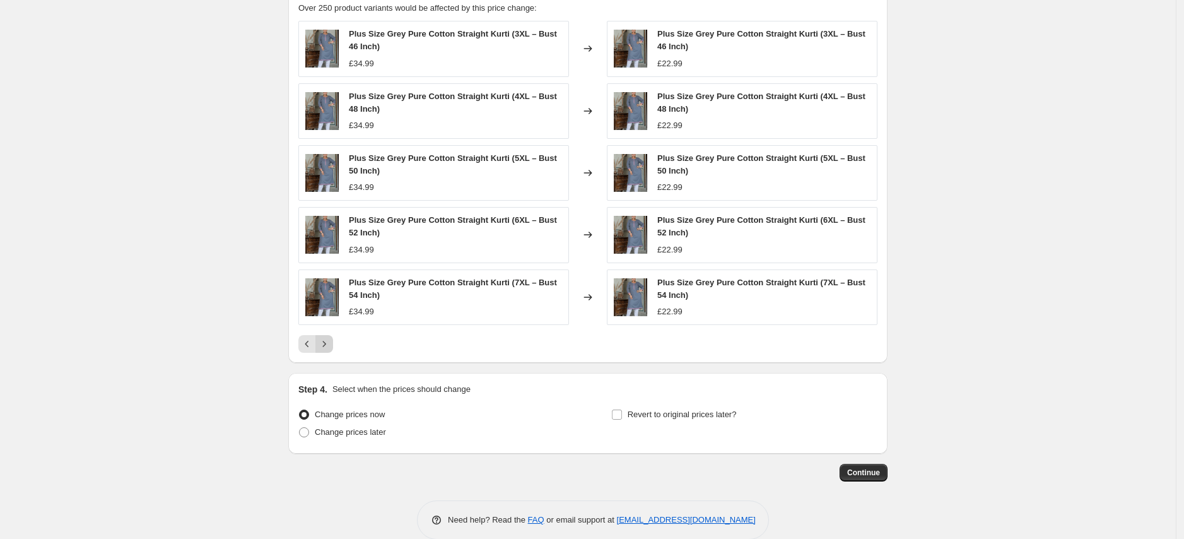
click at [328, 340] on icon "Next" at bounding box center [324, 343] width 13 height 13
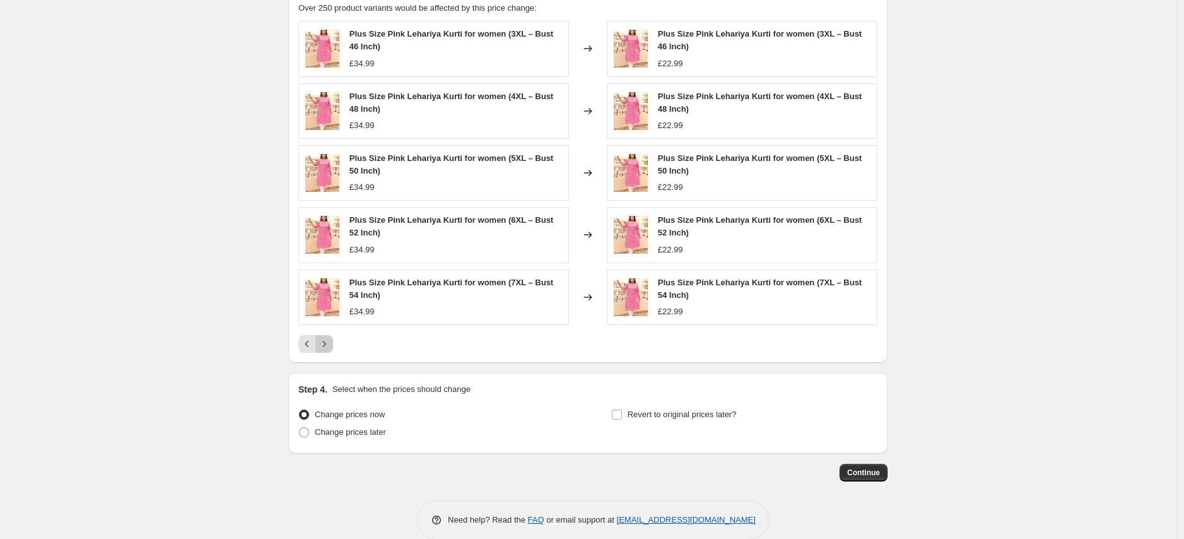
click at [331, 347] on icon "Next" at bounding box center [324, 343] width 13 height 13
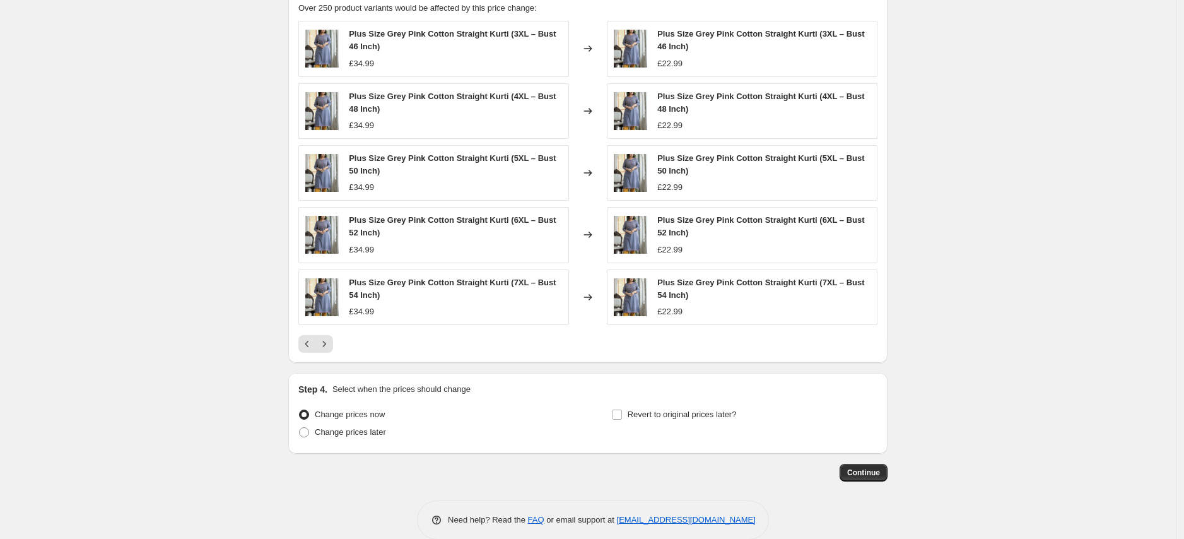
click at [331, 348] on icon "Next" at bounding box center [324, 343] width 13 height 13
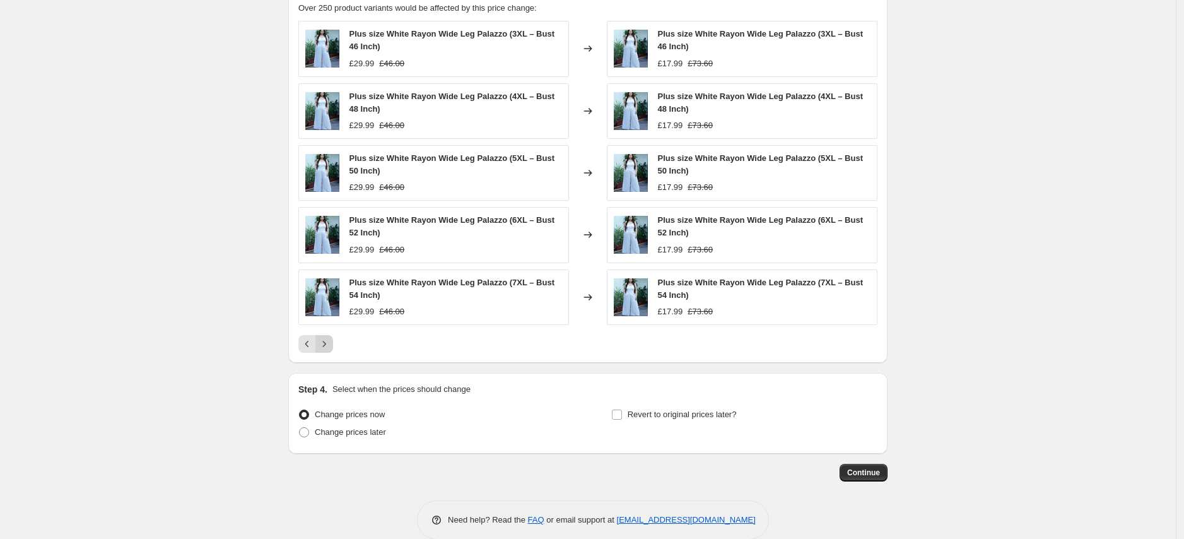
click at [331, 346] on icon "Next" at bounding box center [324, 343] width 13 height 13
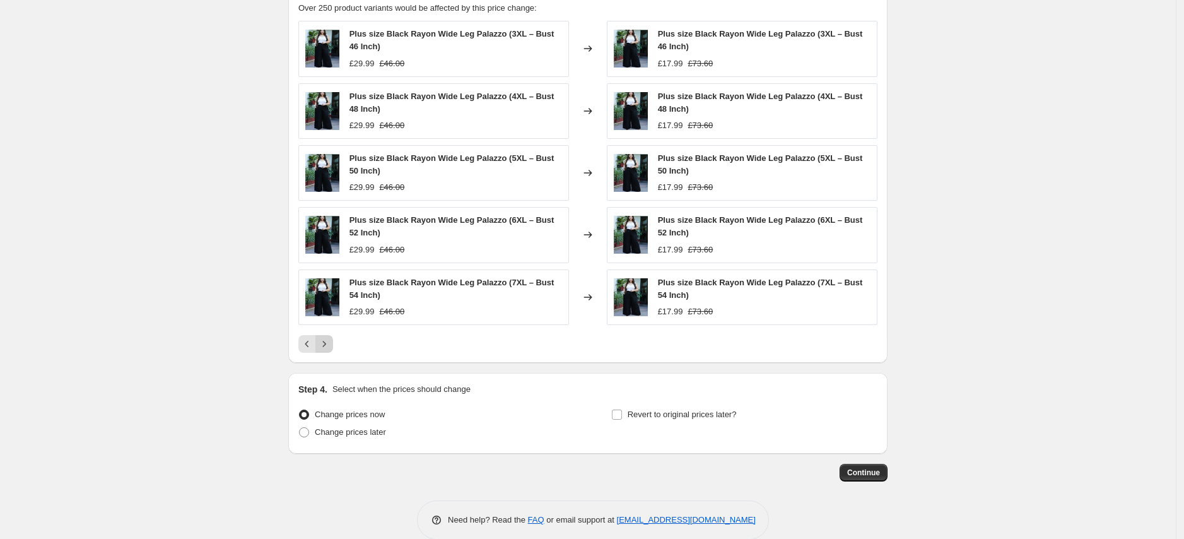
click at [331, 348] on icon "Next" at bounding box center [324, 343] width 13 height 13
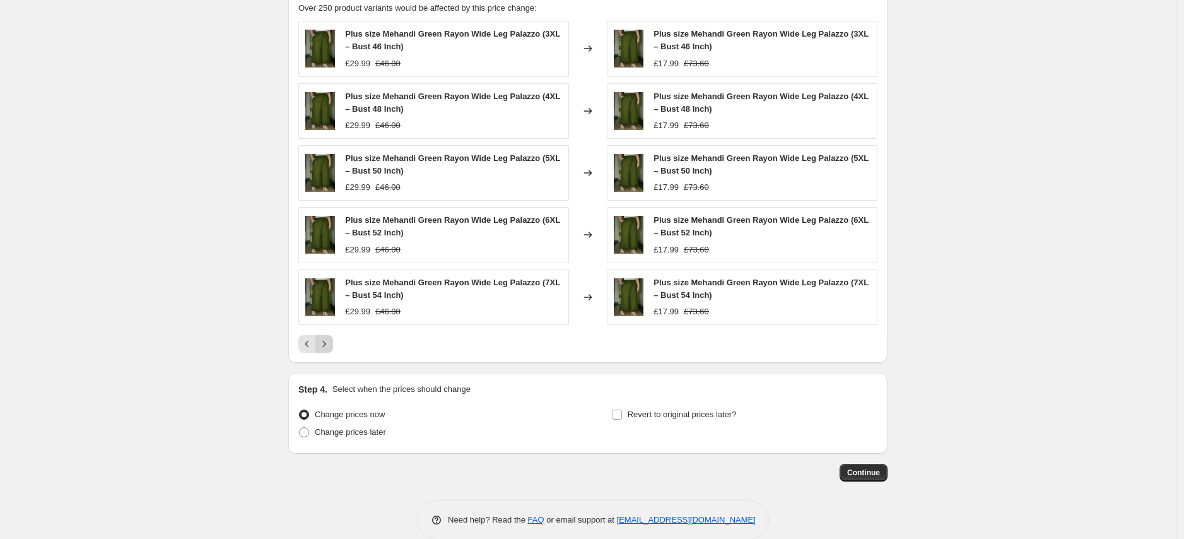
click at [326, 342] on icon "Next" at bounding box center [324, 344] width 3 height 6
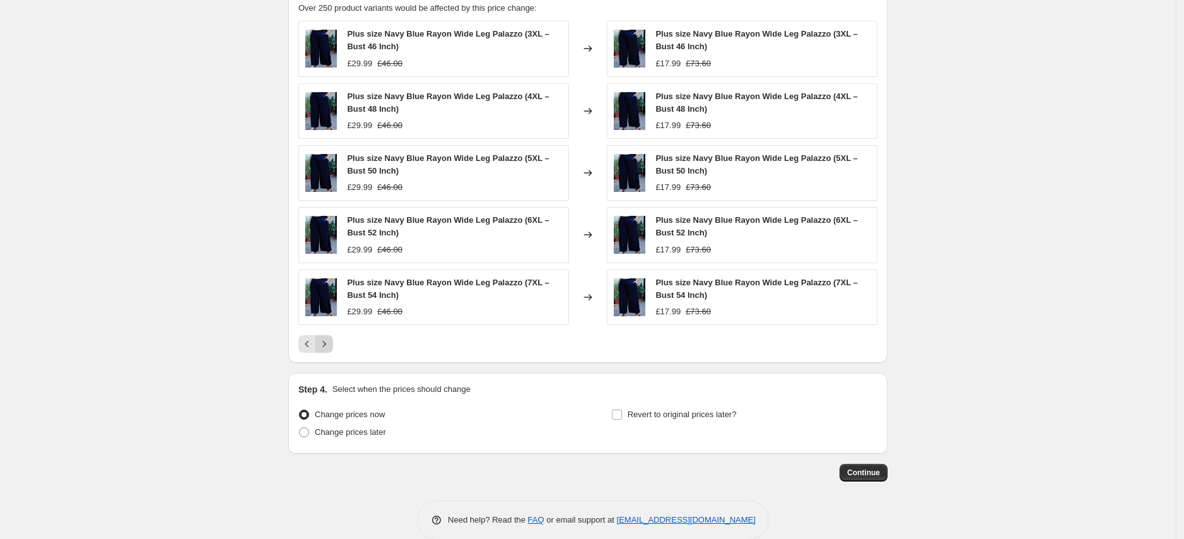
click at [331, 342] on icon "Next" at bounding box center [324, 343] width 13 height 13
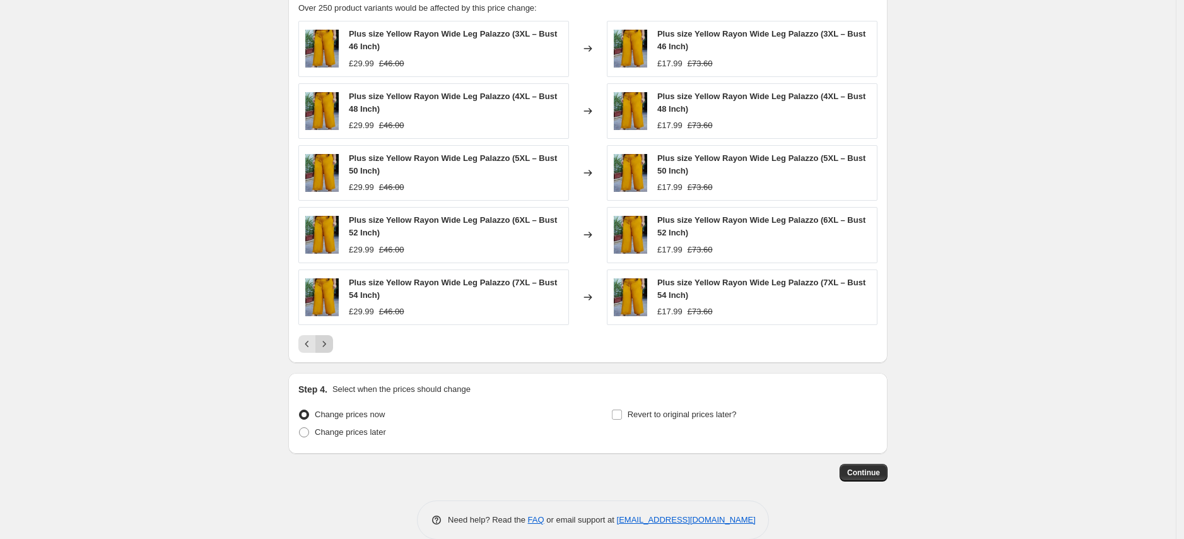
click at [326, 341] on icon "Next" at bounding box center [324, 343] width 13 height 13
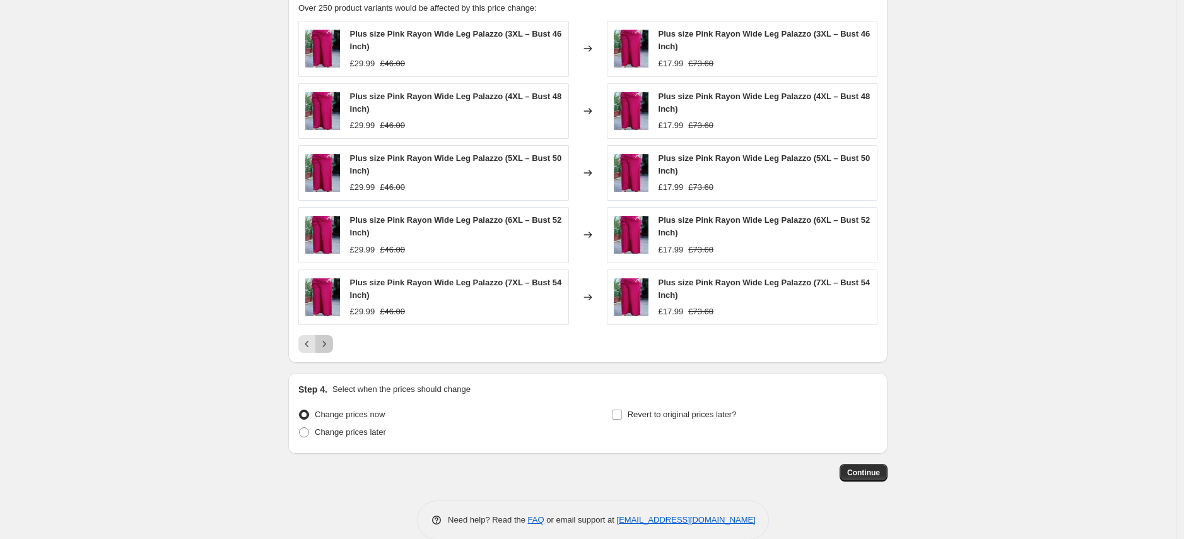
click at [320, 341] on button "Next" at bounding box center [324, 344] width 18 height 18
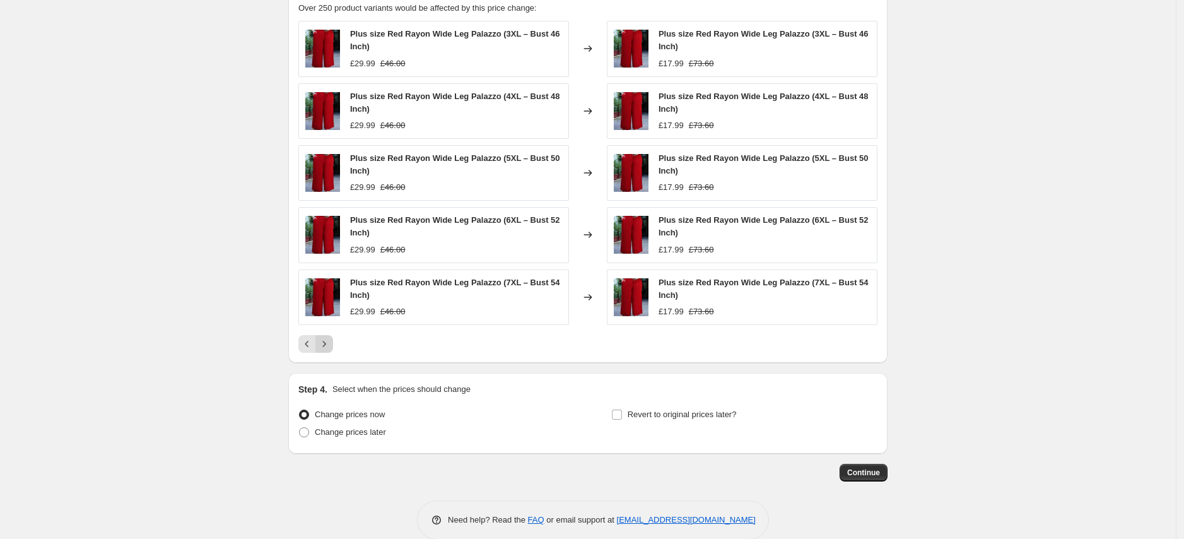
click at [326, 346] on icon "Next" at bounding box center [324, 344] width 3 height 6
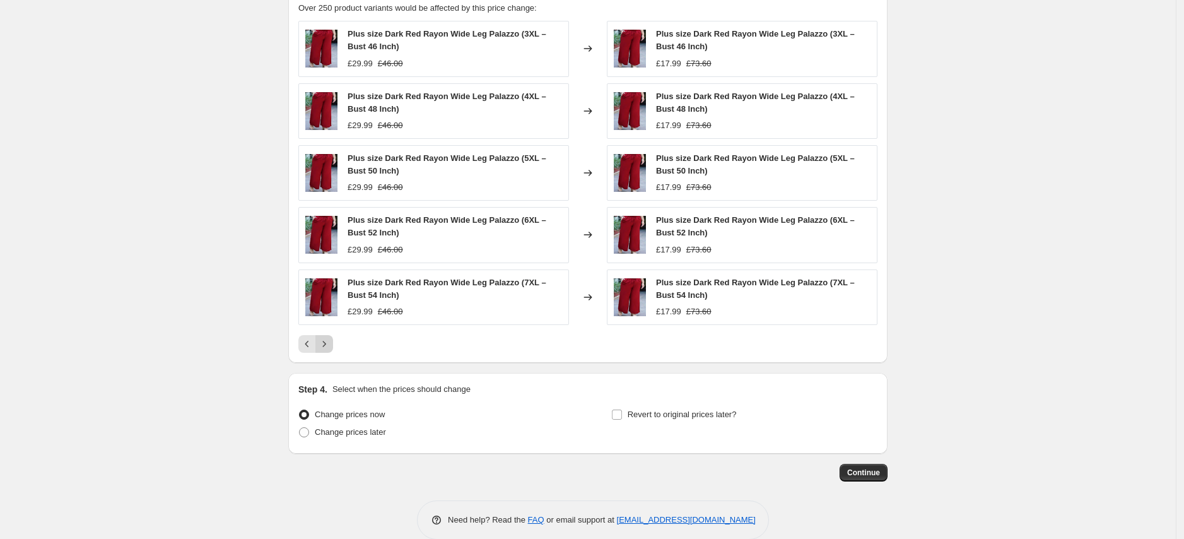
click at [330, 345] on icon "Next" at bounding box center [324, 343] width 13 height 13
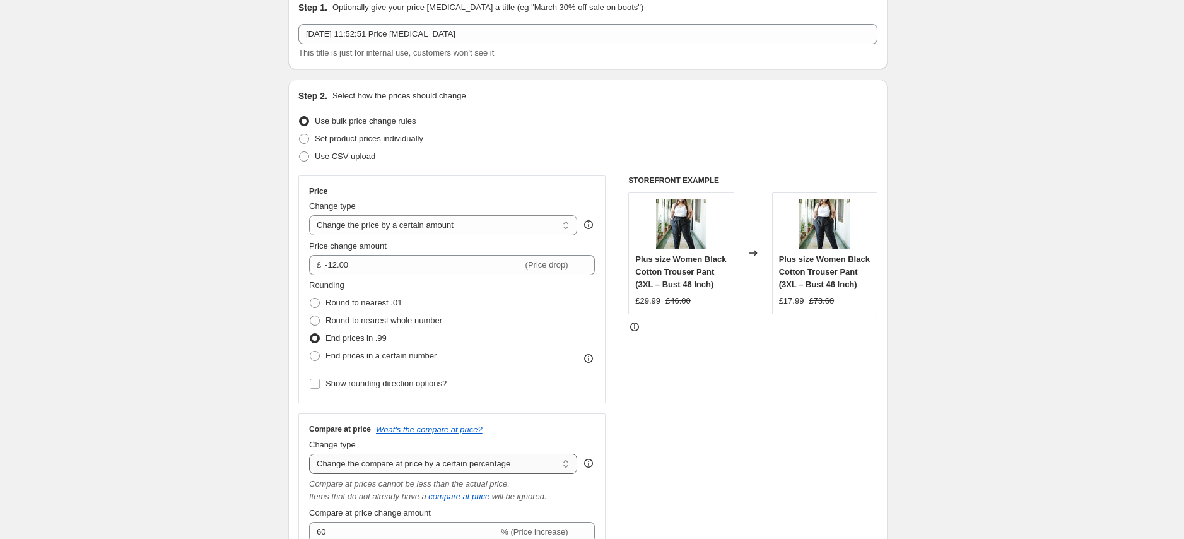
scroll to position [203, 0]
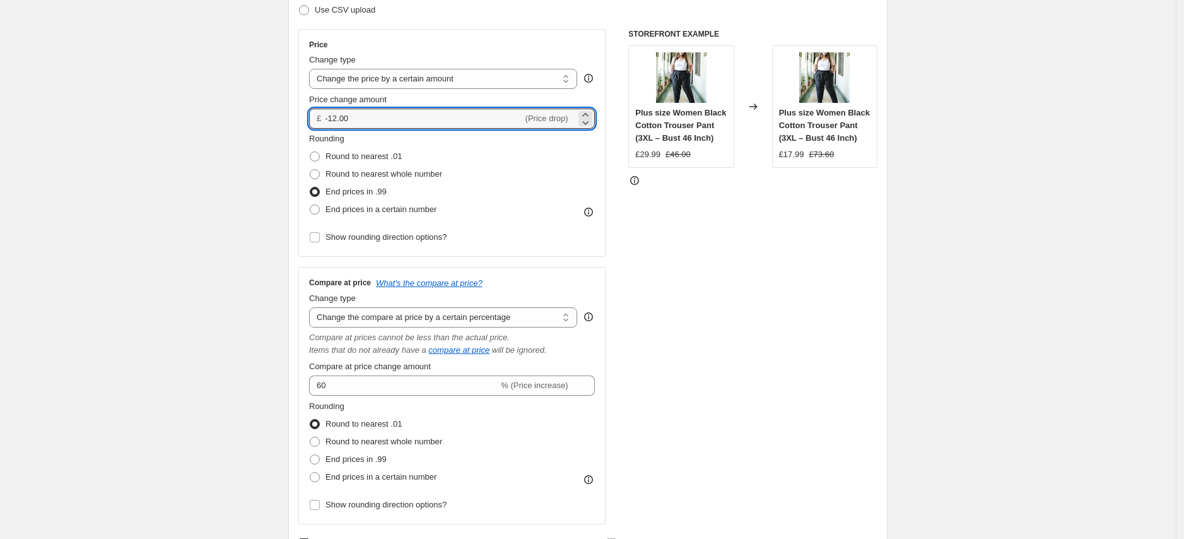
drag, startPoint x: 364, startPoint y: 124, endPoint x: 323, endPoint y: 115, distance: 41.9
click at [323, 115] on div "£ -12.00 (Price drop)" at bounding box center [452, 118] width 286 height 20
type input "9"
type input "-9.00"
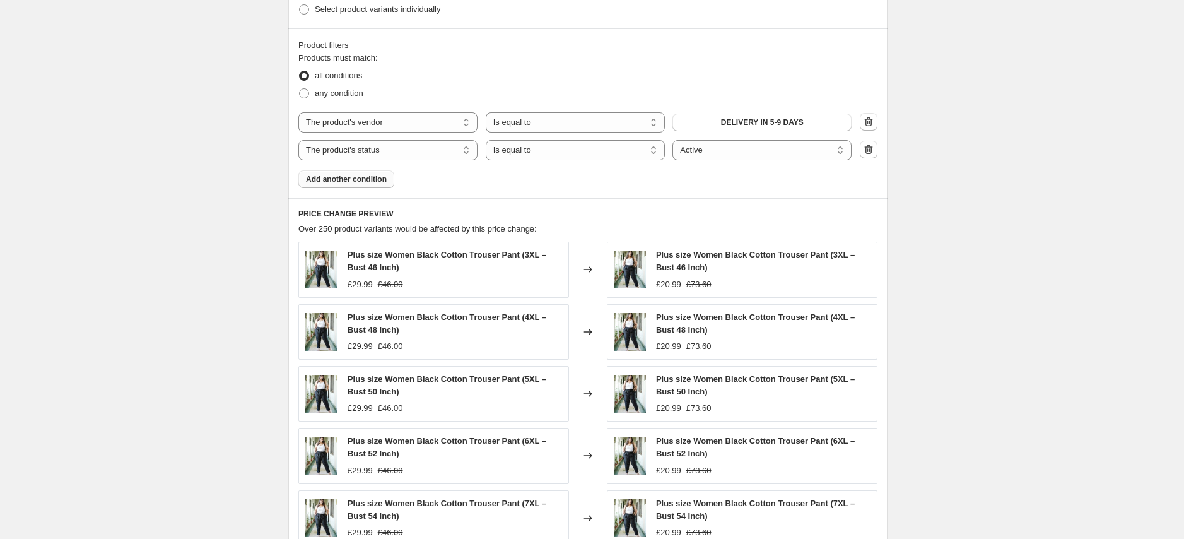
scroll to position [1156, 0]
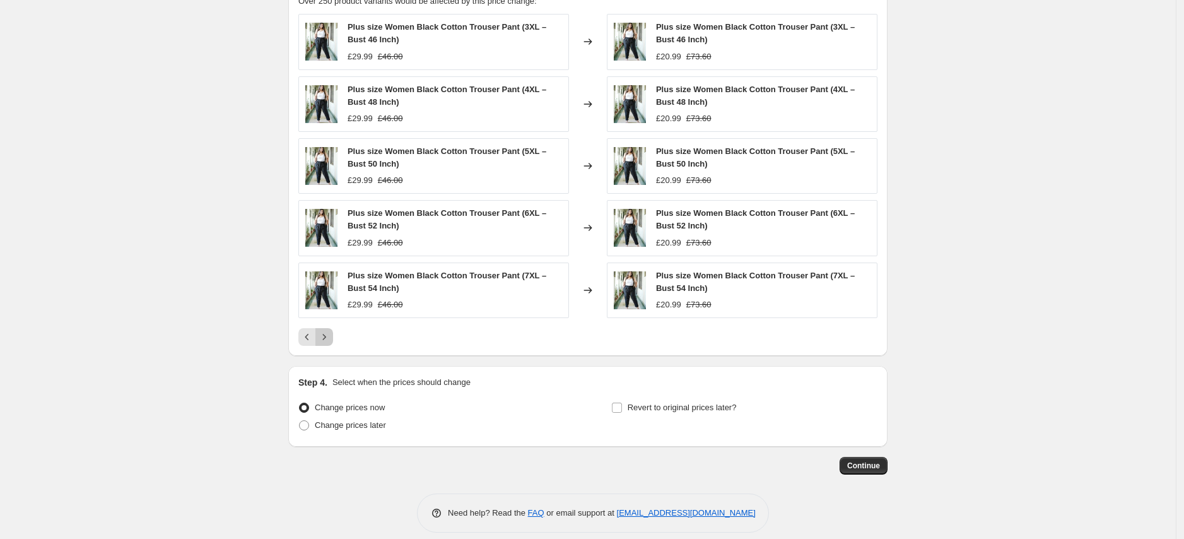
click at [323, 331] on icon "Next" at bounding box center [324, 337] width 13 height 13
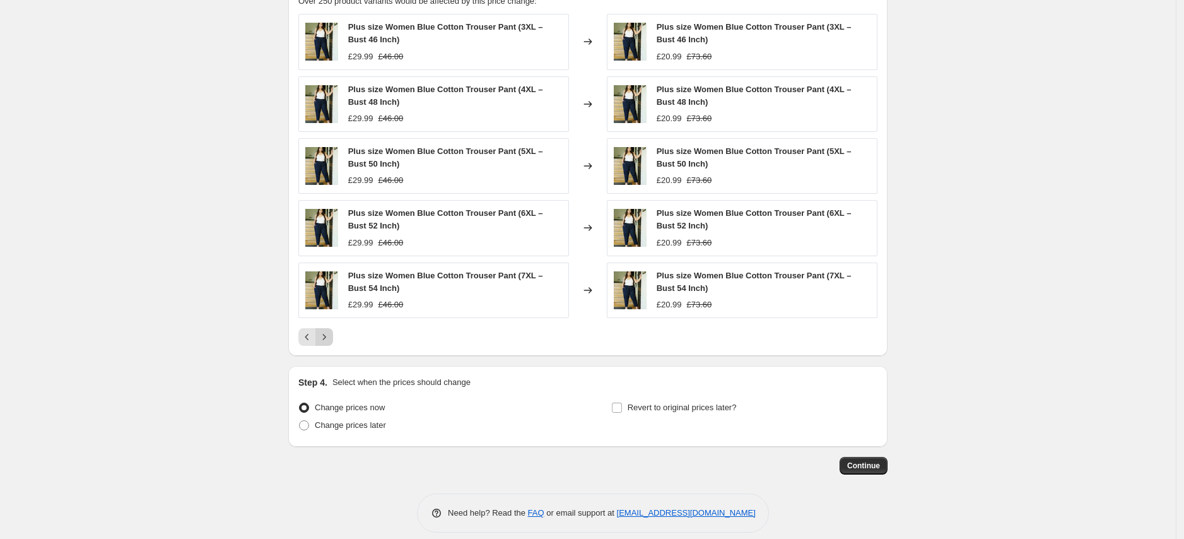
click at [325, 335] on icon "Next" at bounding box center [324, 337] width 13 height 13
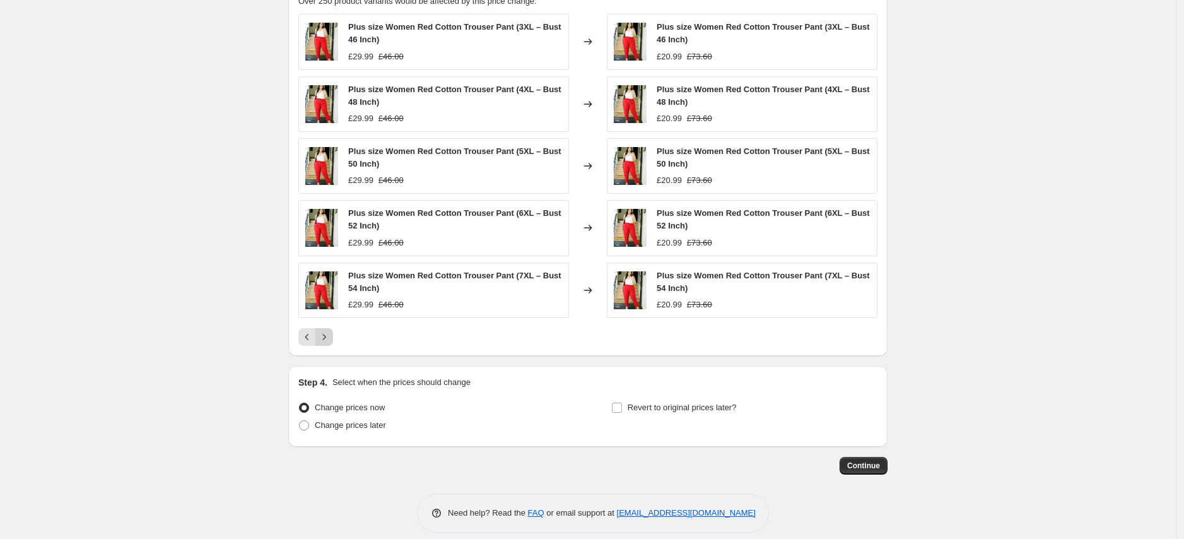
click at [325, 336] on icon "Next" at bounding box center [324, 337] width 13 height 13
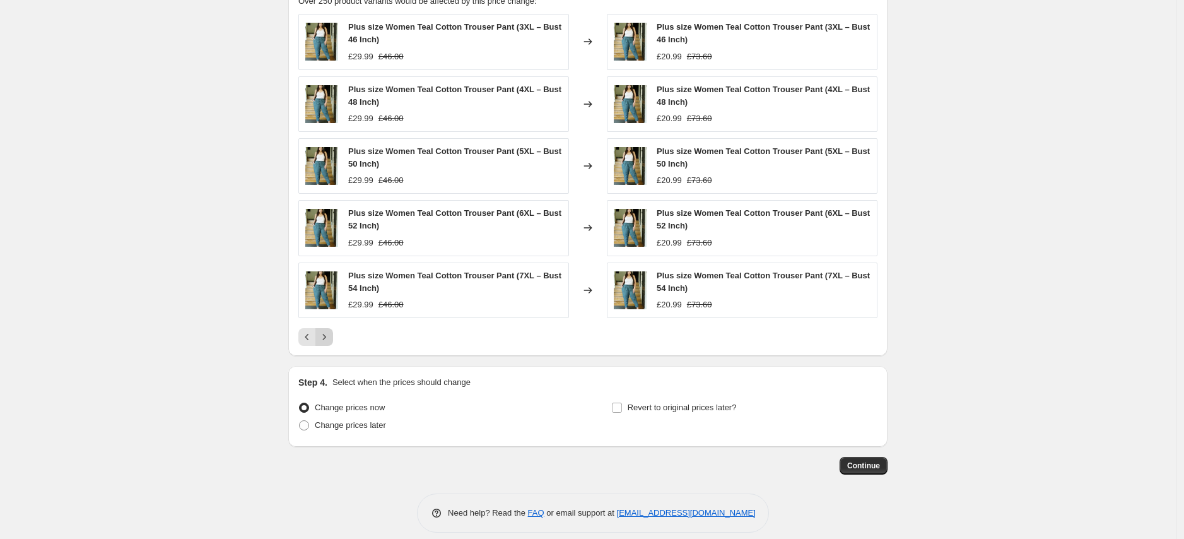
click at [325, 335] on icon "Next" at bounding box center [324, 337] width 13 height 13
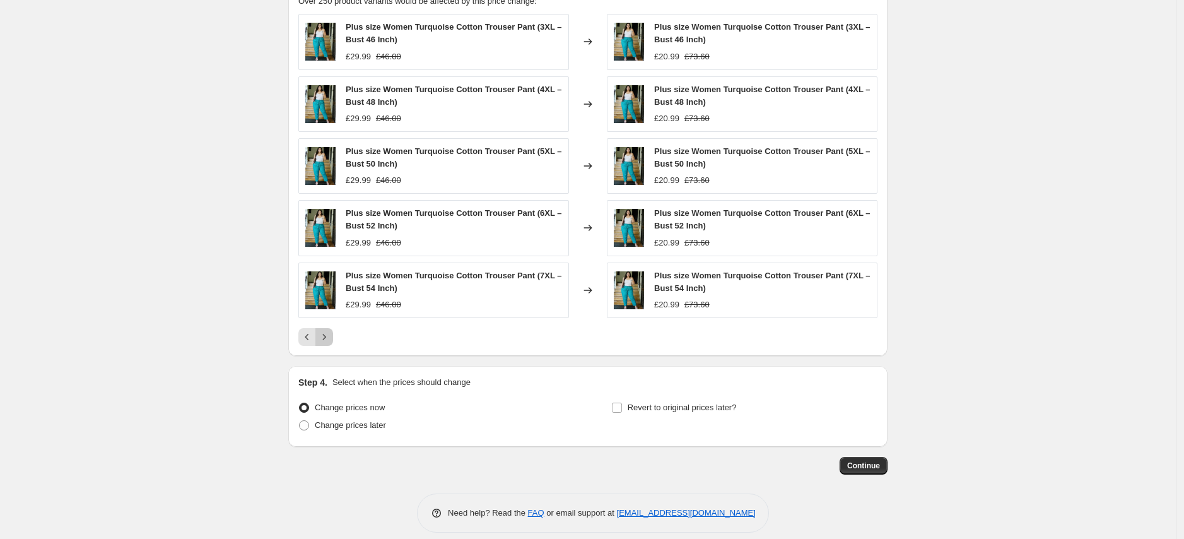
click at [325, 336] on icon "Next" at bounding box center [324, 337] width 13 height 13
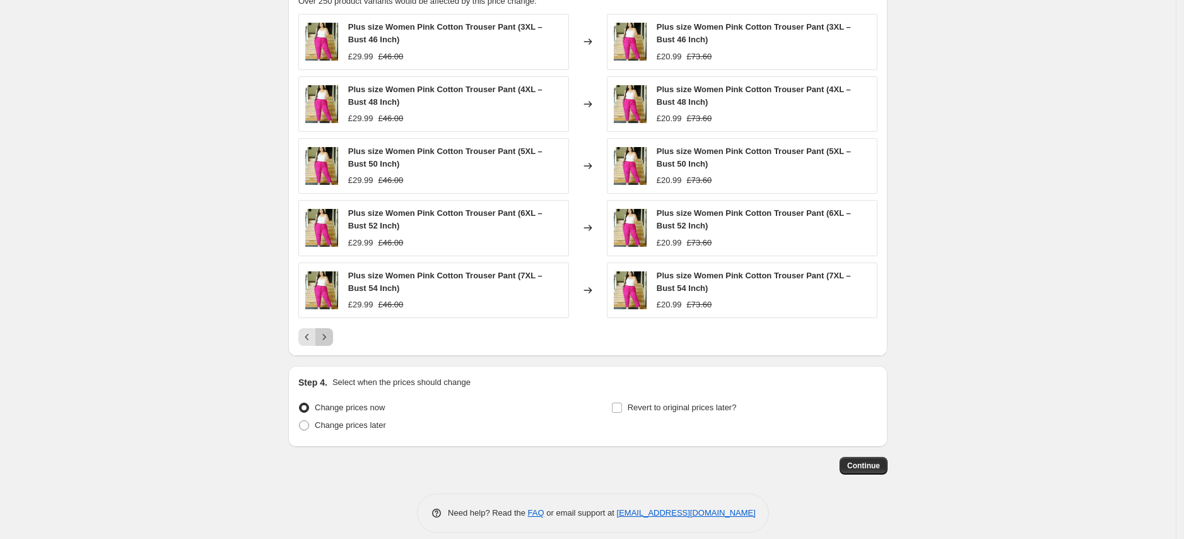
click at [325, 336] on icon "Next" at bounding box center [324, 337] width 13 height 13
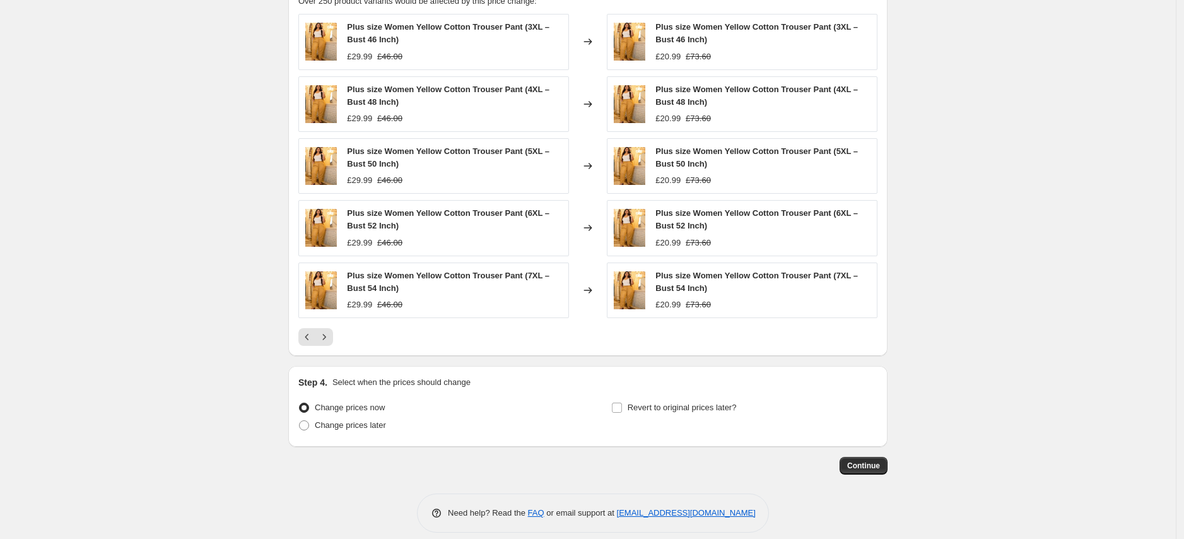
click at [325, 336] on icon "Next" at bounding box center [324, 337] width 13 height 13
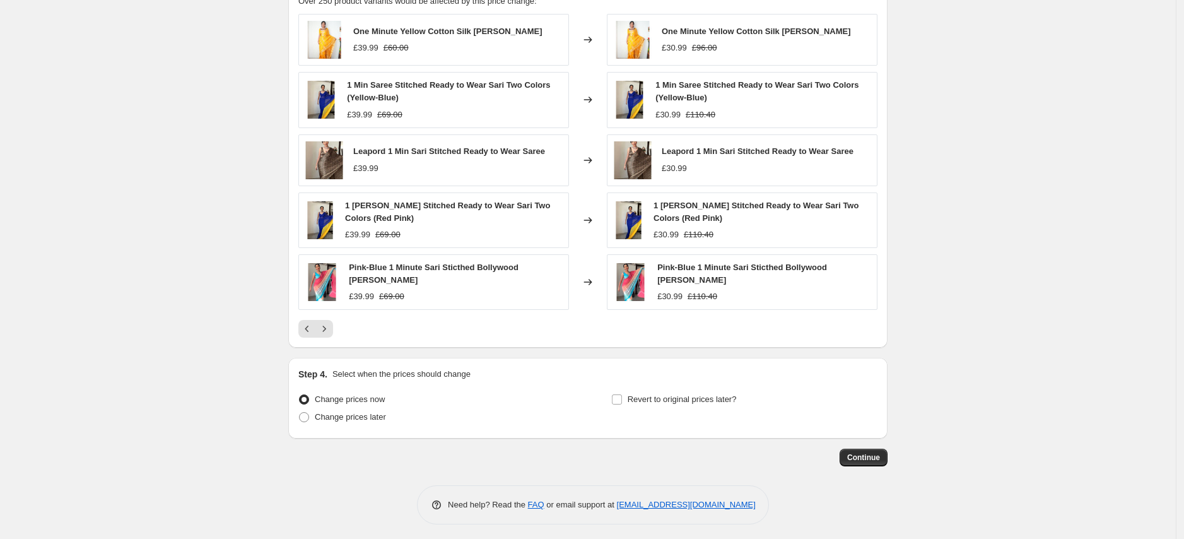
click at [325, 336] on button "Next" at bounding box center [324, 329] width 18 height 18
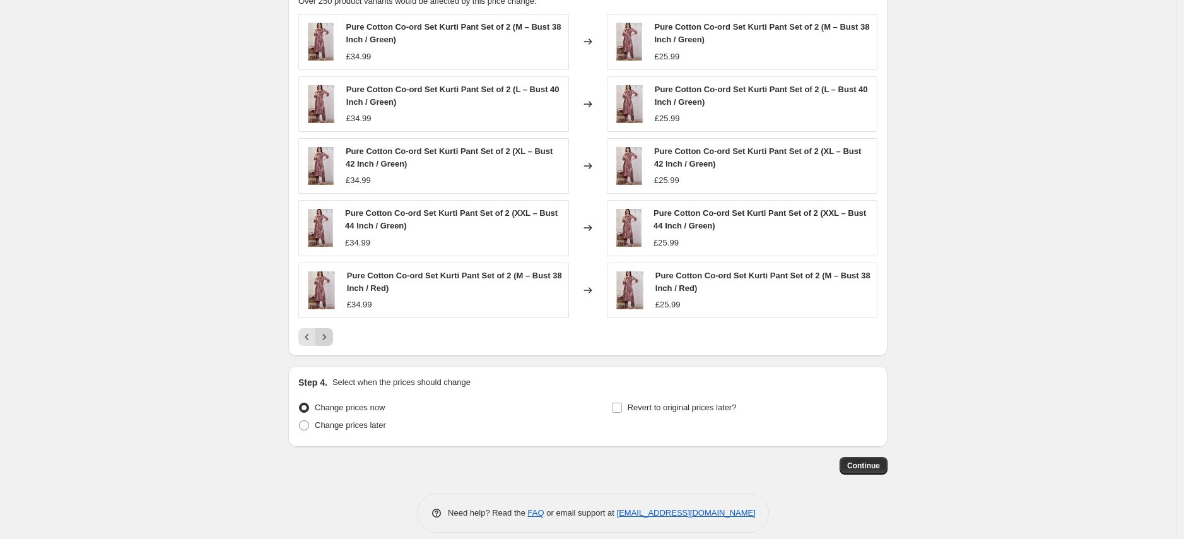
click at [326, 340] on icon "Next" at bounding box center [324, 337] width 13 height 13
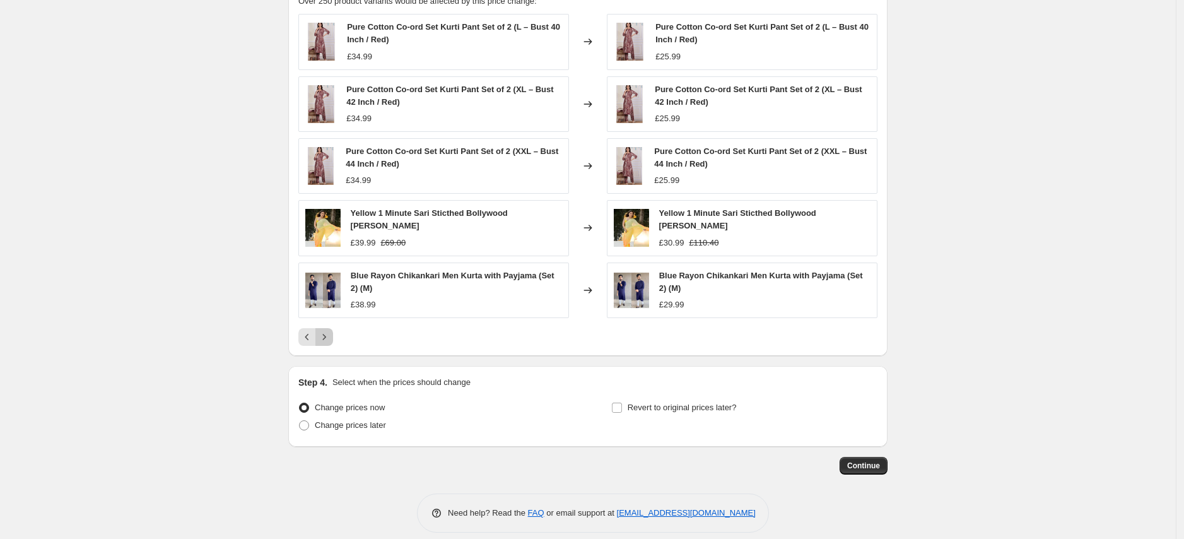
click at [333, 341] on button "Next" at bounding box center [324, 337] width 18 height 18
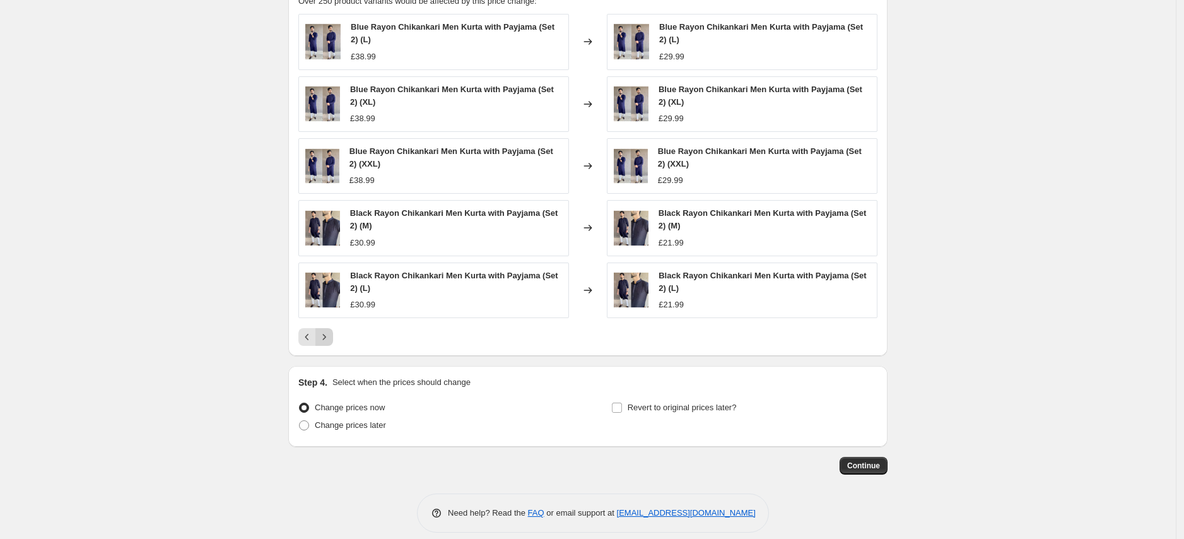
click at [327, 337] on icon "Next" at bounding box center [324, 337] width 13 height 13
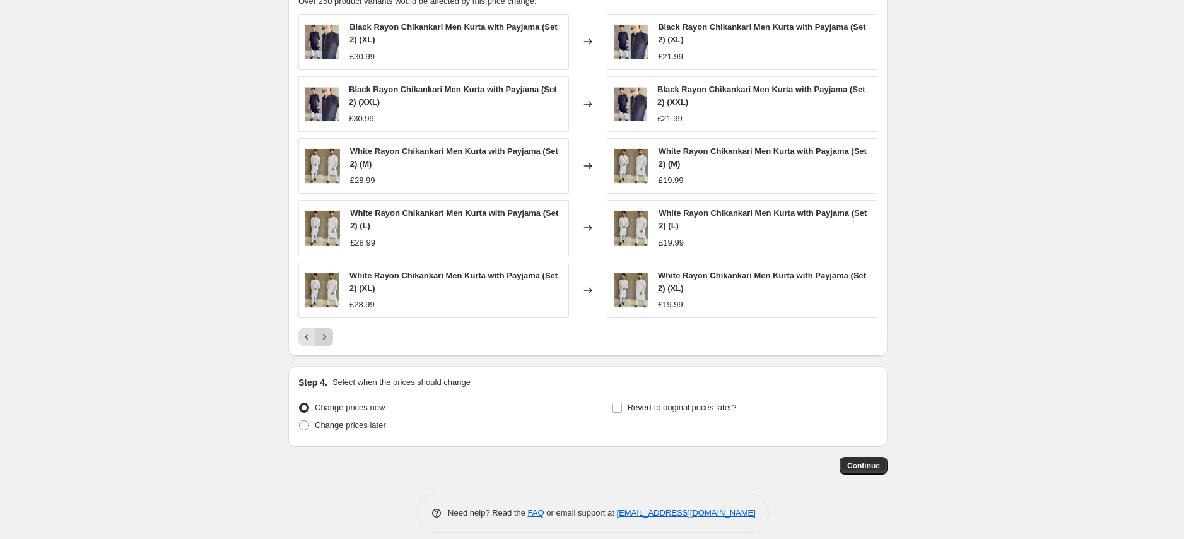
click at [326, 335] on icon "Next" at bounding box center [324, 337] width 13 height 13
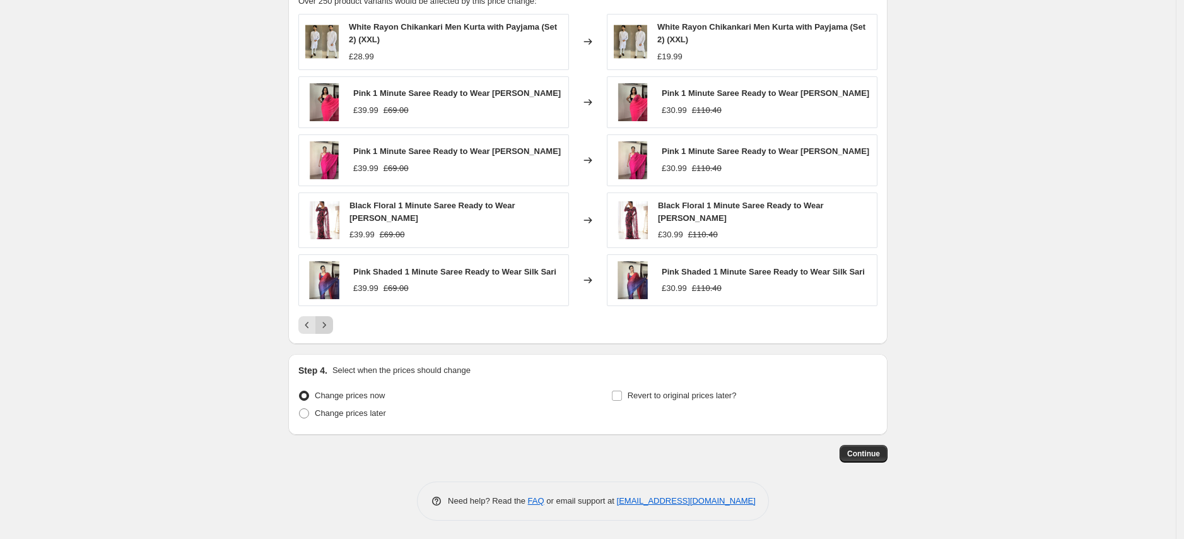
click at [325, 324] on icon "Next" at bounding box center [324, 325] width 13 height 13
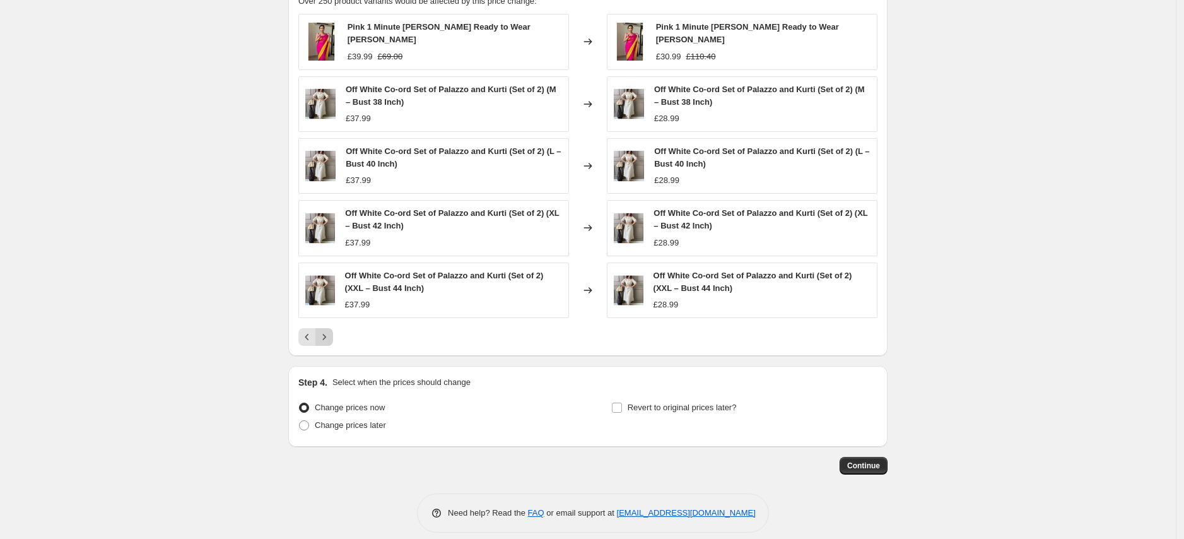
click at [325, 331] on icon "Next" at bounding box center [324, 337] width 13 height 13
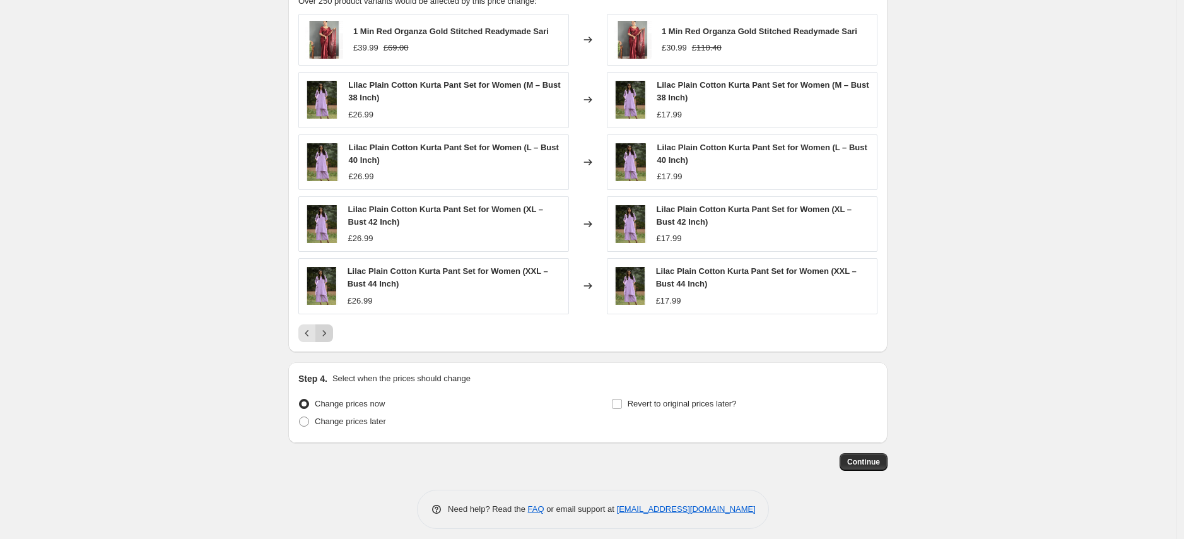
click at [329, 330] on icon "Next" at bounding box center [324, 333] width 13 height 13
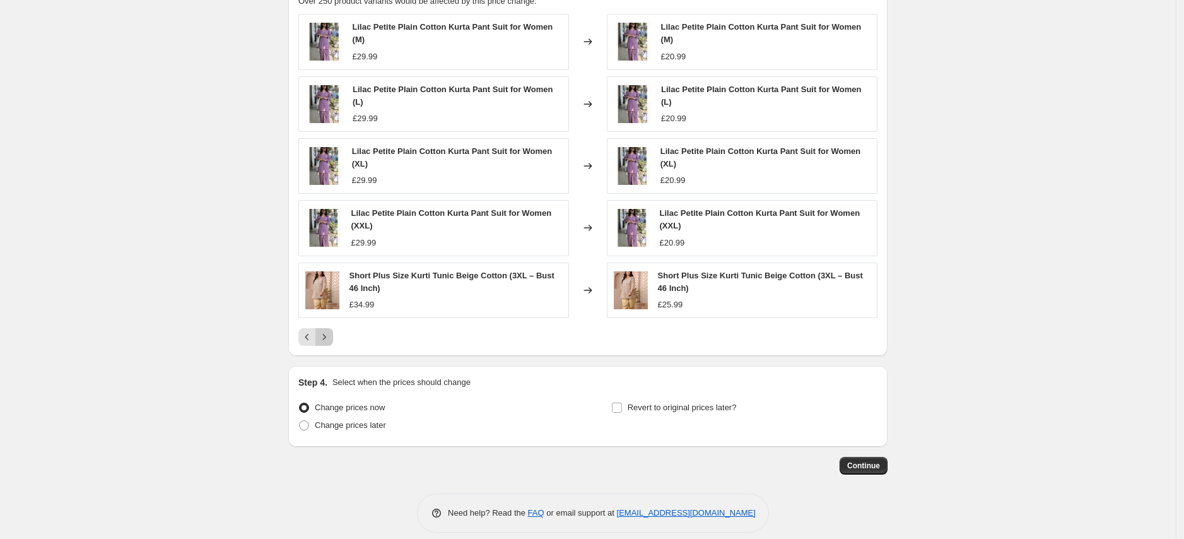
click at [329, 330] on button "Next" at bounding box center [324, 337] width 18 height 18
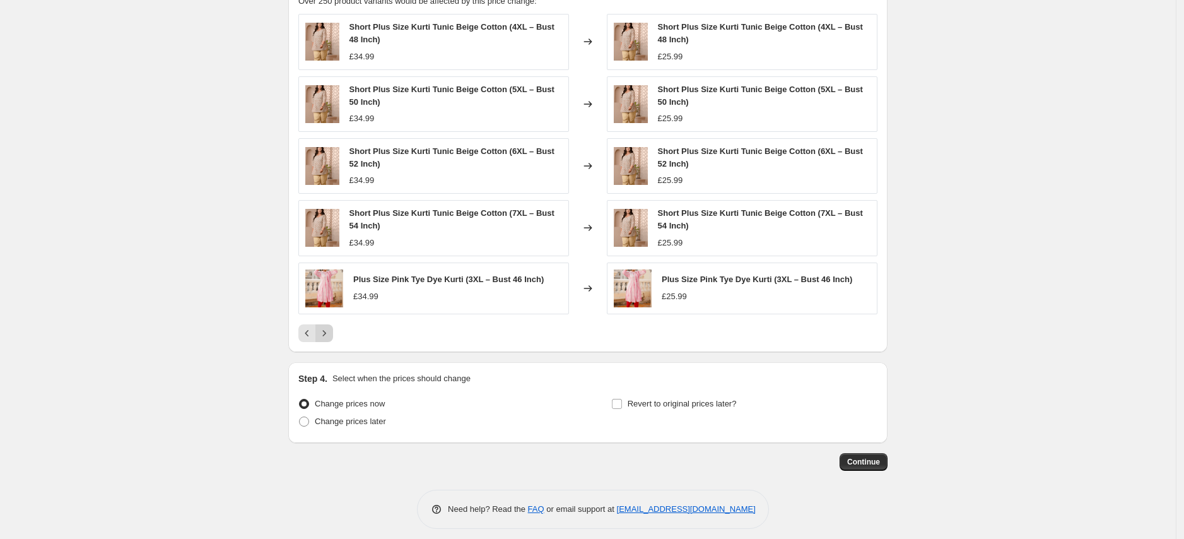
click at [329, 330] on icon "Next" at bounding box center [324, 333] width 13 height 13
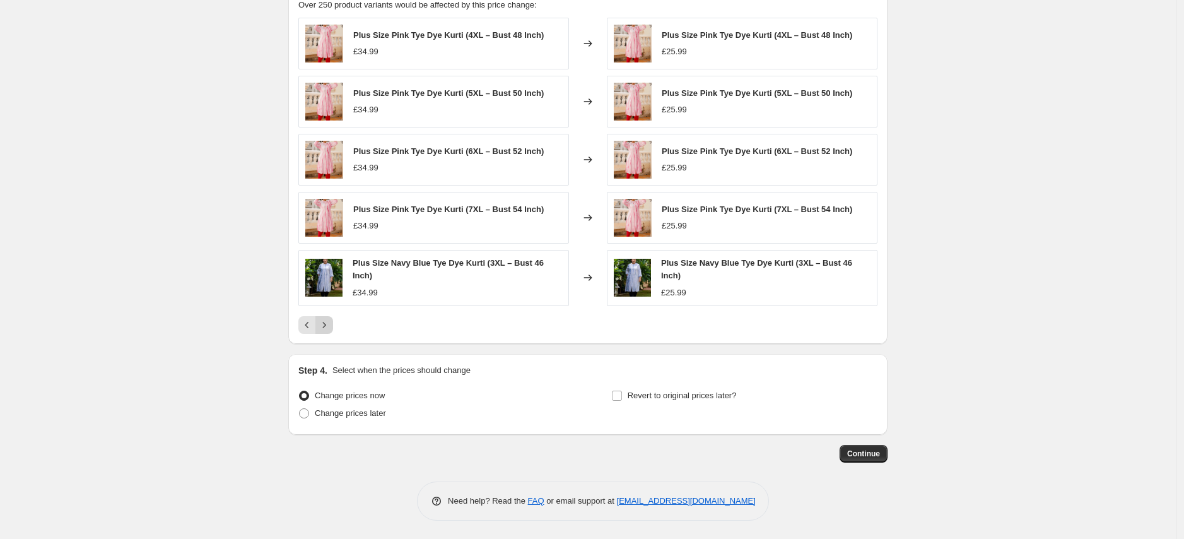
click at [329, 330] on icon "Next" at bounding box center [324, 325] width 13 height 13
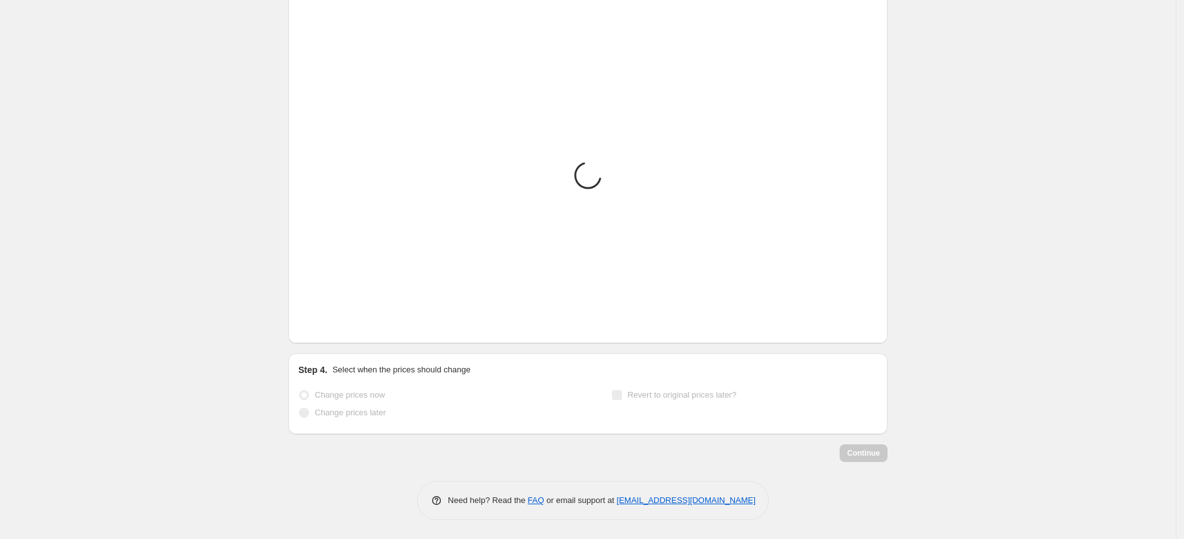
scroll to position [1152, 0]
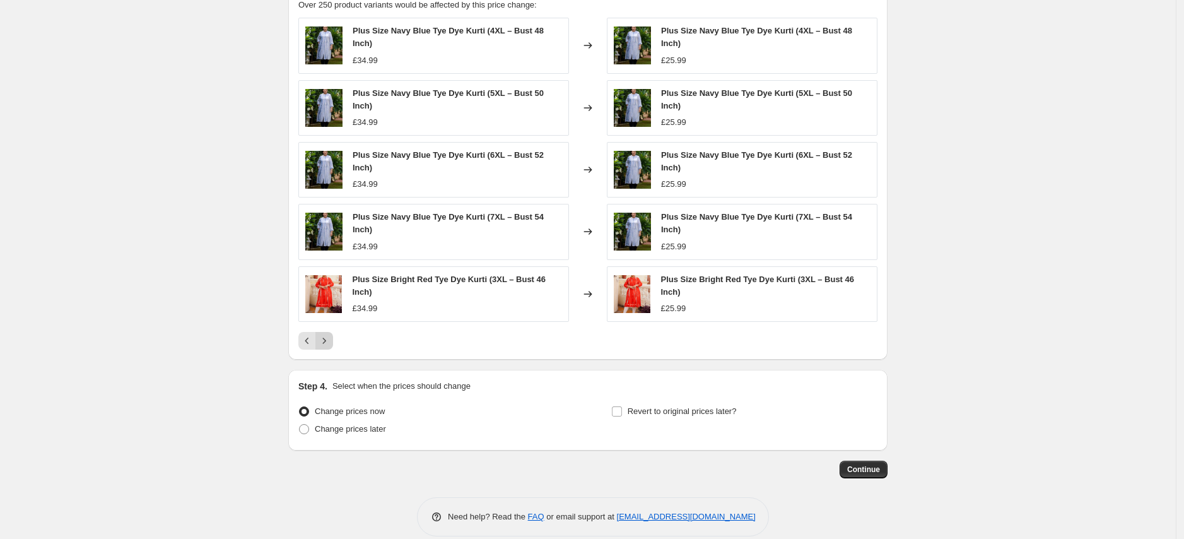
click at [329, 330] on div "Plus Size Navy Blue Tye Dye Kurti (4XL – Bust 48 Inch) £34.99 Changed to Plus S…" at bounding box center [587, 184] width 579 height 332
click at [329, 332] on button "Next" at bounding box center [324, 341] width 18 height 18
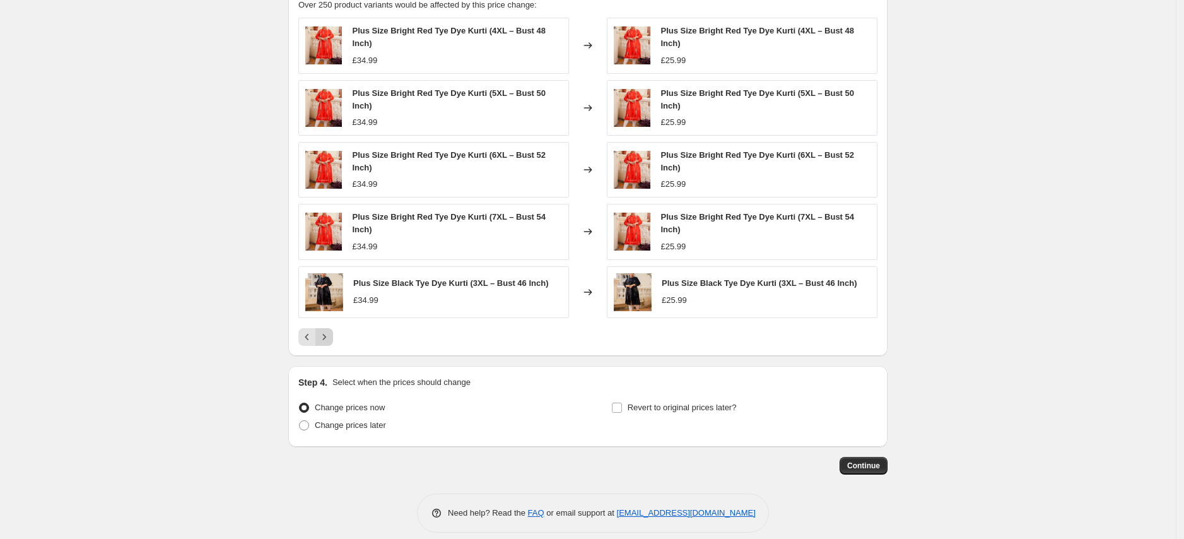
click at [329, 332] on icon "Next" at bounding box center [324, 337] width 13 height 13
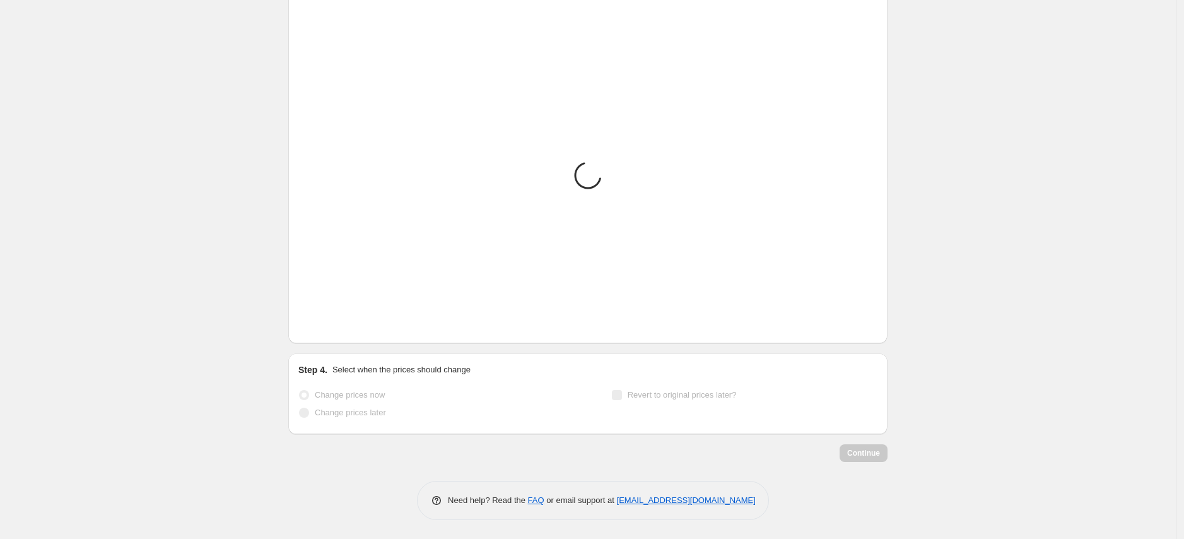
scroll to position [1149, 0]
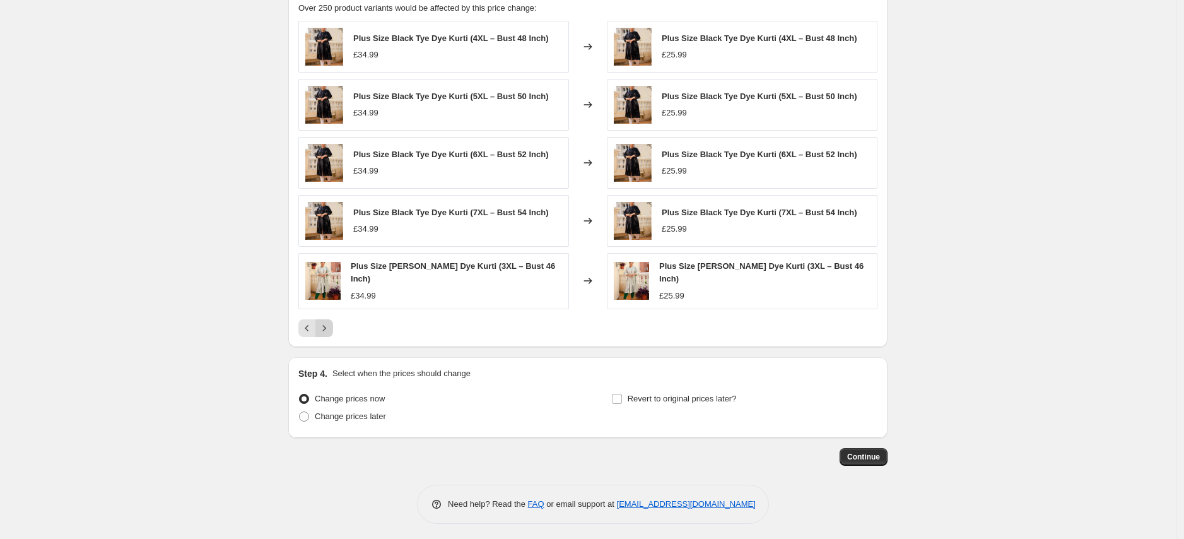
click at [329, 332] on button "Next" at bounding box center [324, 328] width 18 height 18
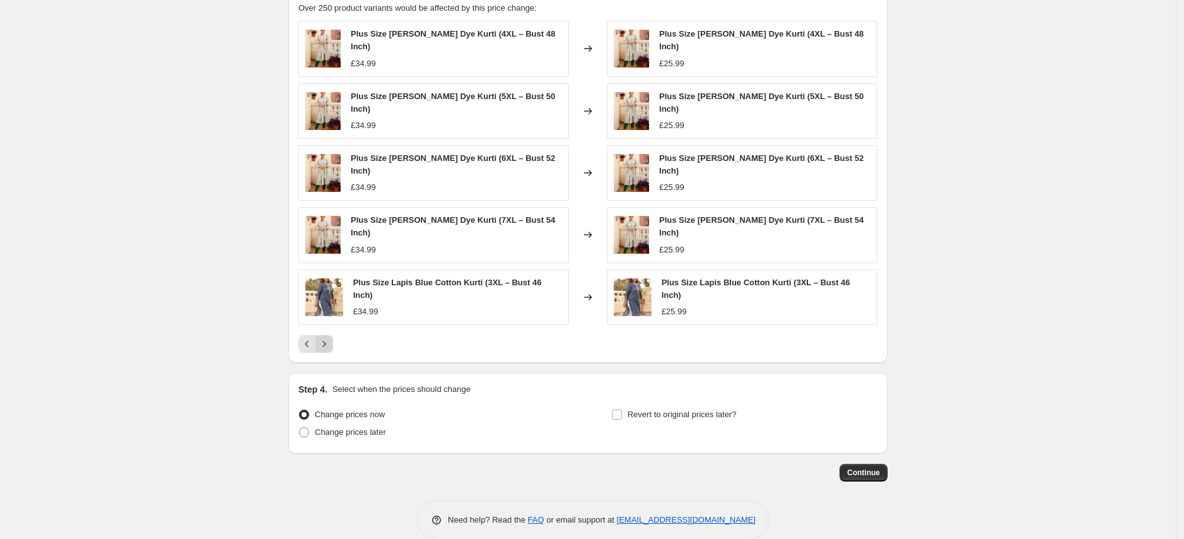
click at [329, 337] on icon "Next" at bounding box center [324, 343] width 13 height 13
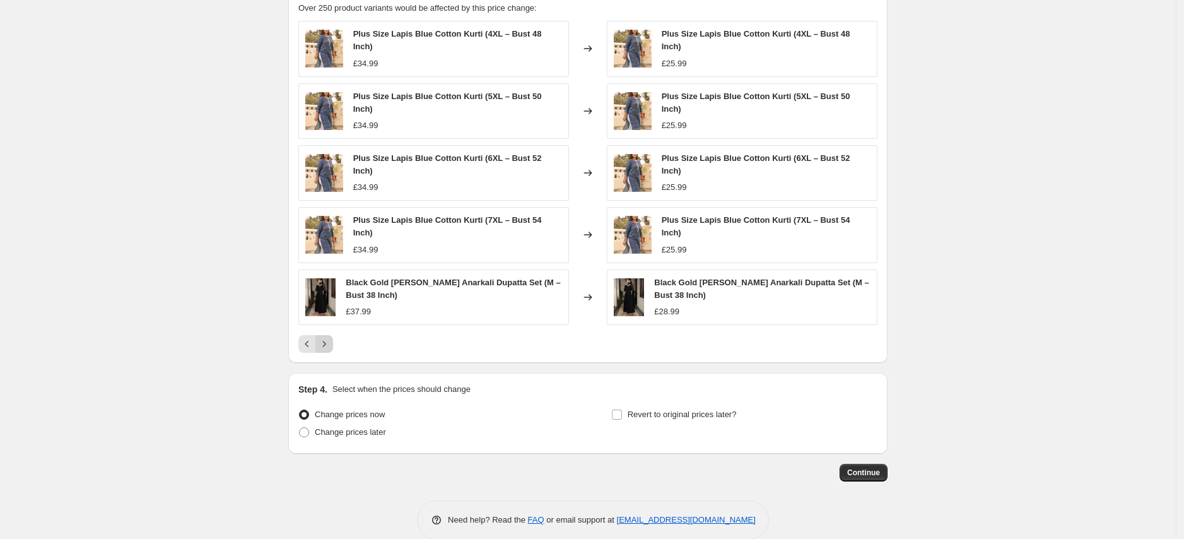
click at [329, 332] on div "Plus Size Lapis Blue Cotton Kurti (4XL – Bust 48 Inch) £34.99 Changed to Plus S…" at bounding box center [587, 187] width 579 height 332
click at [324, 348] on icon "Next" at bounding box center [324, 343] width 13 height 13
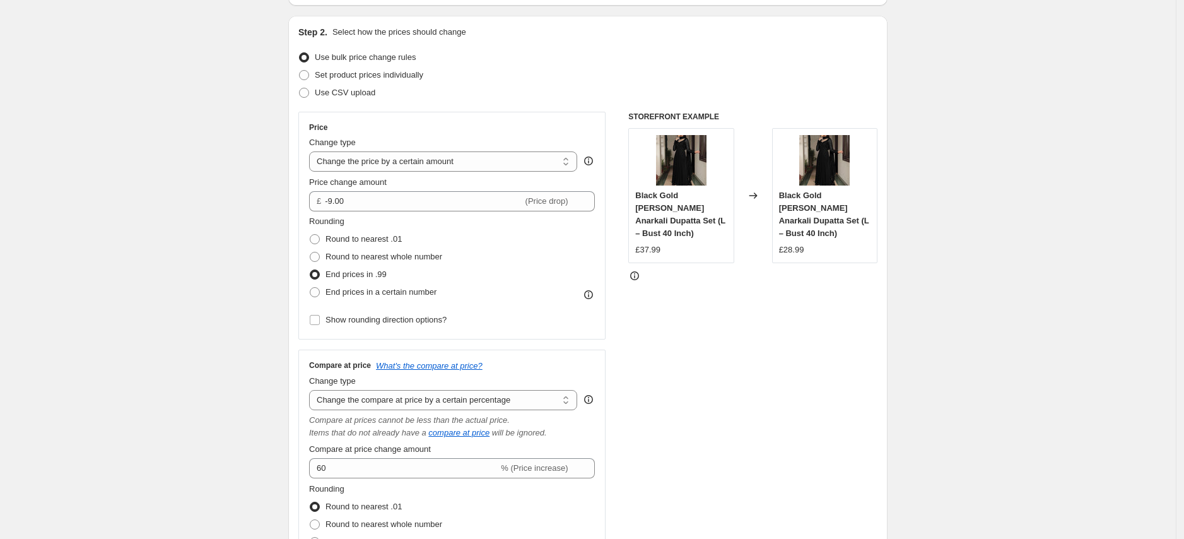
scroll to position [0, 0]
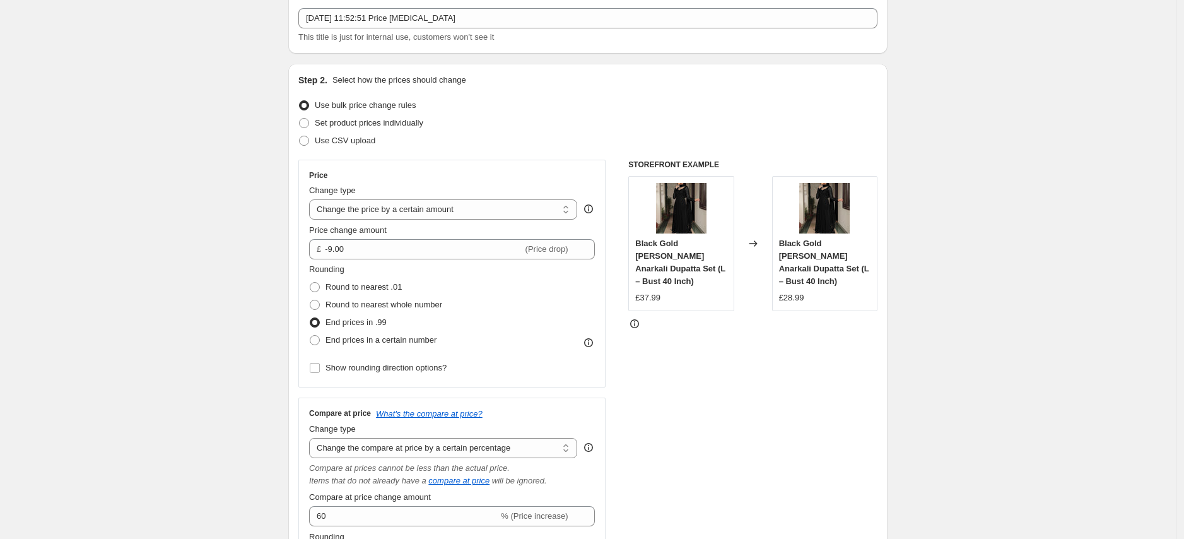
scroll to position [83, 0]
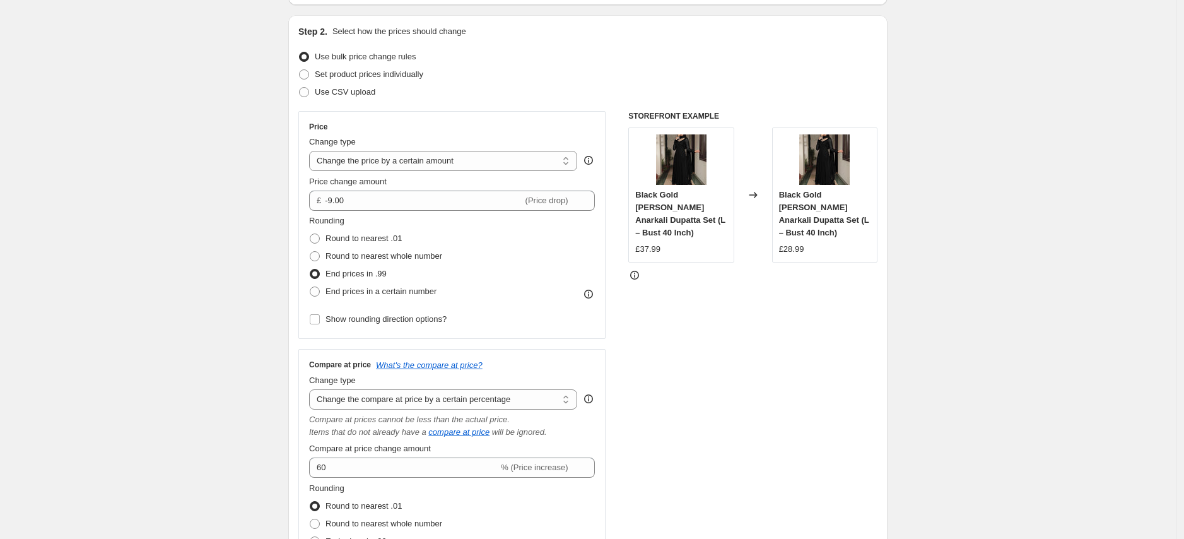
scroll to position [136, 0]
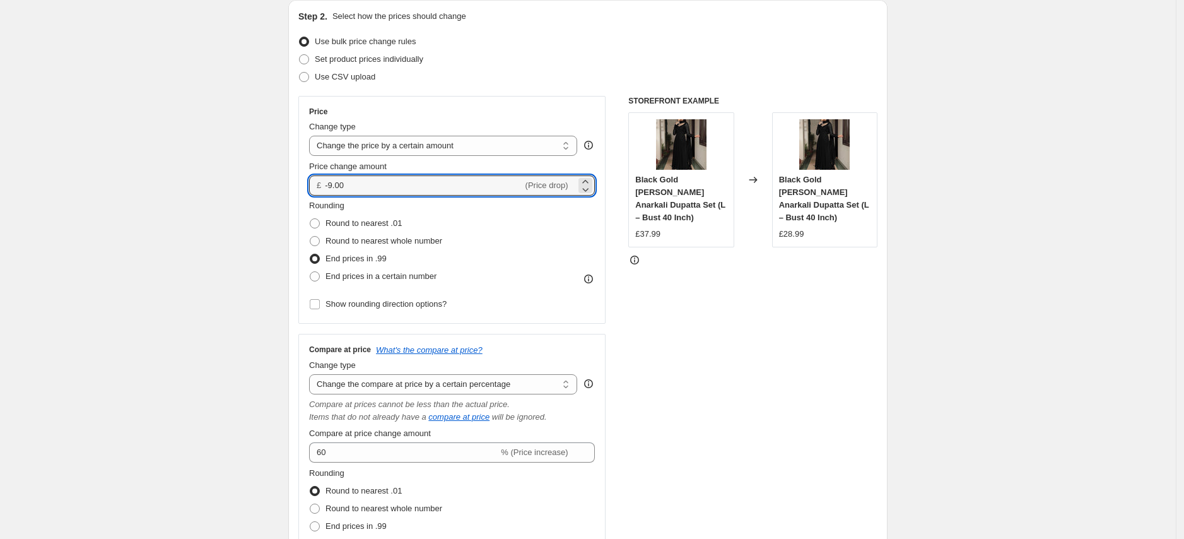
drag, startPoint x: 354, startPoint y: 185, endPoint x: 320, endPoint y: 185, distance: 33.4
click at [320, 185] on div "£ -9.00 (Price drop)" at bounding box center [452, 185] width 286 height 20
type input "-8.00"
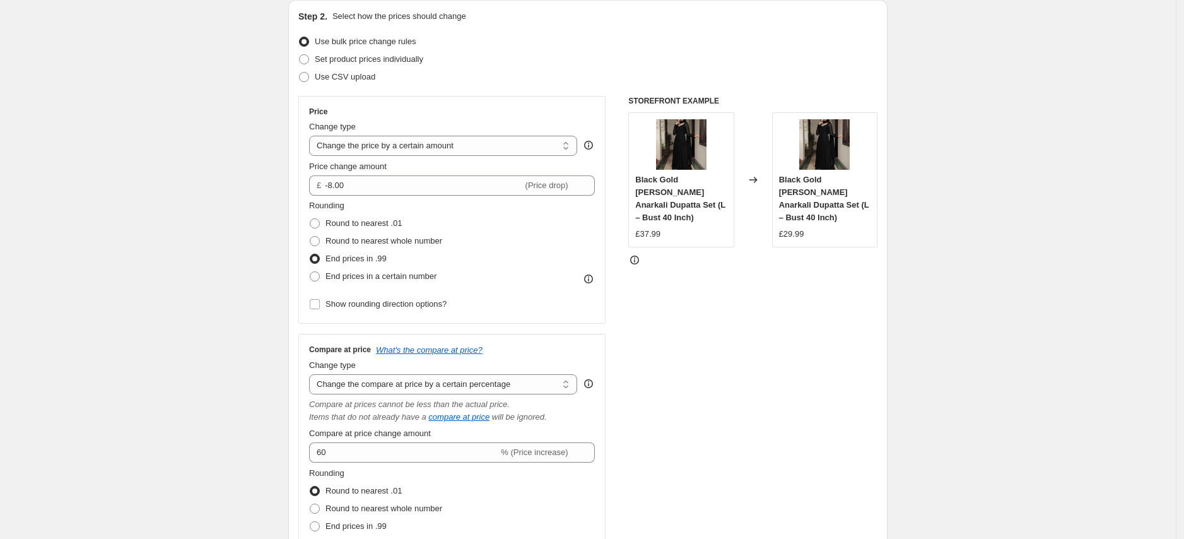
click at [711, 307] on div "STOREFRONT EXAMPLE Black Gold Georgette Long Anarkali Dupatta Set (L – Bust 40 …" at bounding box center [752, 343] width 249 height 495
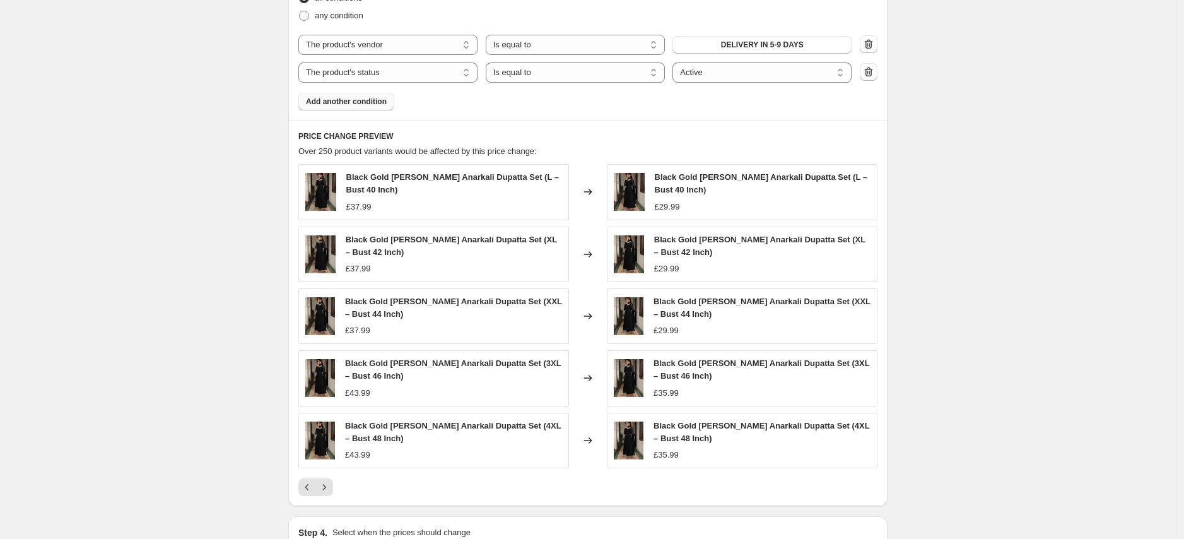
scroll to position [1007, 0]
click at [324, 401] on icon "Next" at bounding box center [324, 486] width 13 height 13
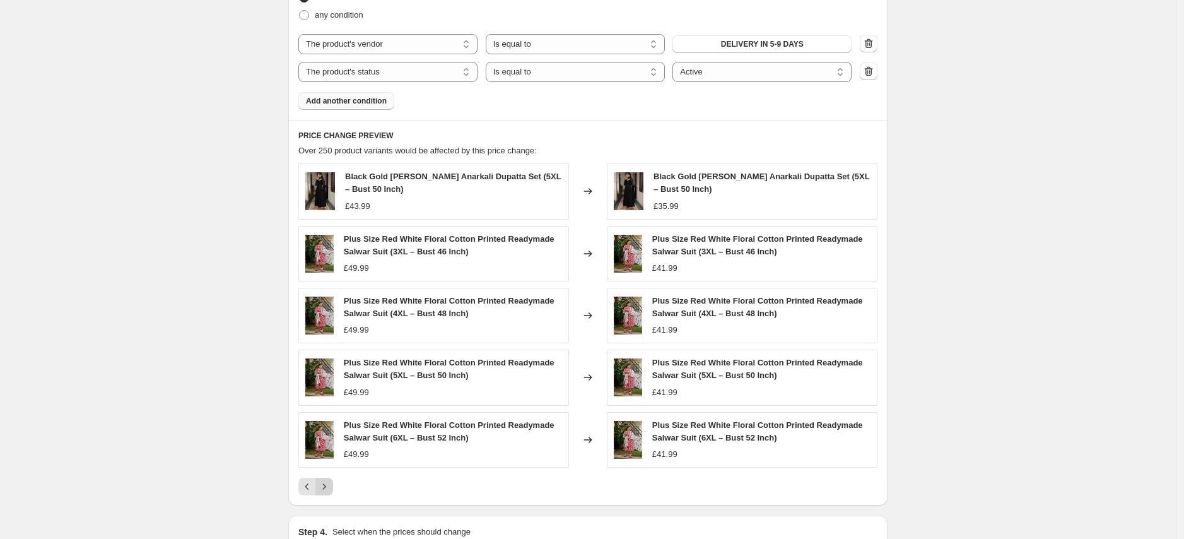
click at [329, 401] on icon "Next" at bounding box center [324, 486] width 13 height 13
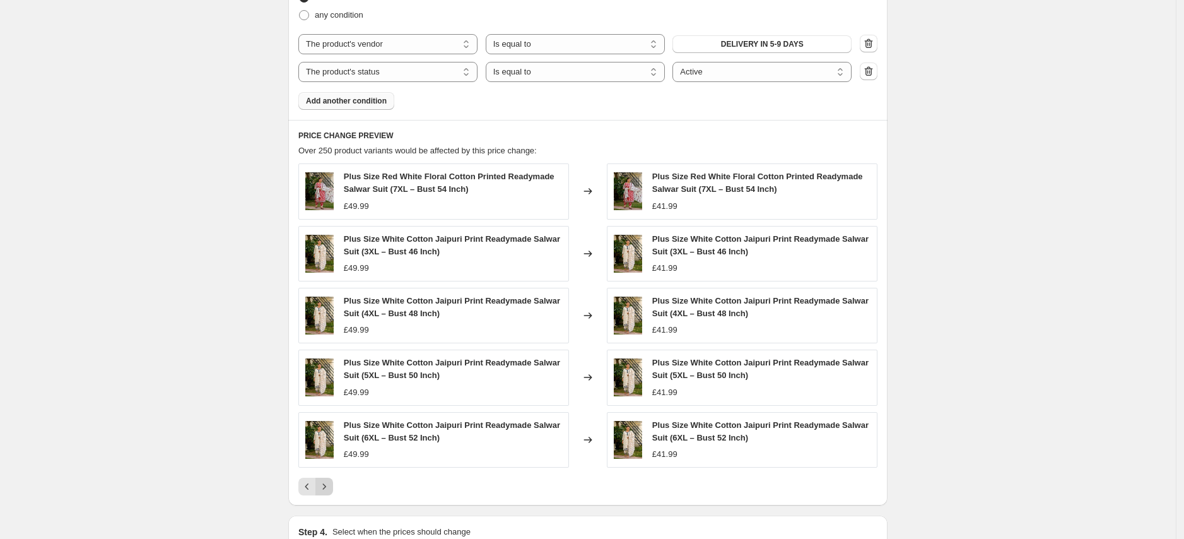
click at [329, 401] on icon "Next" at bounding box center [324, 486] width 13 height 13
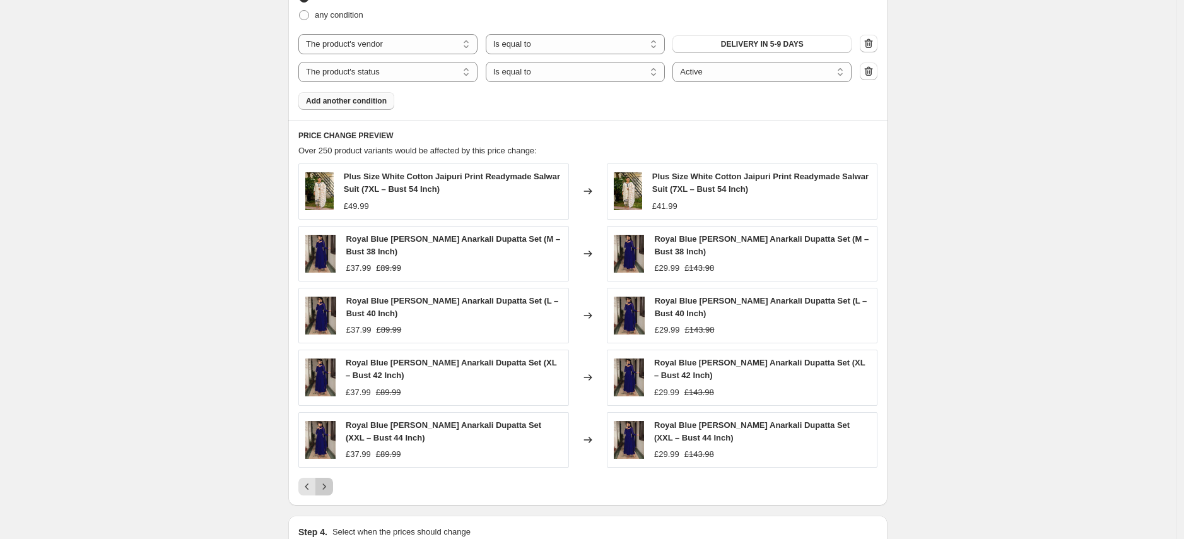
click at [329, 401] on icon "Next" at bounding box center [324, 486] width 13 height 13
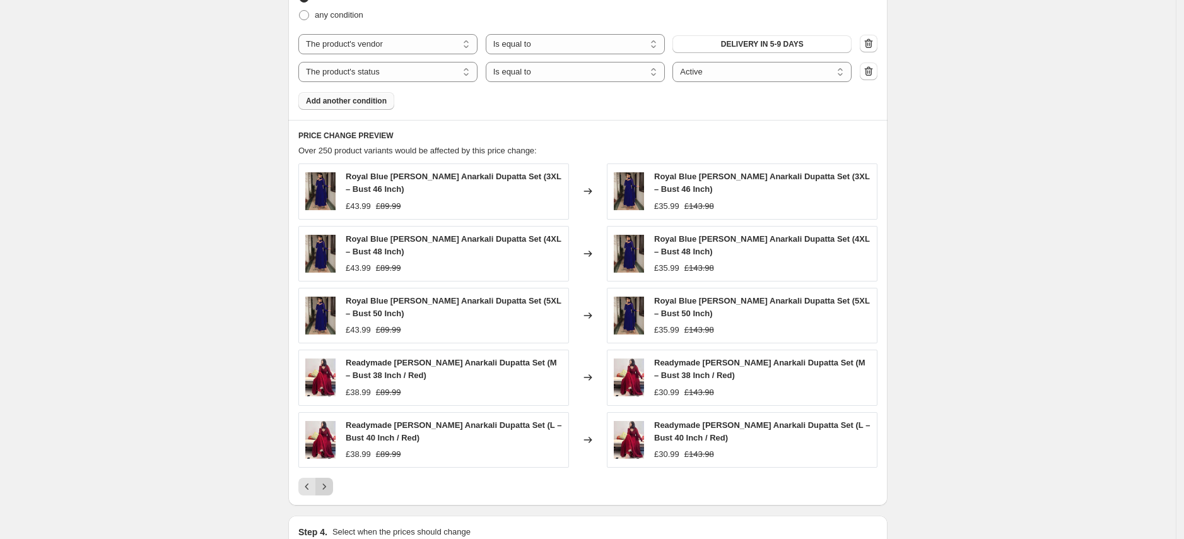
click at [329, 401] on icon "Next" at bounding box center [324, 486] width 13 height 13
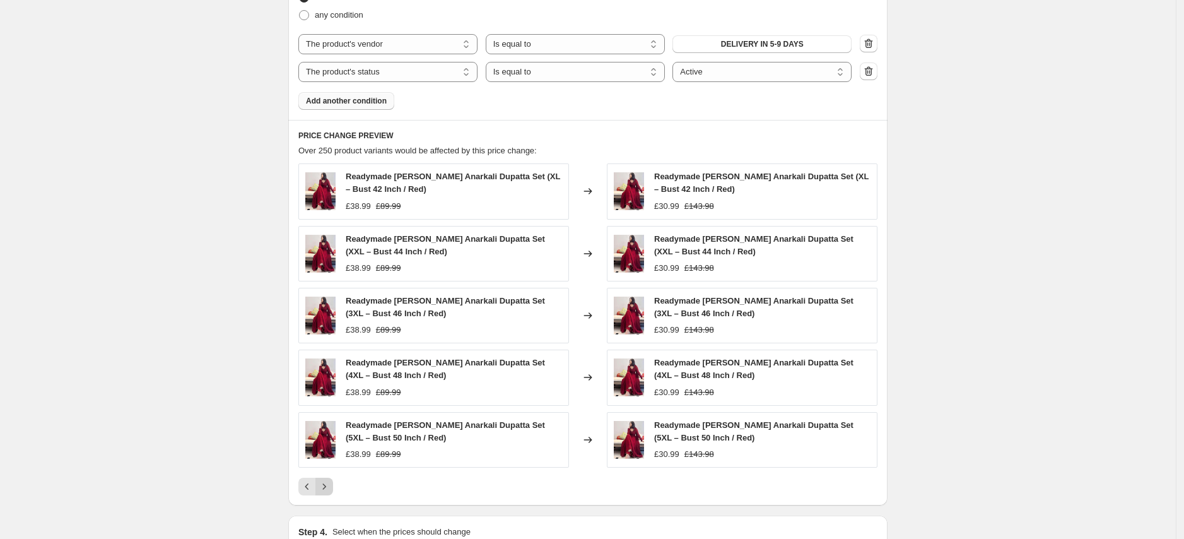
click at [329, 401] on icon "Next" at bounding box center [324, 486] width 13 height 13
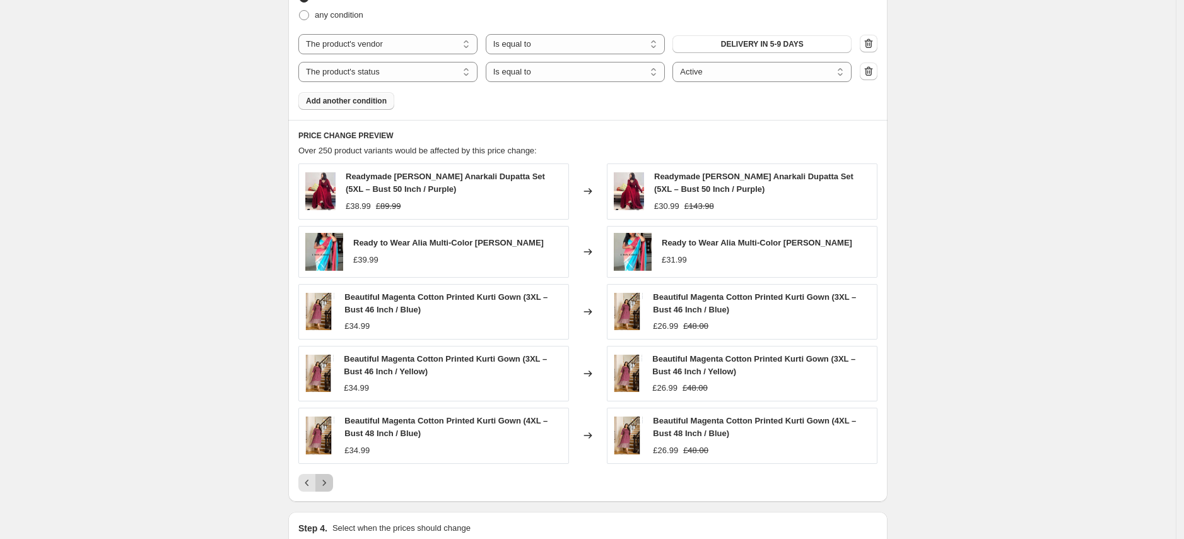
click at [326, 401] on icon "Next" at bounding box center [324, 482] width 3 height 6
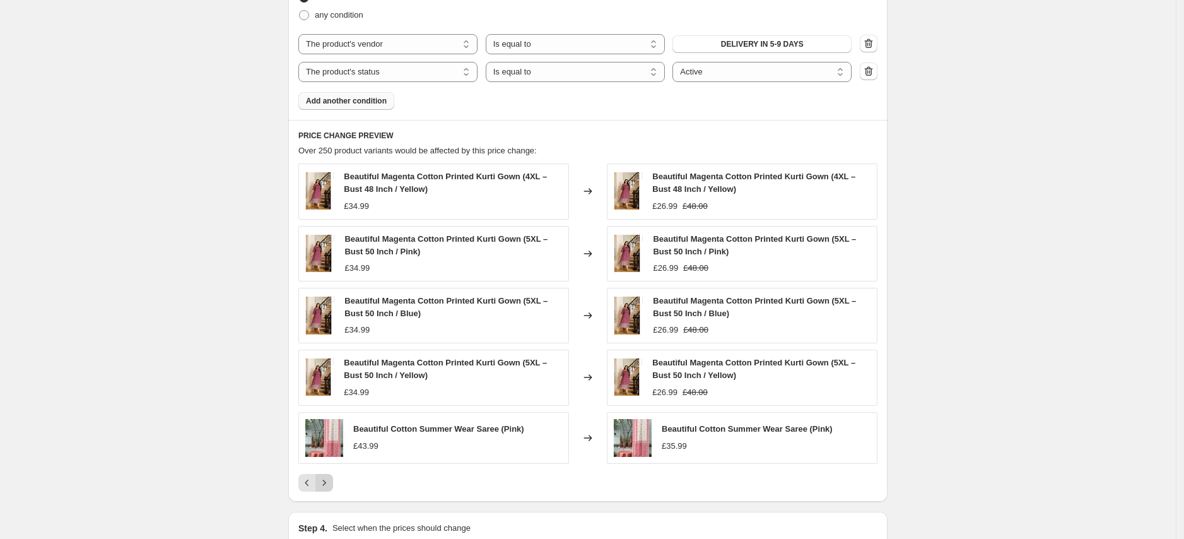
click at [326, 401] on icon "Next" at bounding box center [324, 482] width 3 height 6
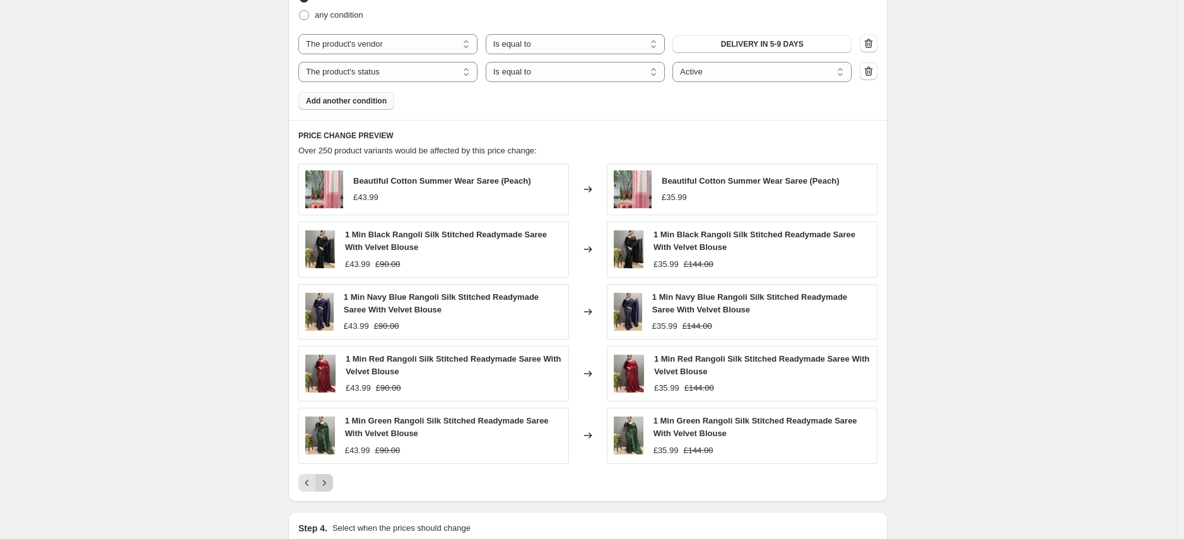
click at [326, 401] on icon "Next" at bounding box center [324, 482] width 3 height 6
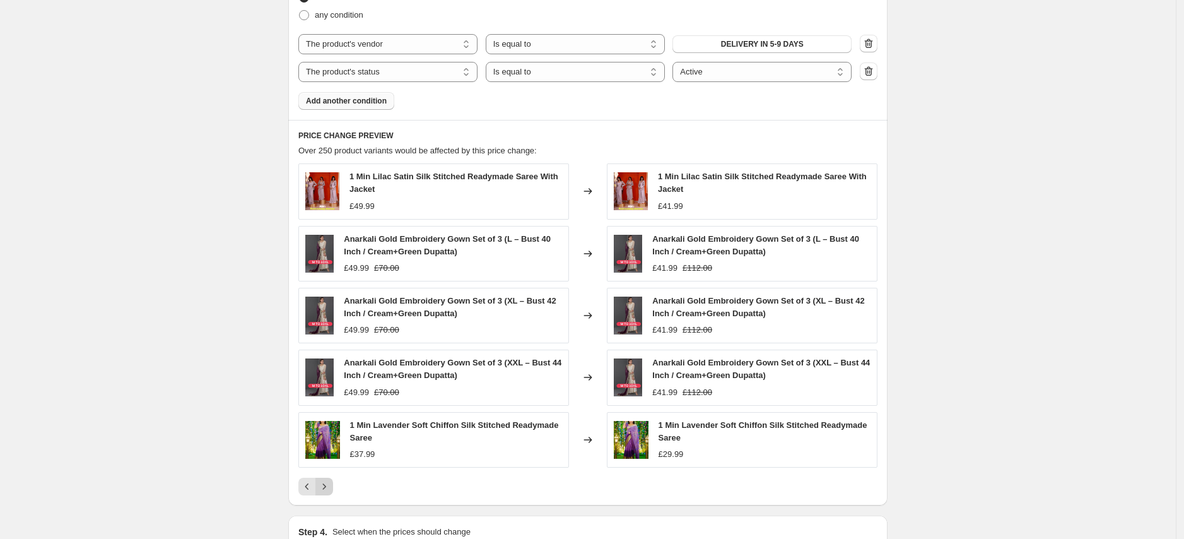
click at [329, 401] on icon "Next" at bounding box center [324, 486] width 13 height 13
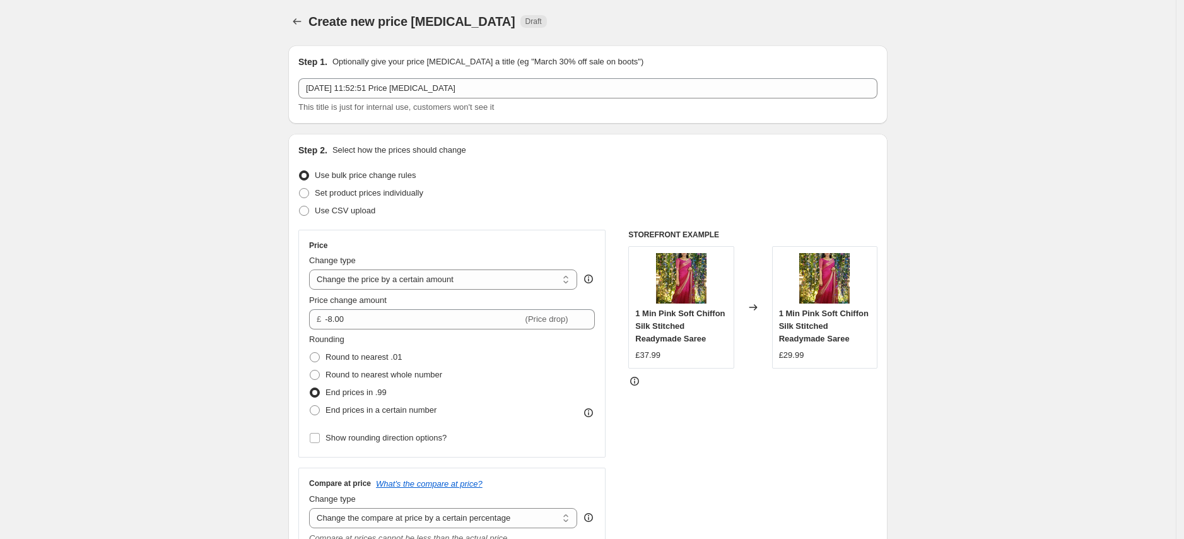
scroll to position [0, 0]
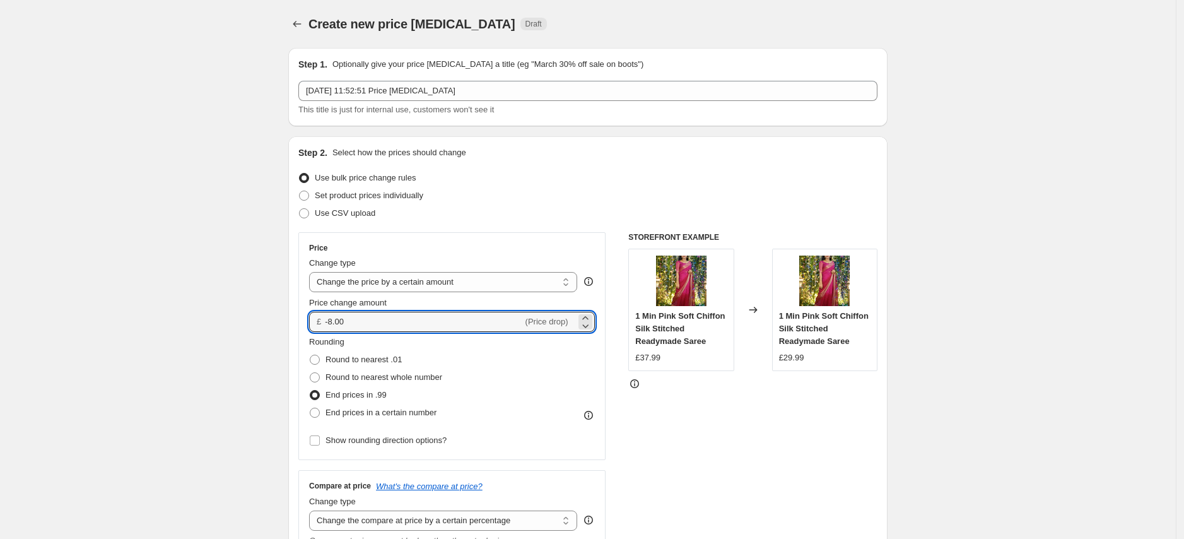
drag, startPoint x: 370, startPoint y: 326, endPoint x: 302, endPoint y: 311, distance: 69.8
click at [302, 311] on div "Price Change type Change the price to a certain amount Change the price by a ce…" at bounding box center [451, 346] width 307 height 228
type input "-10.00"
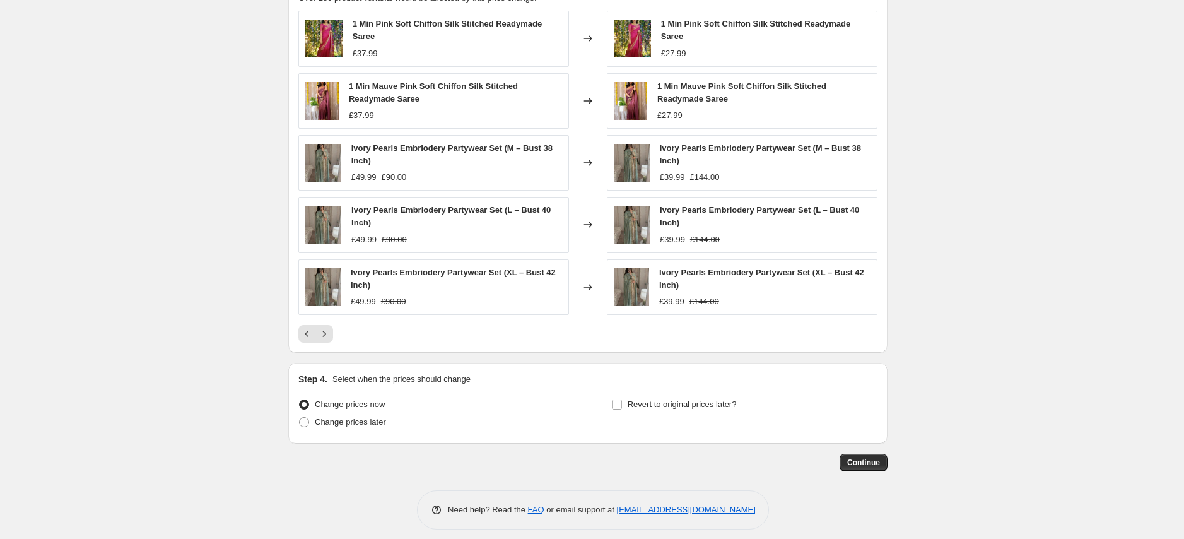
scroll to position [1169, 0]
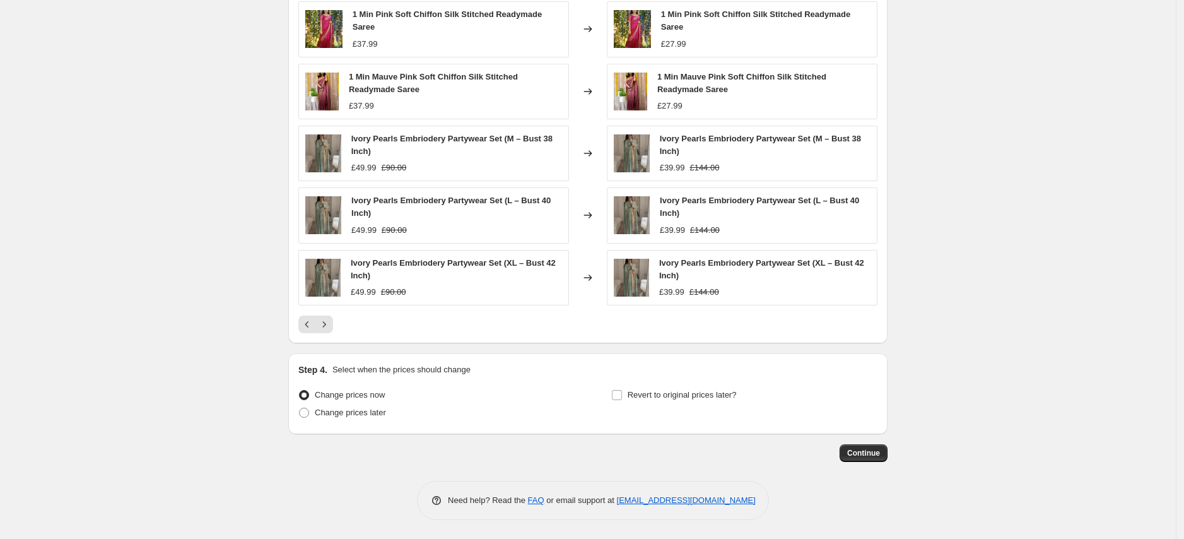
click at [733, 337] on div "PRICE CHANGE PREVIEW Over 250 product variants would be affected by this price …" at bounding box center [587, 150] width 599 height 385
click at [327, 325] on icon "Next" at bounding box center [324, 324] width 13 height 13
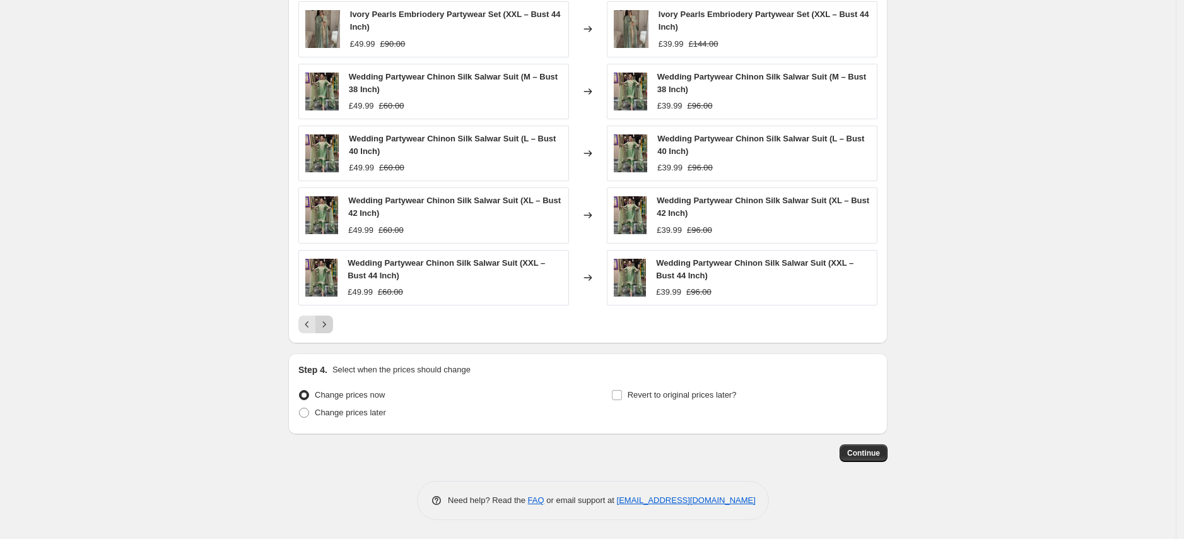
click at [325, 325] on icon "Next" at bounding box center [324, 324] width 13 height 13
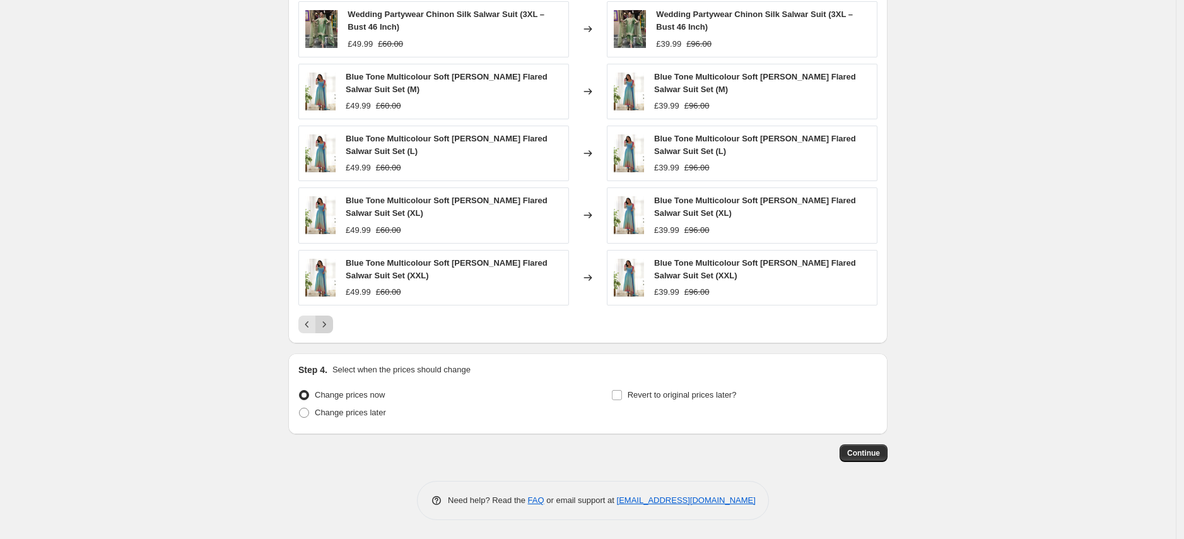
click at [331, 324] on icon "Next" at bounding box center [324, 324] width 13 height 13
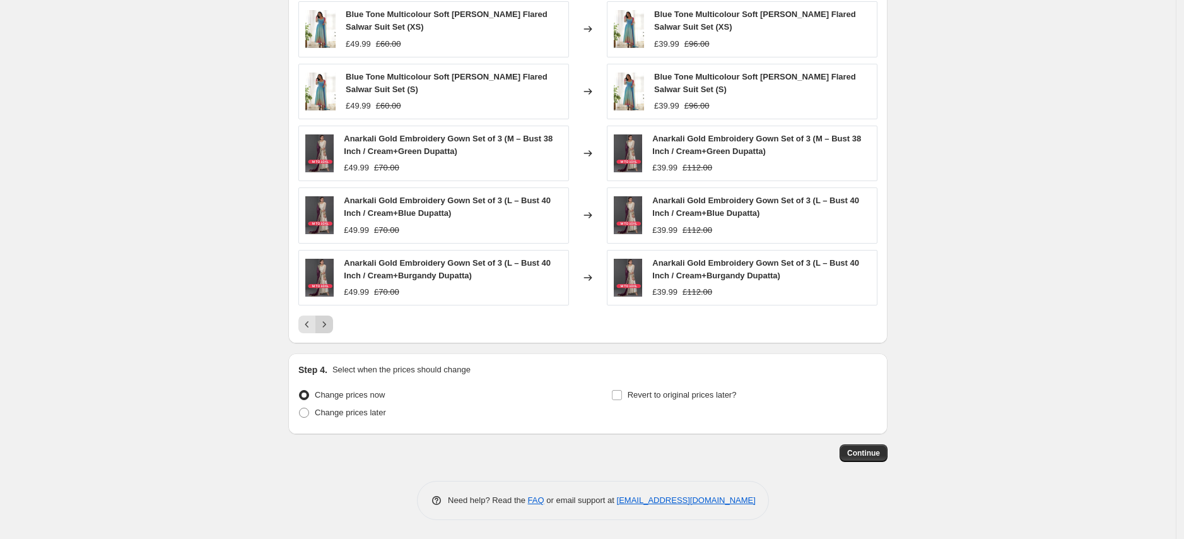
click at [324, 324] on icon "Next" at bounding box center [324, 324] width 13 height 13
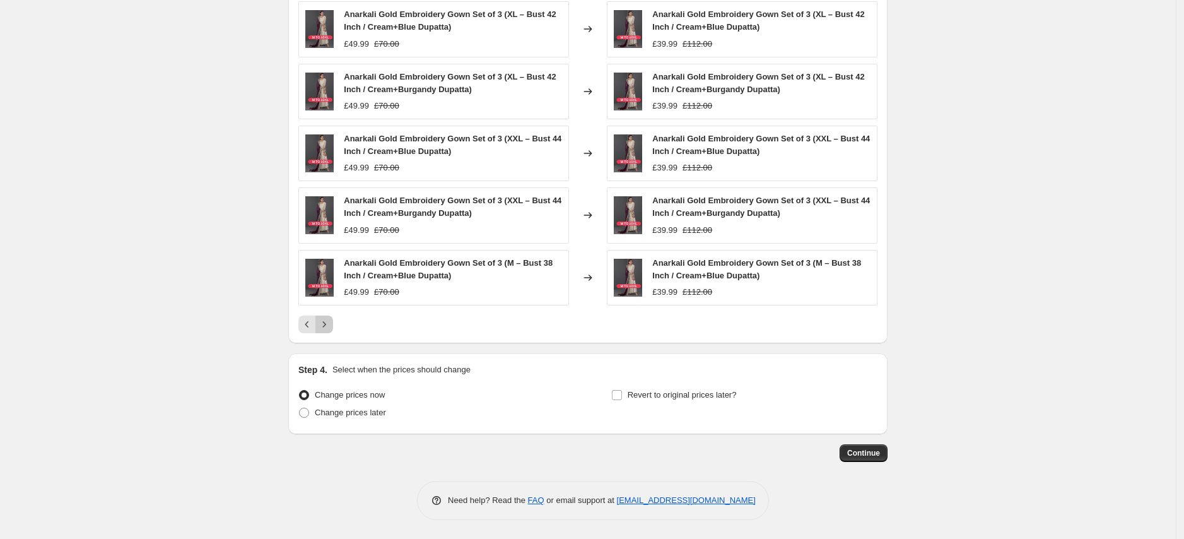
click at [324, 324] on icon "Next" at bounding box center [324, 324] width 13 height 13
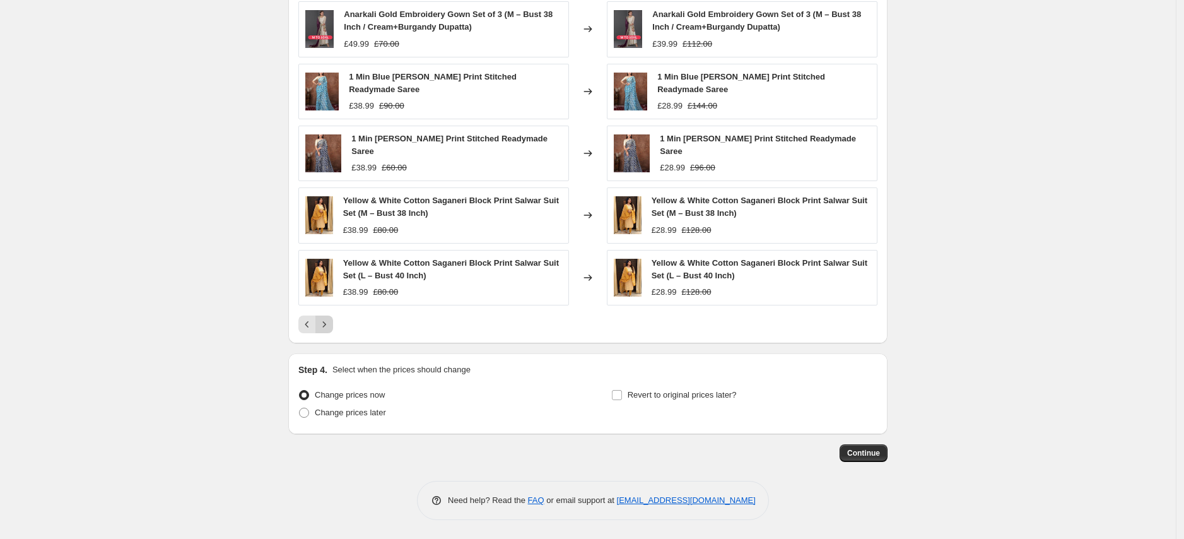
click at [330, 327] on icon "Next" at bounding box center [324, 324] width 13 height 13
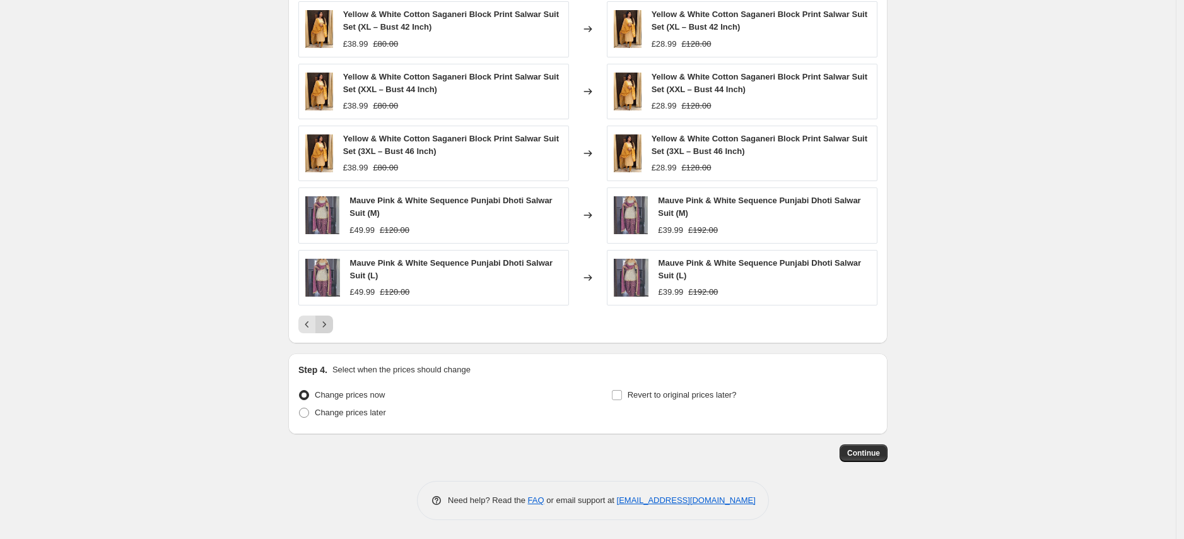
click at [331, 327] on icon "Next" at bounding box center [324, 324] width 13 height 13
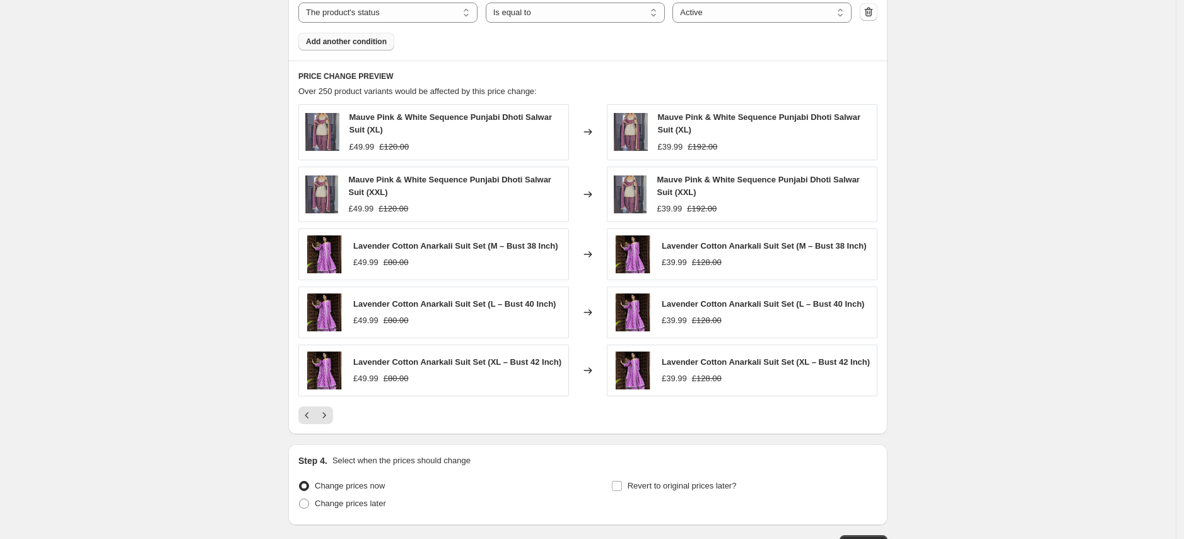
scroll to position [919, 0]
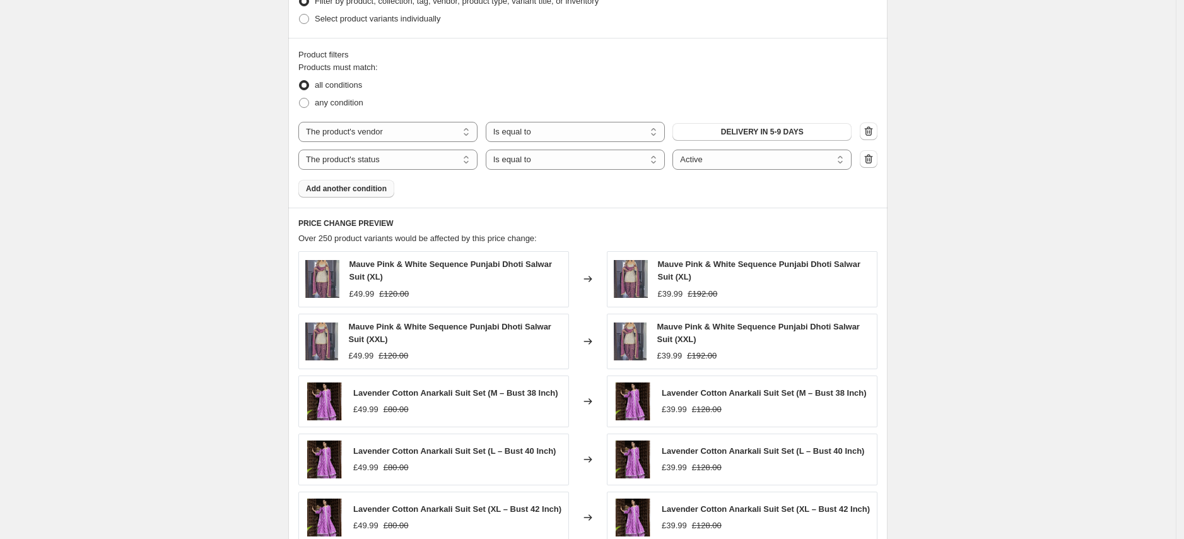
click at [646, 200] on div "Product filters Products must match: all conditions any condition The product T…" at bounding box center [587, 123] width 599 height 170
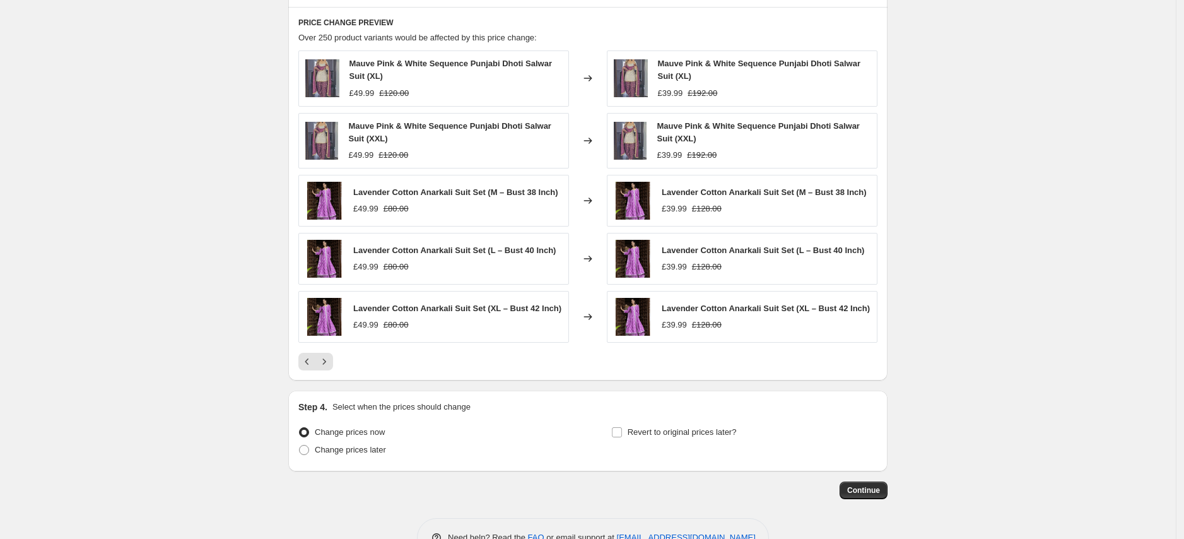
scroll to position [1169, 0]
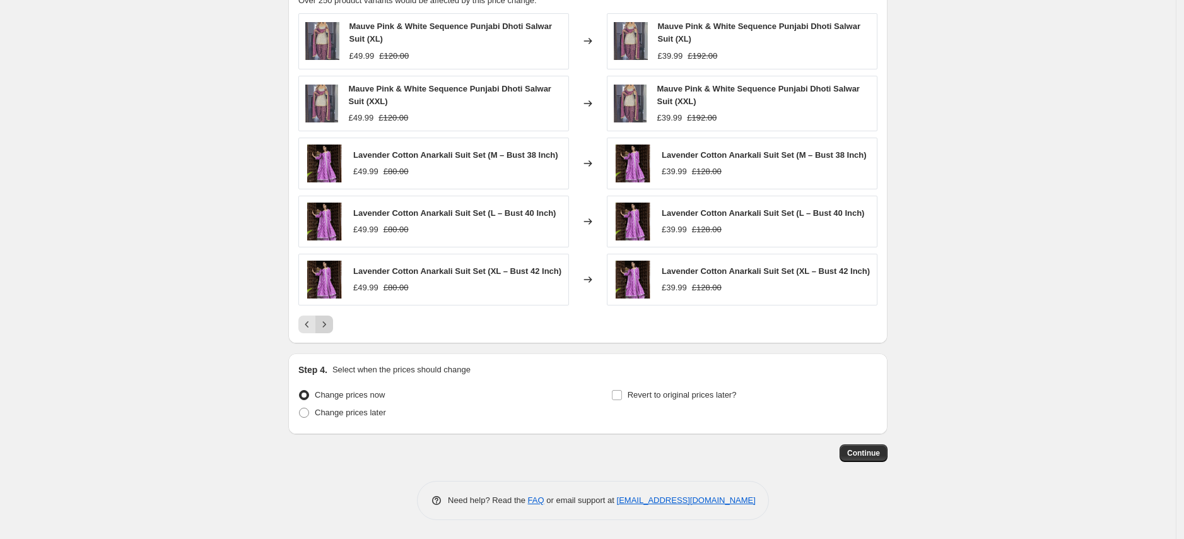
click at [327, 321] on icon "Next" at bounding box center [324, 324] width 13 height 13
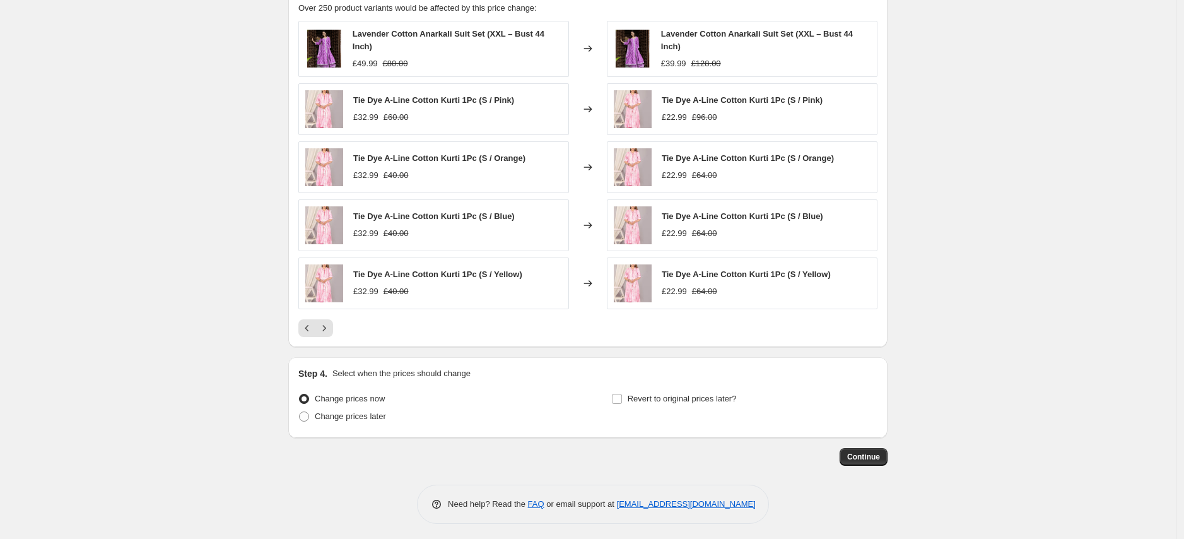
scroll to position [1152, 0]
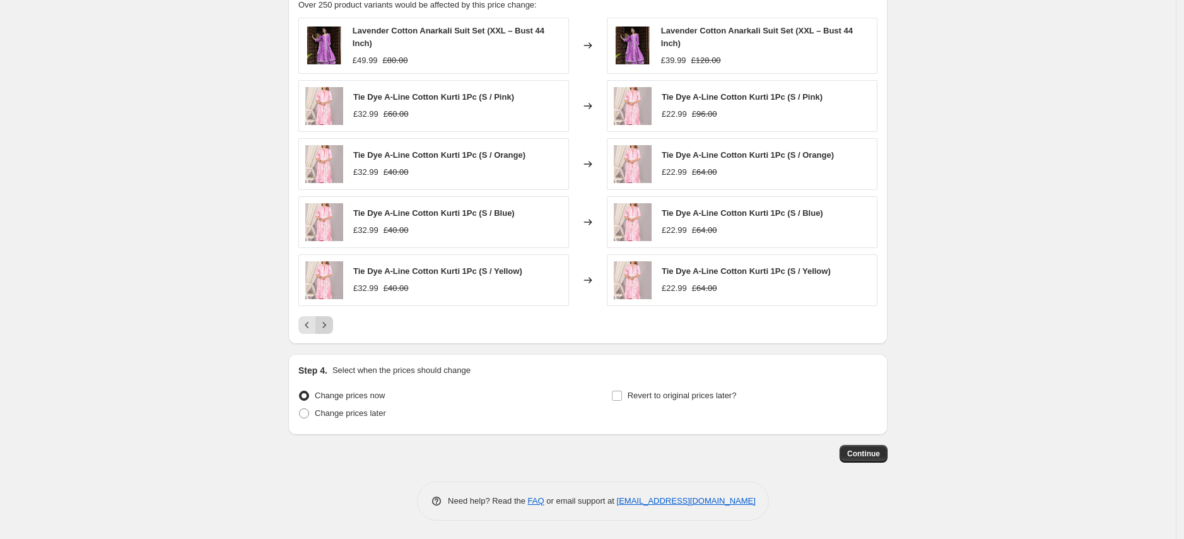
click at [331, 330] on icon "Next" at bounding box center [324, 325] width 13 height 13
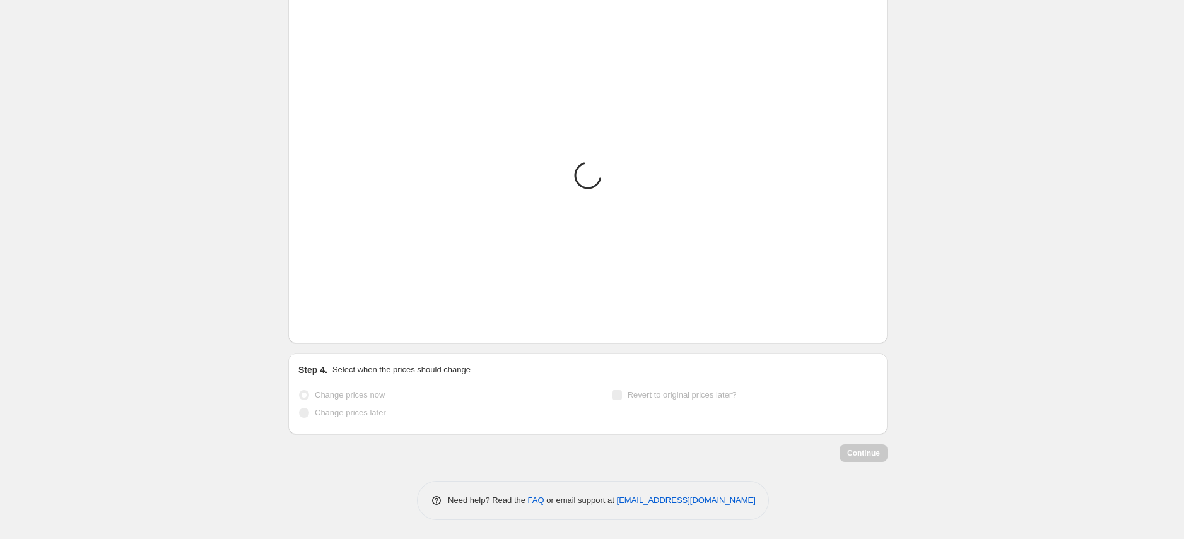
scroll to position [1149, 0]
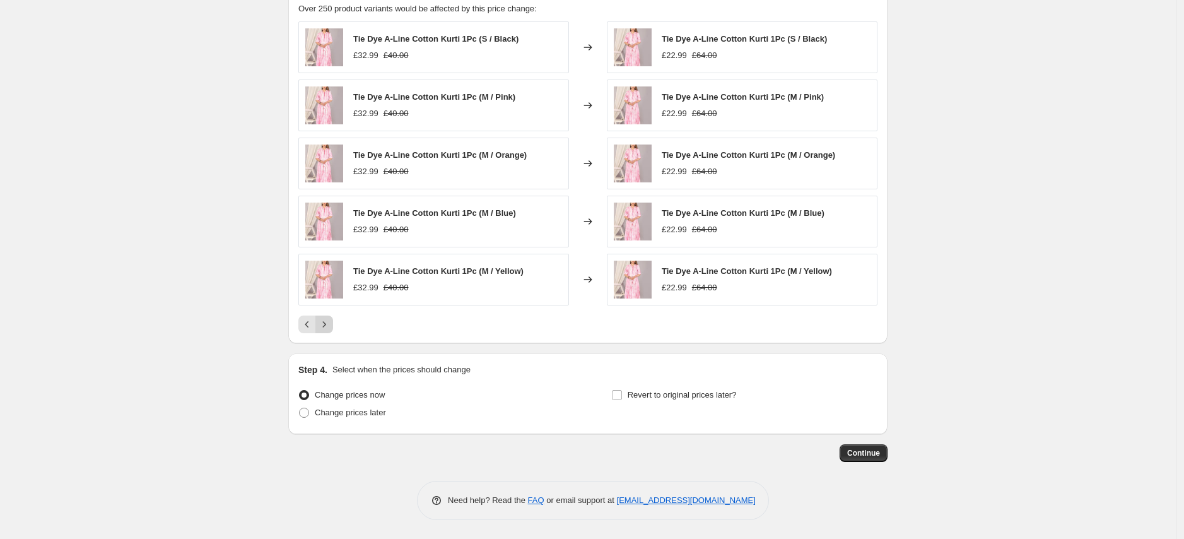
click at [333, 324] on button "Next" at bounding box center [324, 324] width 18 height 18
click at [324, 323] on icon "Next" at bounding box center [324, 324] width 13 height 13
click at [325, 325] on icon "Next" at bounding box center [324, 324] width 13 height 13
click at [331, 323] on icon "Next" at bounding box center [324, 324] width 13 height 13
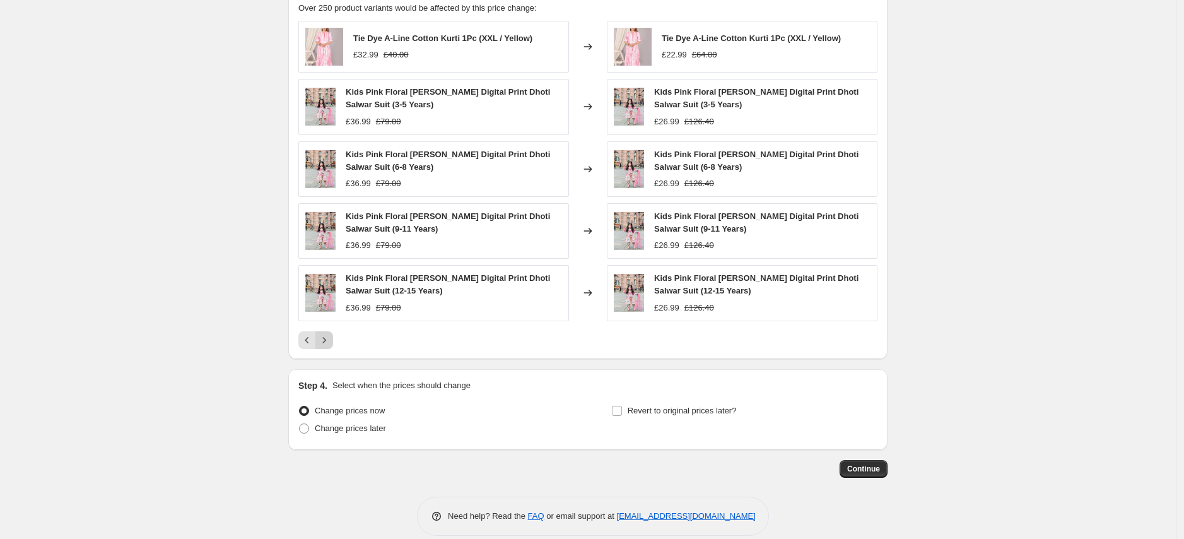
click at [331, 342] on icon "Next" at bounding box center [324, 340] width 13 height 13
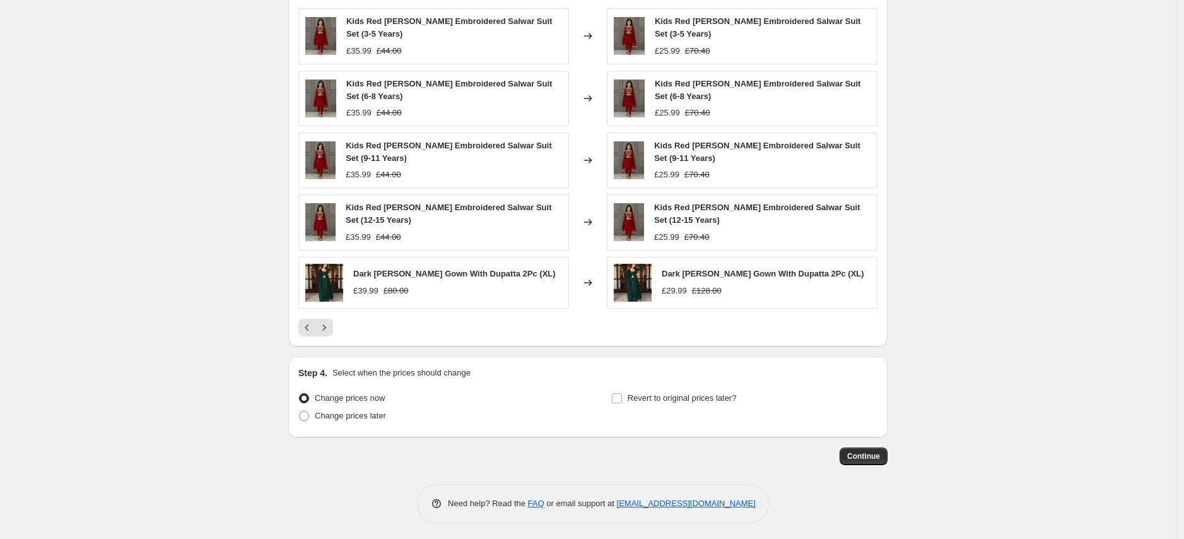
scroll to position [1169, 0]
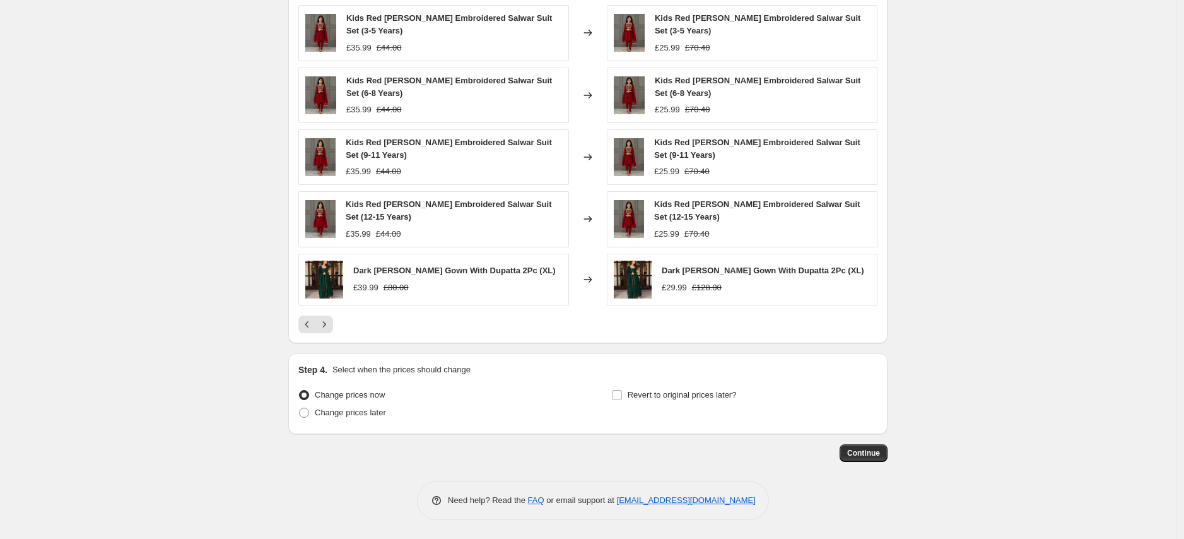
click at [802, 334] on div "PRICE CHANGE PREVIEW Over 250 product variants would be affected by this price …" at bounding box center [587, 153] width 599 height 382
click at [867, 401] on button "Continue" at bounding box center [864, 453] width 48 height 18
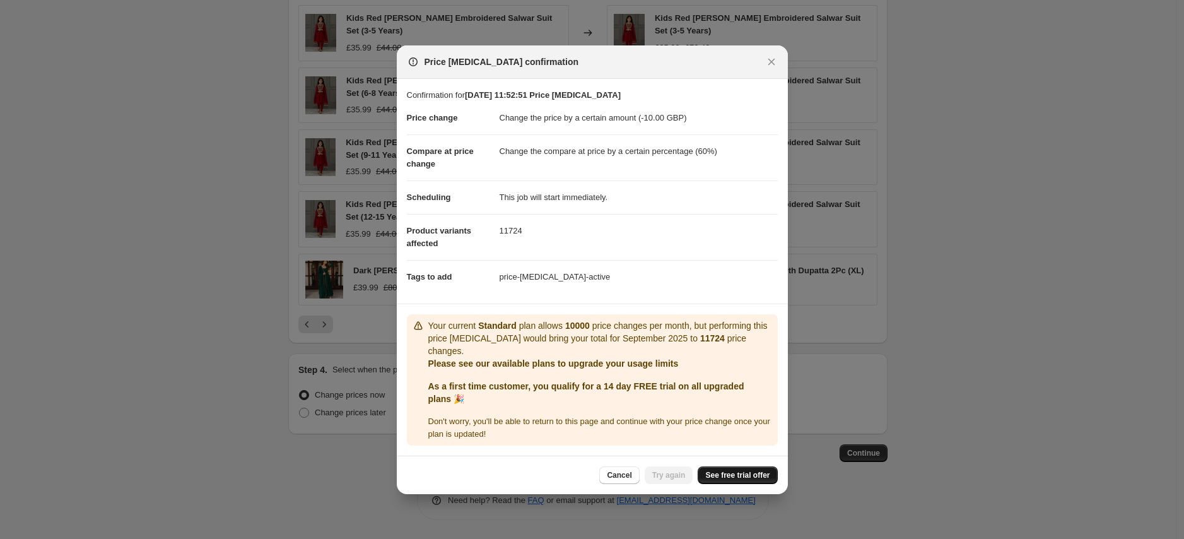
click at [707, 401] on span "See free trial offer" at bounding box center [737, 475] width 64 height 10
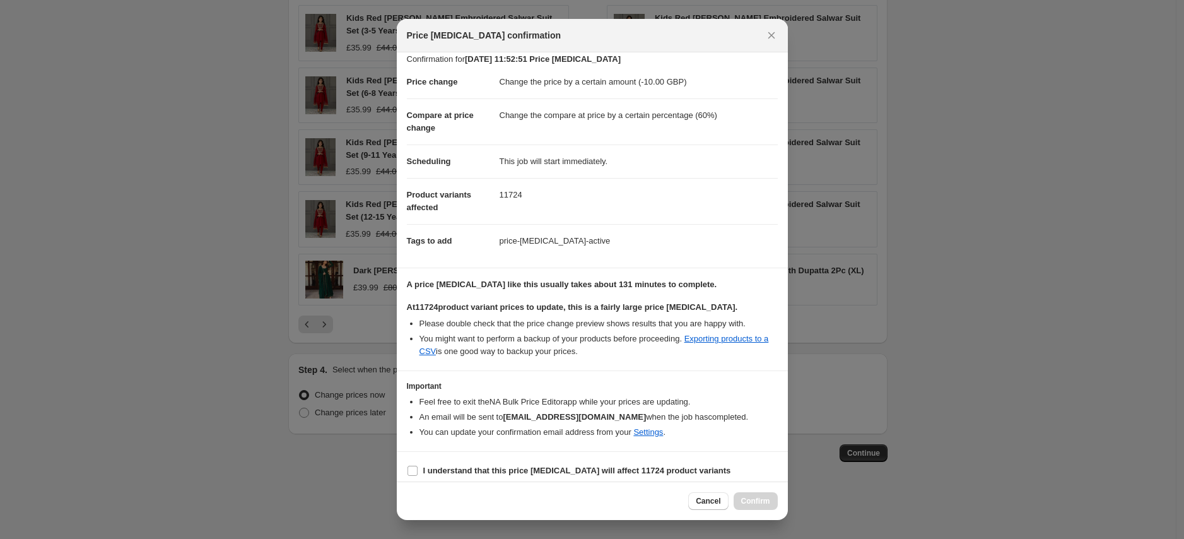
scroll to position [17, 0]
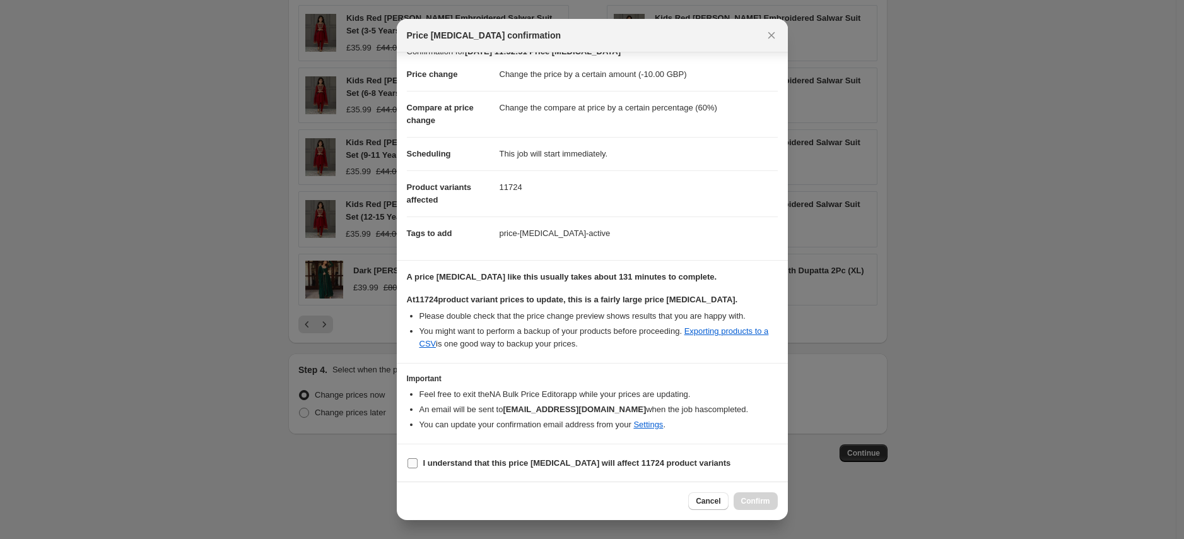
click at [555, 401] on b "I understand that this price change job will affect 11724 product variants" at bounding box center [577, 462] width 308 height 9
click at [418, 401] on input "I understand that this price change job will affect 11724 product variants" at bounding box center [412, 463] width 10 height 10
checkbox input "true"
click at [750, 401] on span "Confirm" at bounding box center [755, 501] width 29 height 10
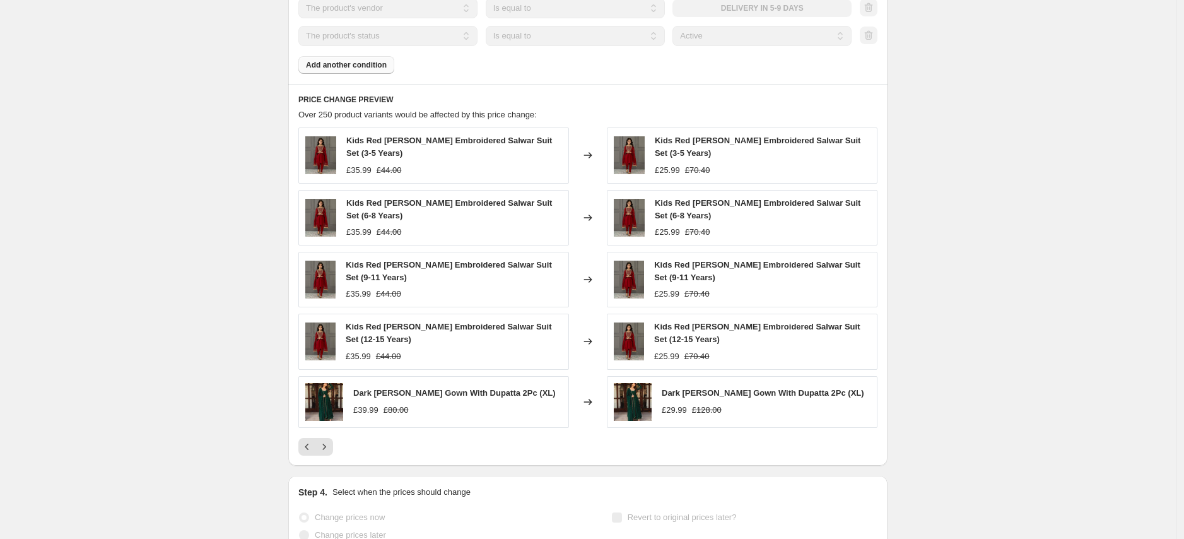
scroll to position [1232, 0]
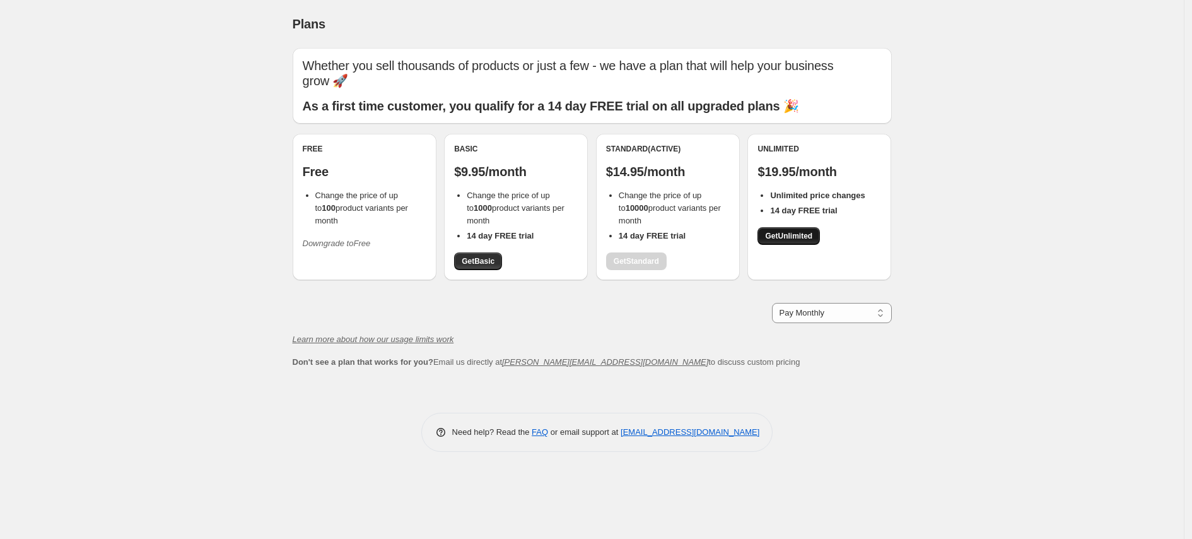
click at [794, 231] on span "Get Unlimited" at bounding box center [788, 236] width 47 height 10
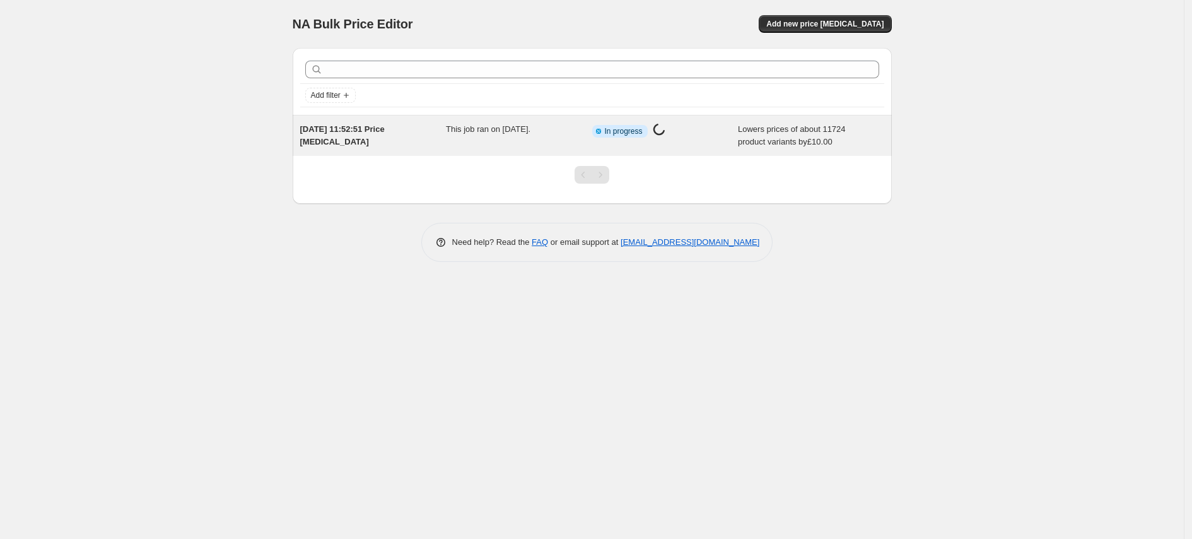
click at [529, 132] on span "This job ran on [DATE]." at bounding box center [488, 128] width 85 height 9
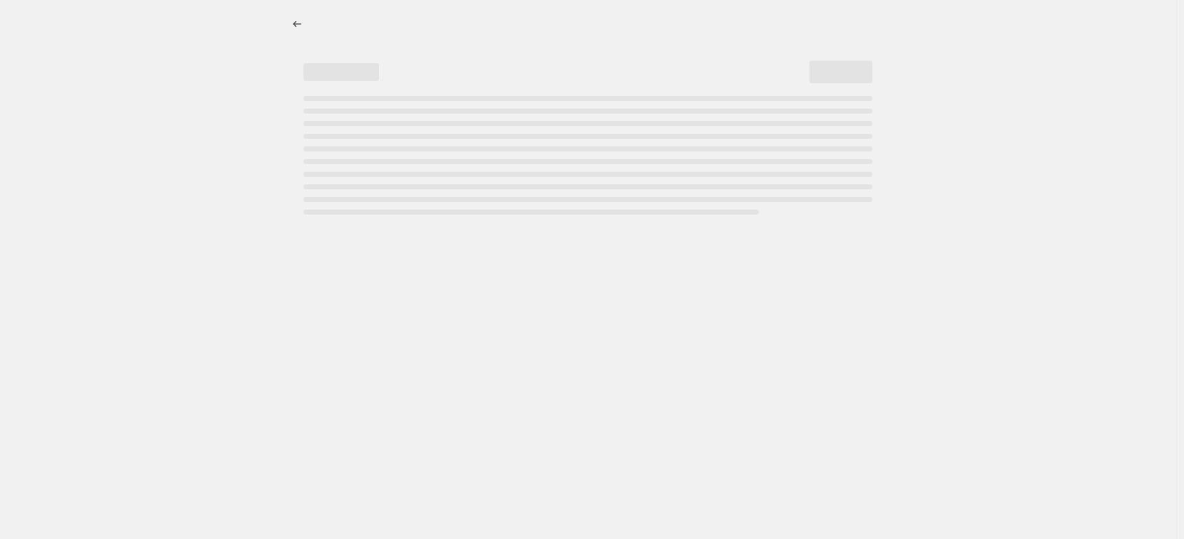
select select "by"
select select "percentage"
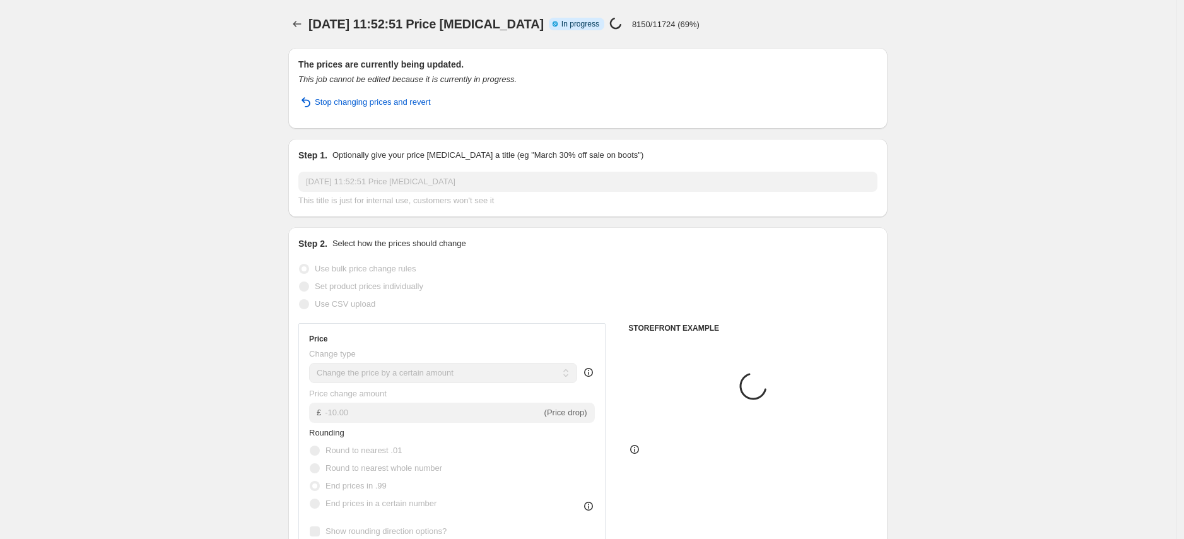
select select "vendor"
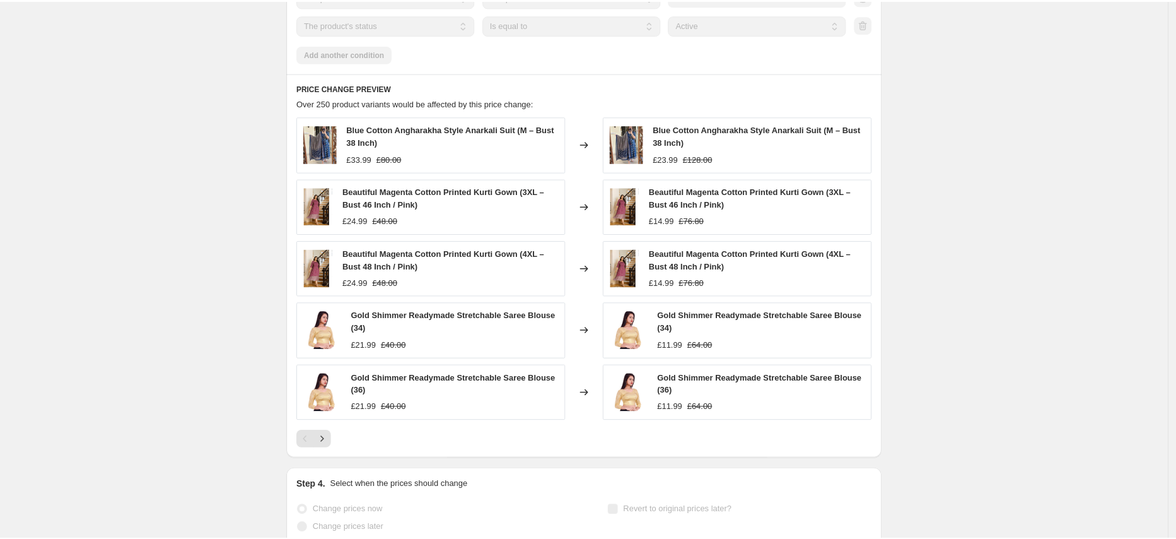
scroll to position [1161, 0]
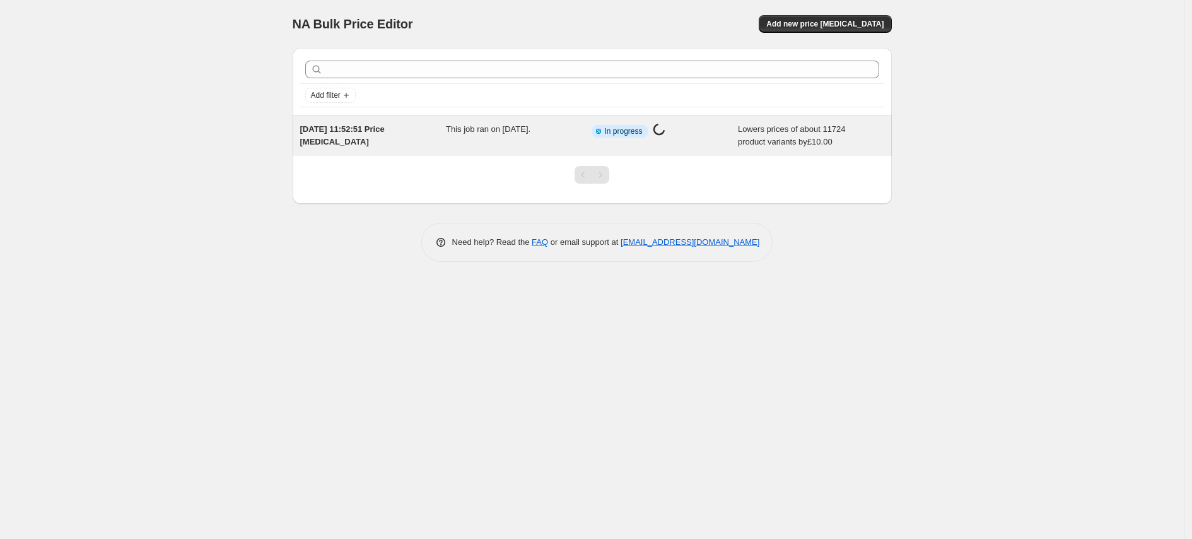
click at [458, 134] on div "This job ran on [DATE]." at bounding box center [519, 135] width 146 height 25
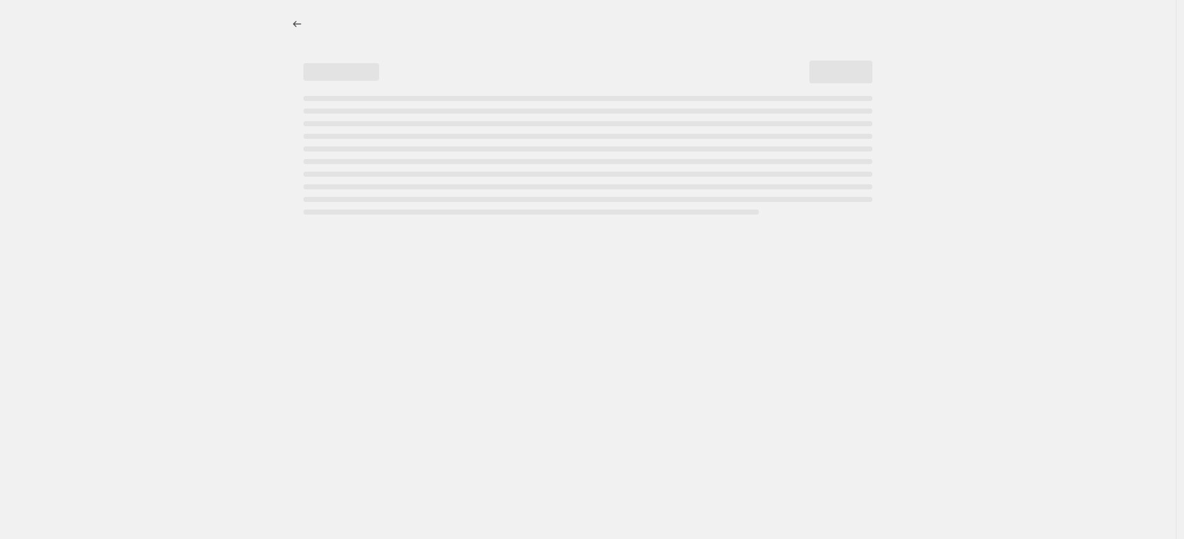
select select "by"
select select "percentage"
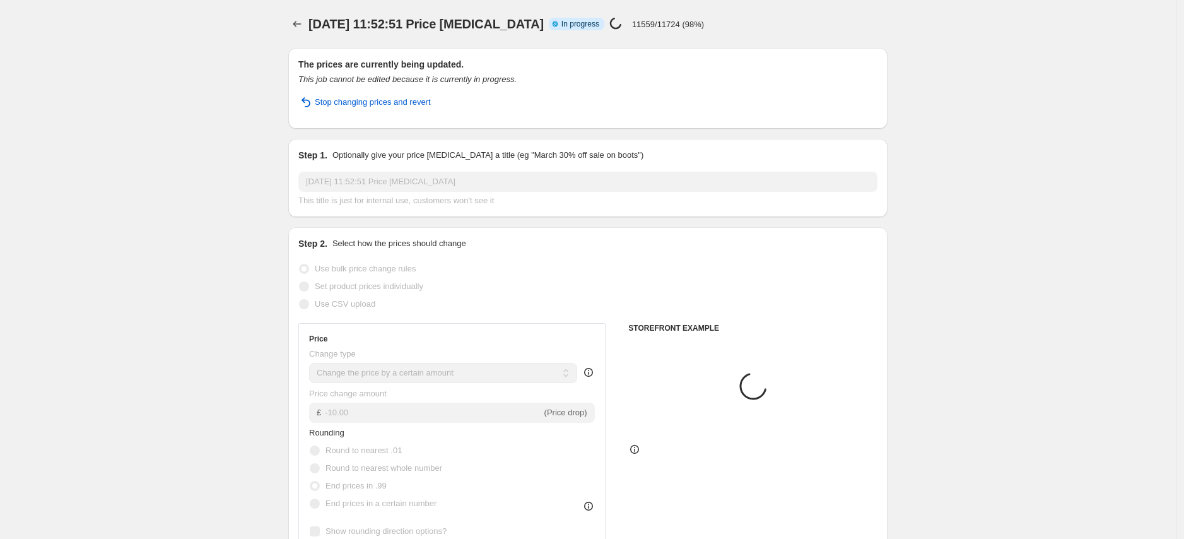
select select "vendor"
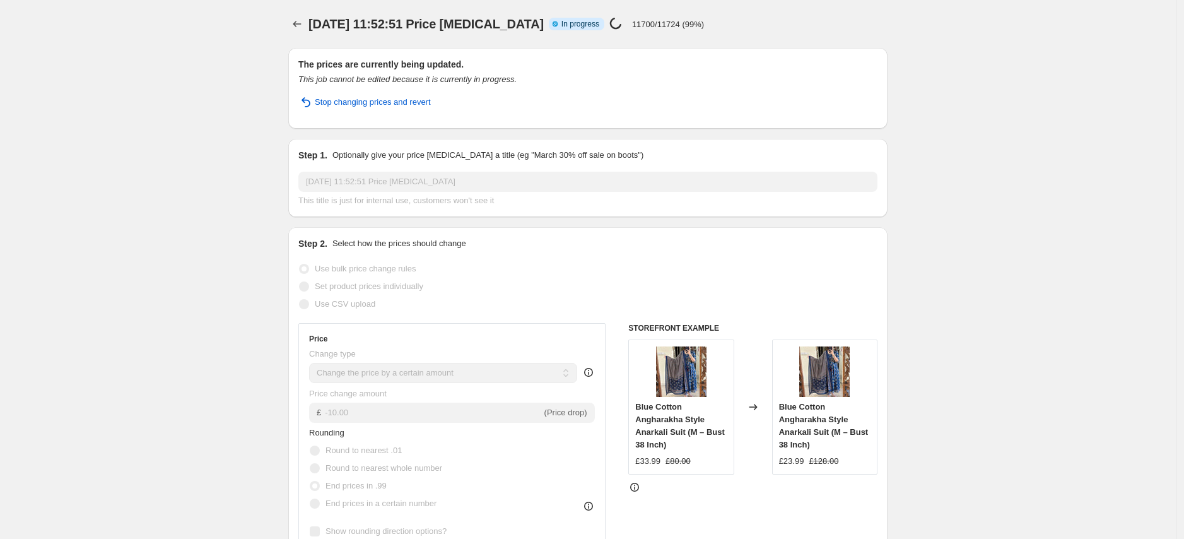
select select "by"
select select "percentage"
select select "vendor"
select select "product_status"
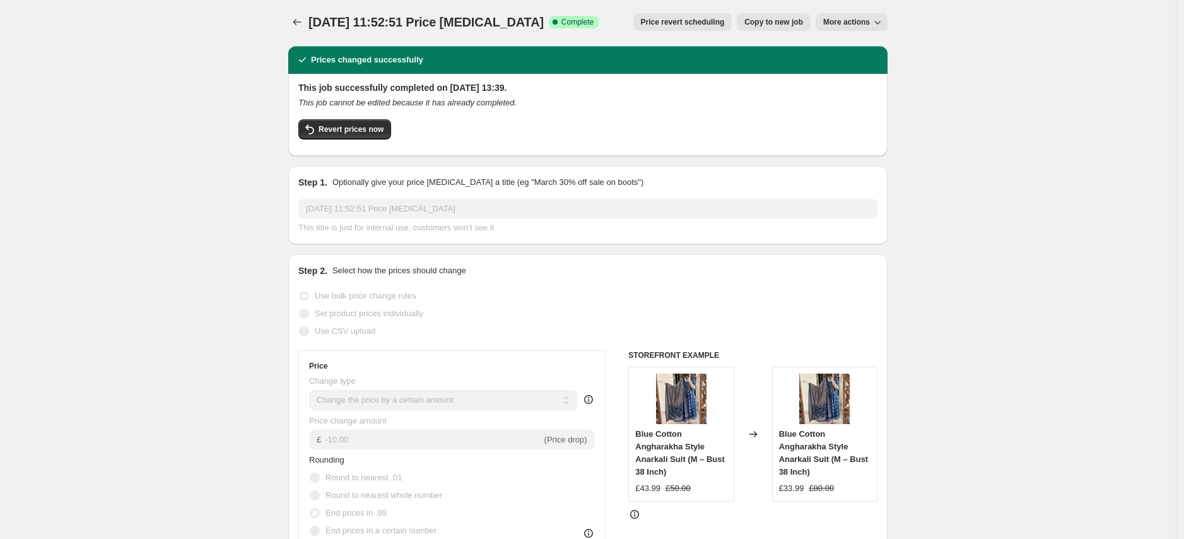
scroll to position [3, 0]
